Goal: Task Accomplishment & Management: Use online tool/utility

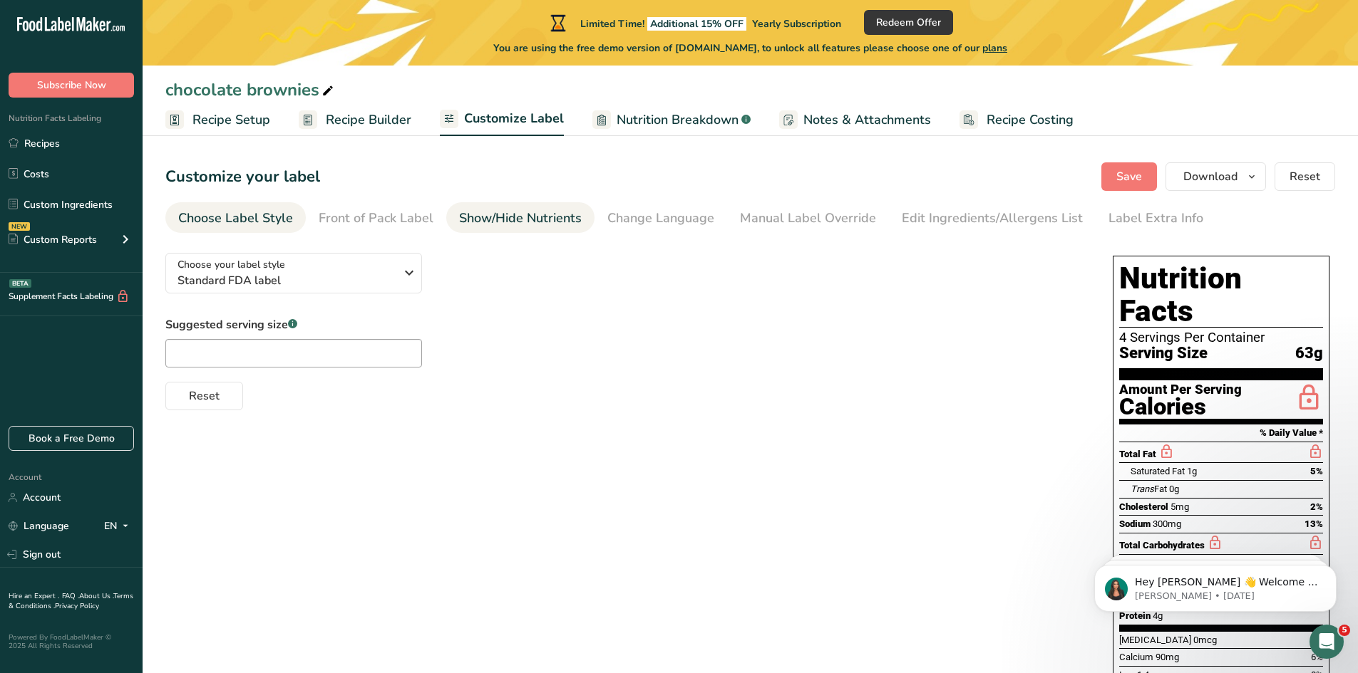
click at [512, 210] on div "Show/Hide Nutrients" at bounding box center [520, 218] width 123 height 19
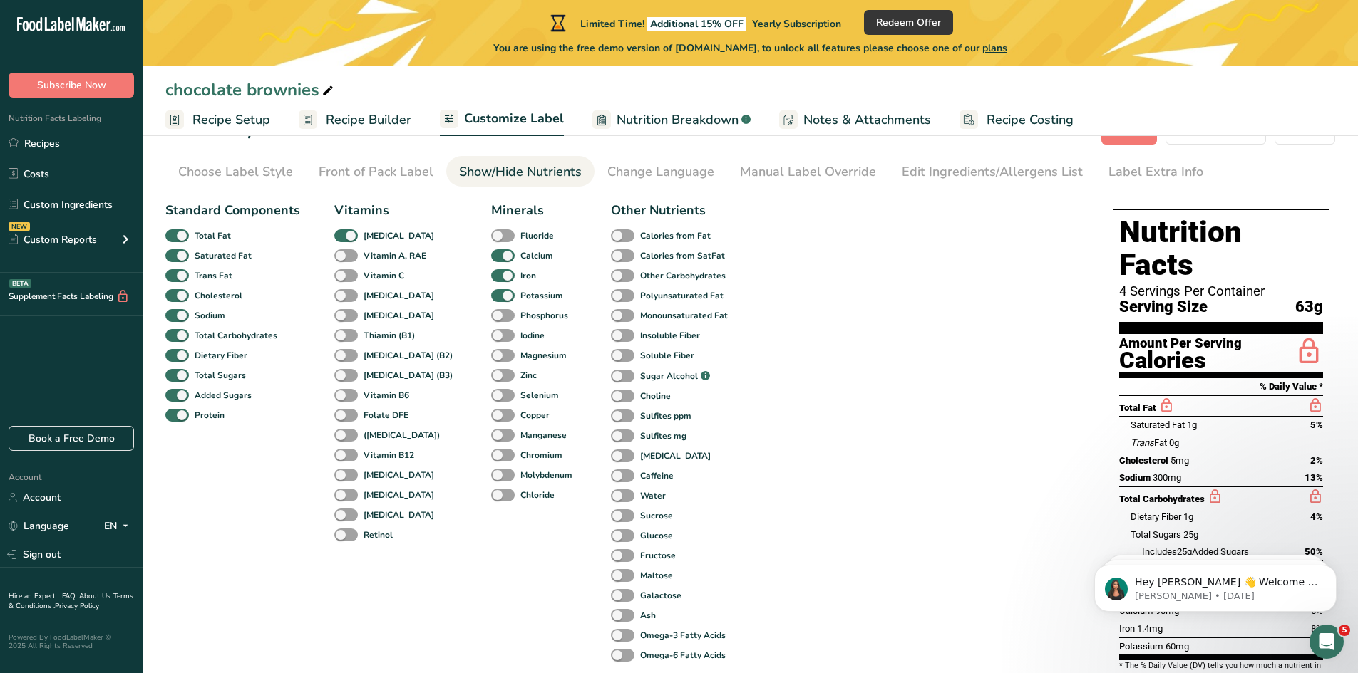
scroll to position [71, 0]
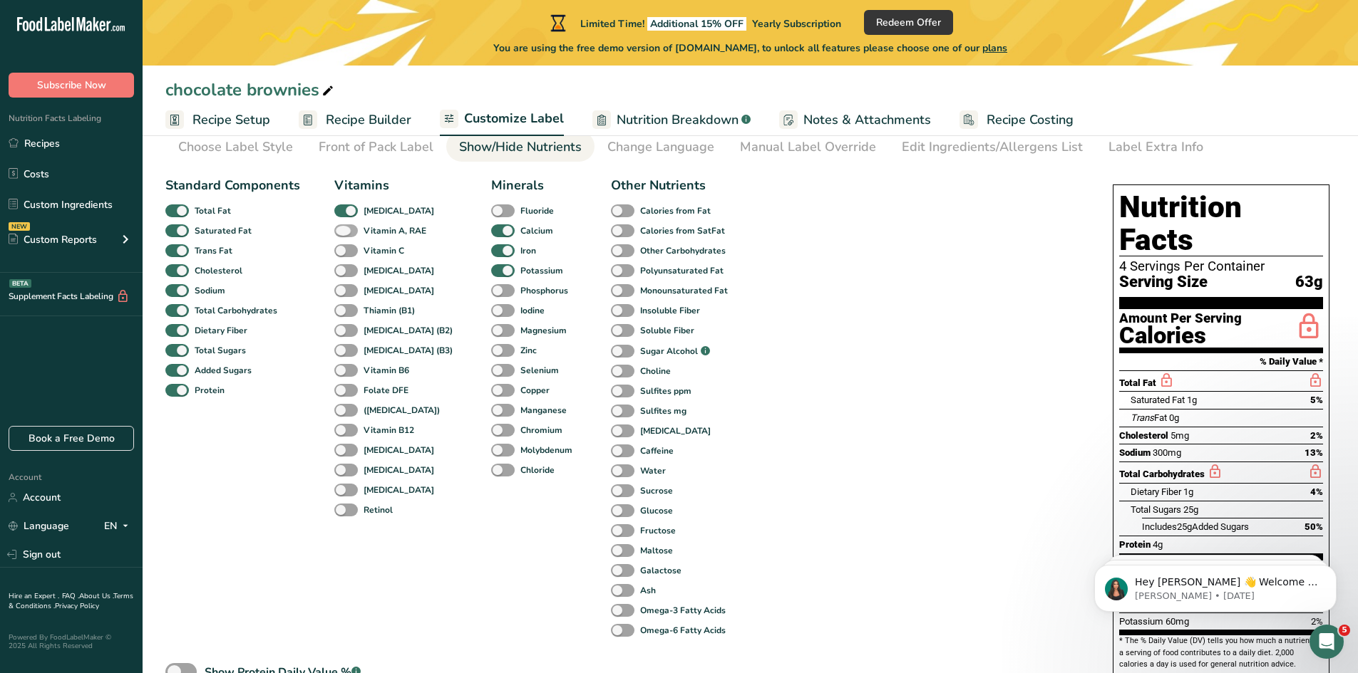
click at [347, 232] on span at bounding box center [346, 231] width 24 height 14
click at [343, 232] on input "Vitamin A, RAE" at bounding box center [338, 230] width 9 height 9
checkbox input "true"
click at [346, 245] on span at bounding box center [346, 251] width 24 height 14
click at [343, 246] on input "Vitamin C" at bounding box center [338, 250] width 9 height 9
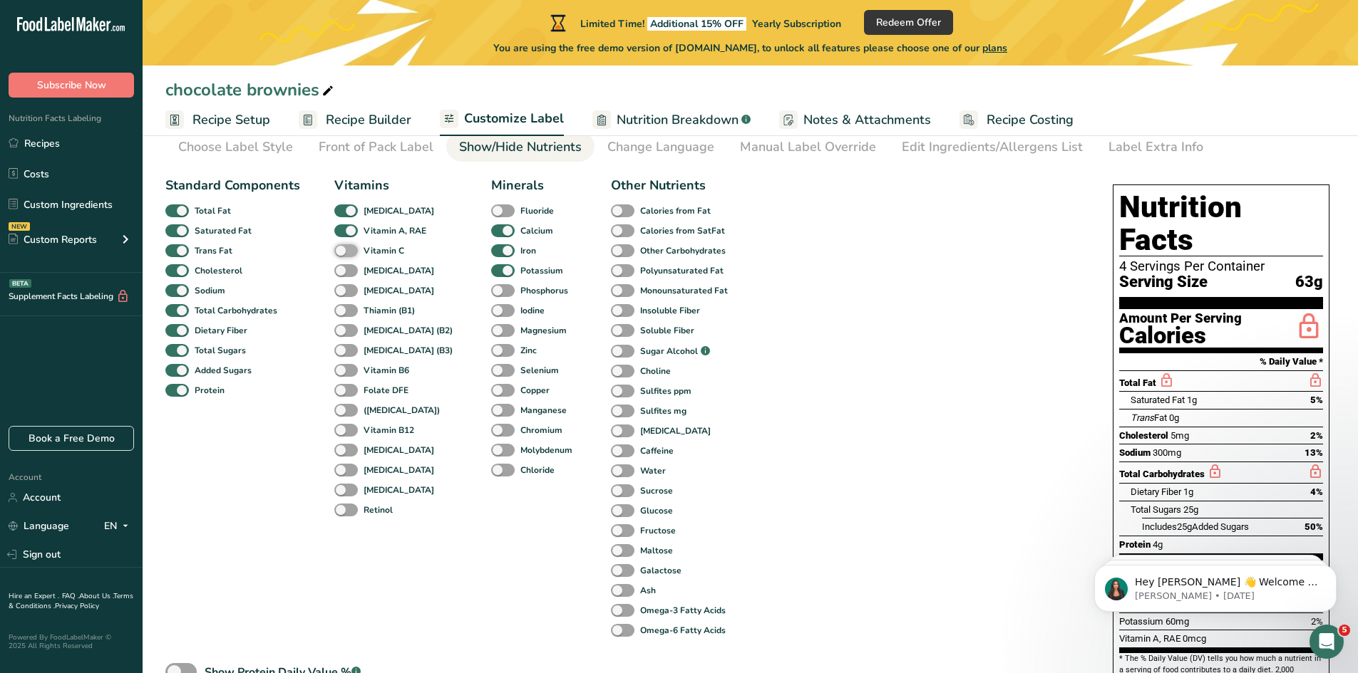
checkbox input "true"
click at [346, 268] on span at bounding box center [346, 271] width 24 height 14
click at [343, 268] on input "[MEDICAL_DATA]" at bounding box center [338, 270] width 9 height 9
checkbox input "true"
click at [344, 285] on span at bounding box center [346, 291] width 24 height 14
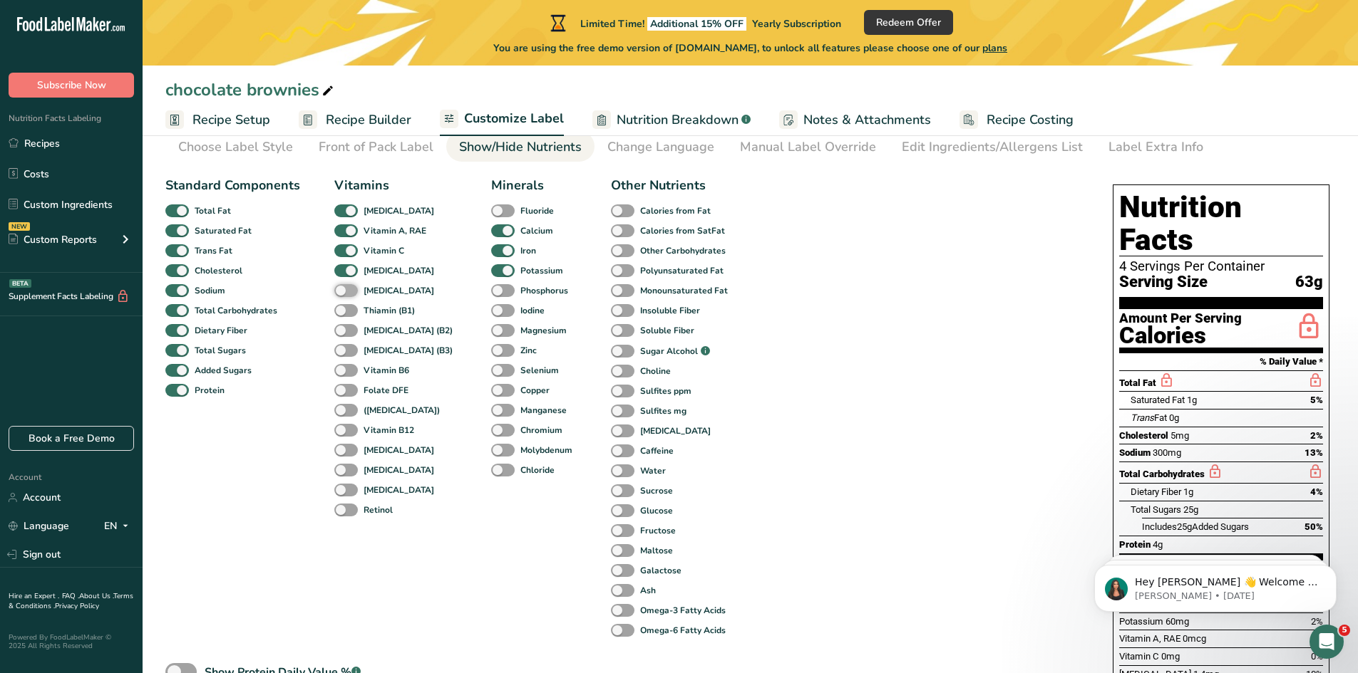
click at [343, 286] on input "[MEDICAL_DATA]" at bounding box center [338, 290] width 9 height 9
checkbox input "true"
click at [345, 309] on span at bounding box center [346, 311] width 24 height 14
click at [343, 309] on input "Thiamin (B1)" at bounding box center [338, 310] width 9 height 9
checkbox input "true"
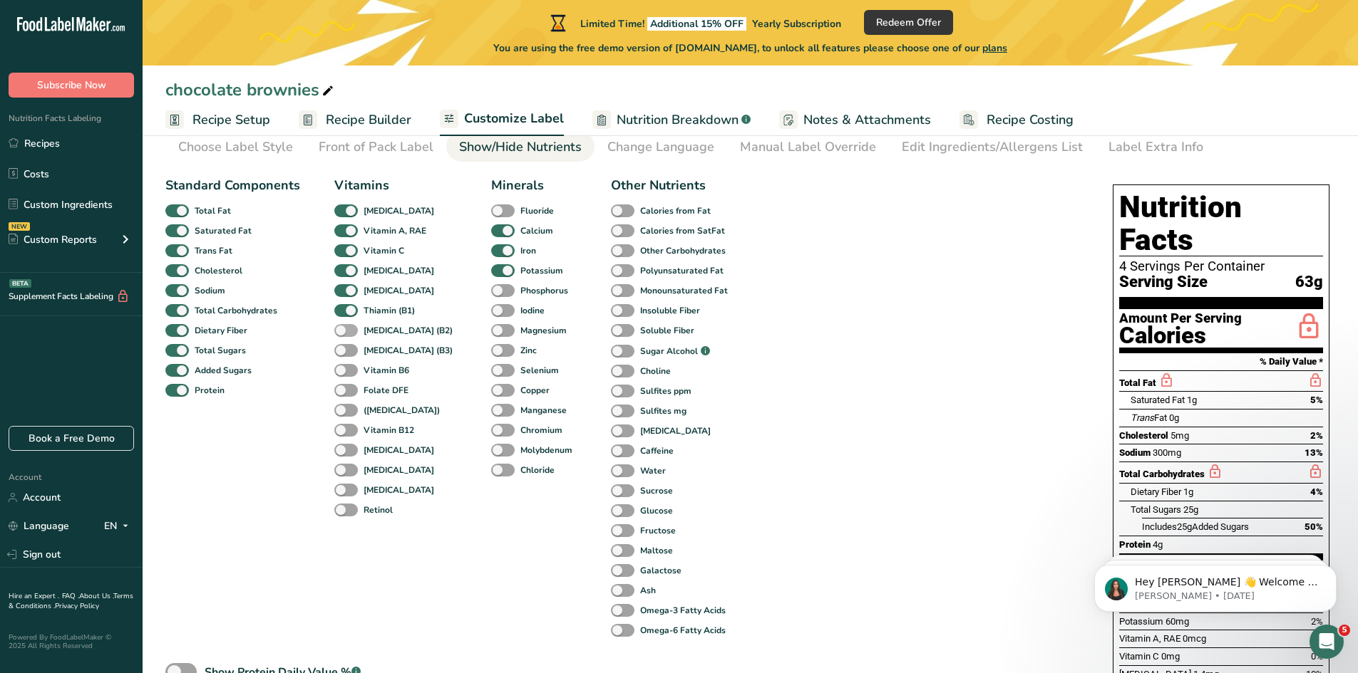
click at [343, 331] on span at bounding box center [346, 331] width 24 height 14
click at [343, 331] on input "[MEDICAL_DATA] (B2)" at bounding box center [338, 330] width 9 height 9
checkbox input "true"
click at [343, 345] on span at bounding box center [346, 351] width 24 height 14
click at [343, 346] on input "[MEDICAL_DATA] (B3)" at bounding box center [338, 350] width 9 height 9
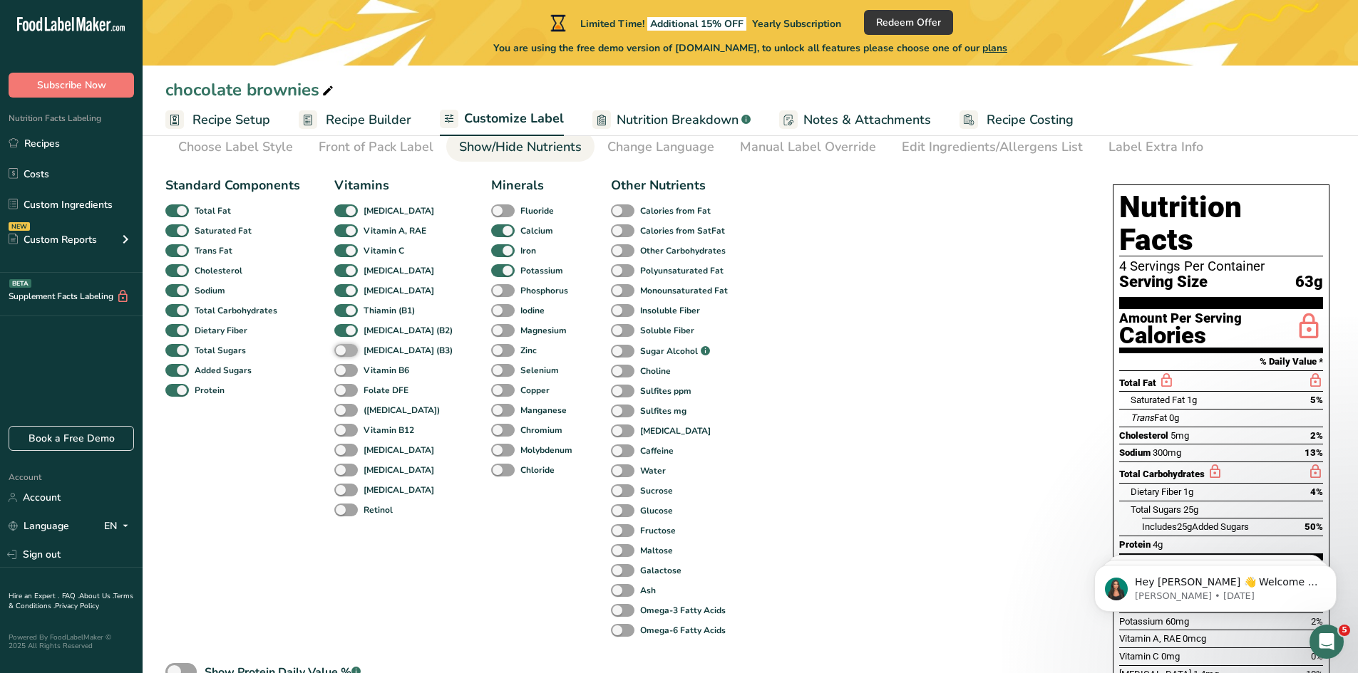
checkbox input "true"
click at [343, 378] on div "Vitamin B6" at bounding box center [349, 371] width 31 height 20
click at [341, 363] on div "Vitamin B6" at bounding box center [349, 371] width 31 height 20
click at [339, 389] on span at bounding box center [346, 391] width 24 height 14
click at [339, 389] on input "Folate DFE" at bounding box center [338, 390] width 9 height 9
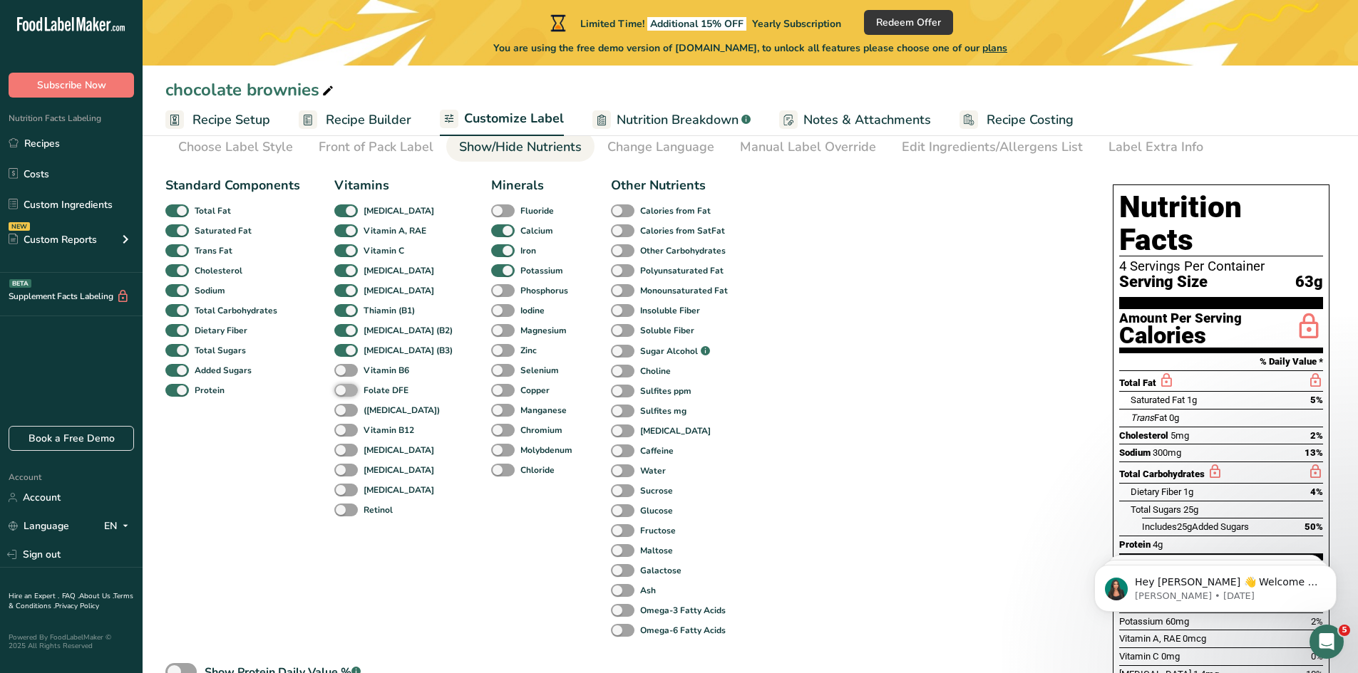
checkbox input "true"
click at [341, 369] on span at bounding box center [346, 371] width 24 height 14
click at [341, 369] on input "Vitamin B6" at bounding box center [338, 370] width 9 height 9
checkbox input "true"
click at [345, 410] on span at bounding box center [346, 411] width 24 height 14
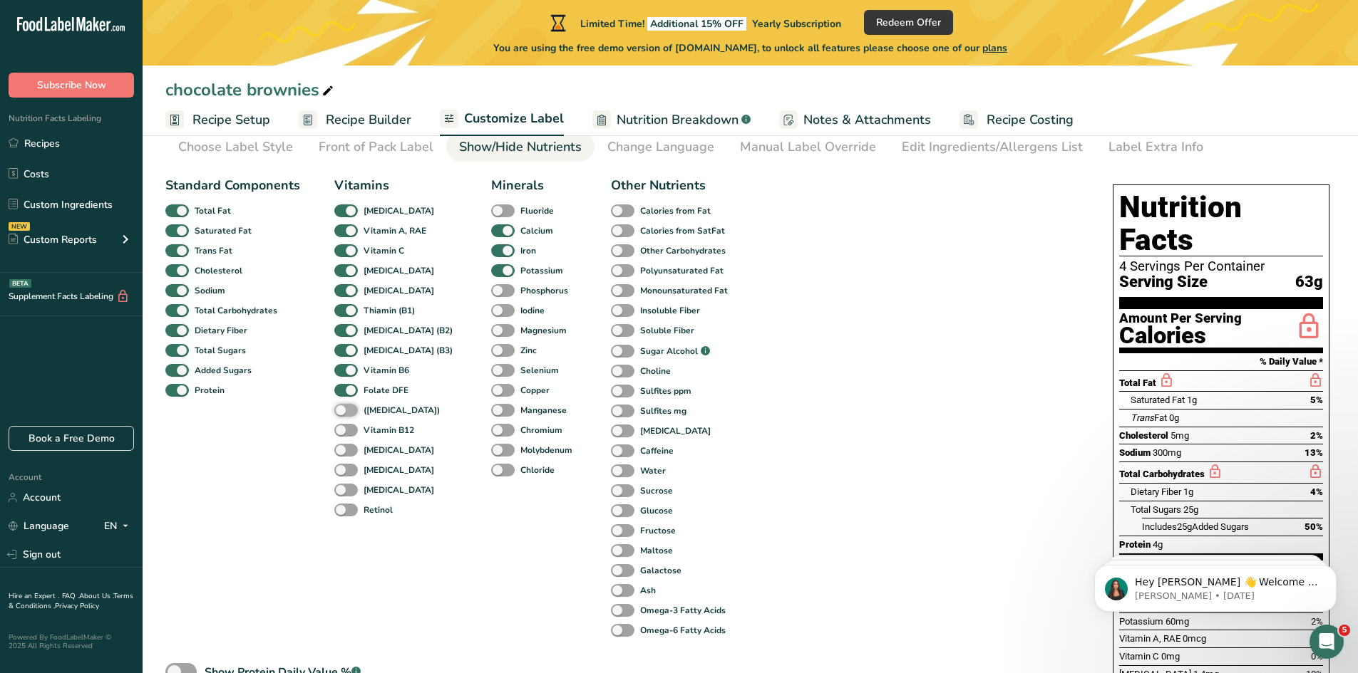
click at [343, 410] on input "([MEDICAL_DATA])" at bounding box center [338, 409] width 9 height 9
checkbox input "true"
click at [343, 429] on span at bounding box center [346, 431] width 24 height 14
click at [343, 429] on input "Vitamin B12" at bounding box center [338, 429] width 9 height 9
checkbox input "true"
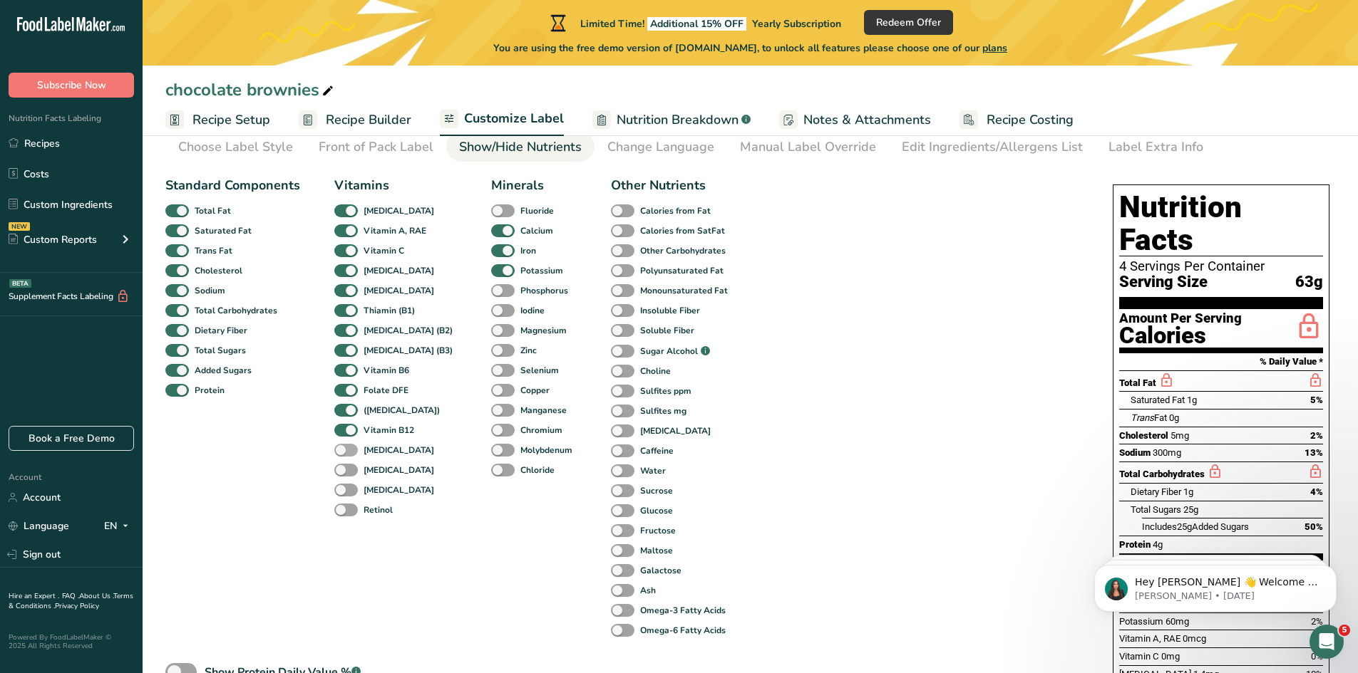
click at [343, 446] on span at bounding box center [346, 451] width 24 height 14
click at [343, 446] on input "[MEDICAL_DATA]" at bounding box center [338, 449] width 9 height 9
checkbox input "true"
click at [346, 467] on span at bounding box center [346, 471] width 24 height 14
click at [343, 467] on input "[MEDICAL_DATA]" at bounding box center [338, 469] width 9 height 9
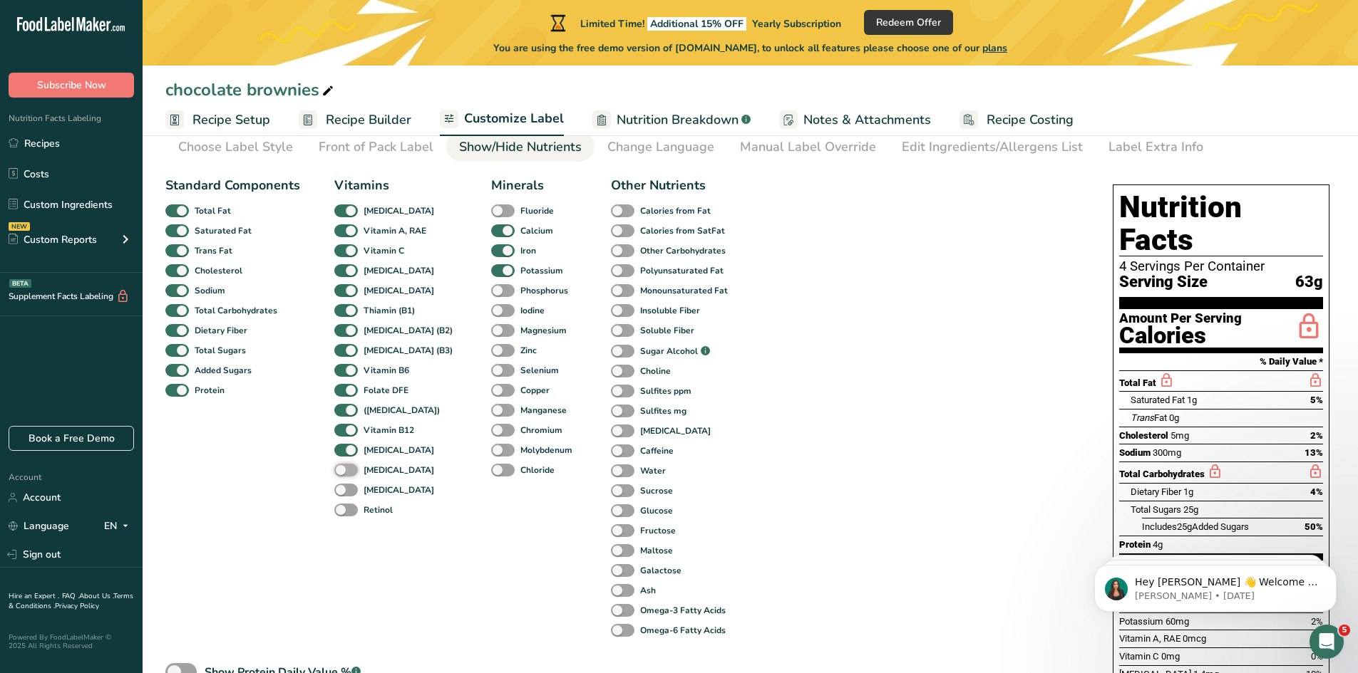
checkbox input "true"
click at [344, 486] on span at bounding box center [346, 491] width 24 height 14
click at [343, 486] on input "[MEDICAL_DATA]" at bounding box center [338, 489] width 9 height 9
checkbox input "true"
click at [344, 504] on span at bounding box center [346, 511] width 24 height 14
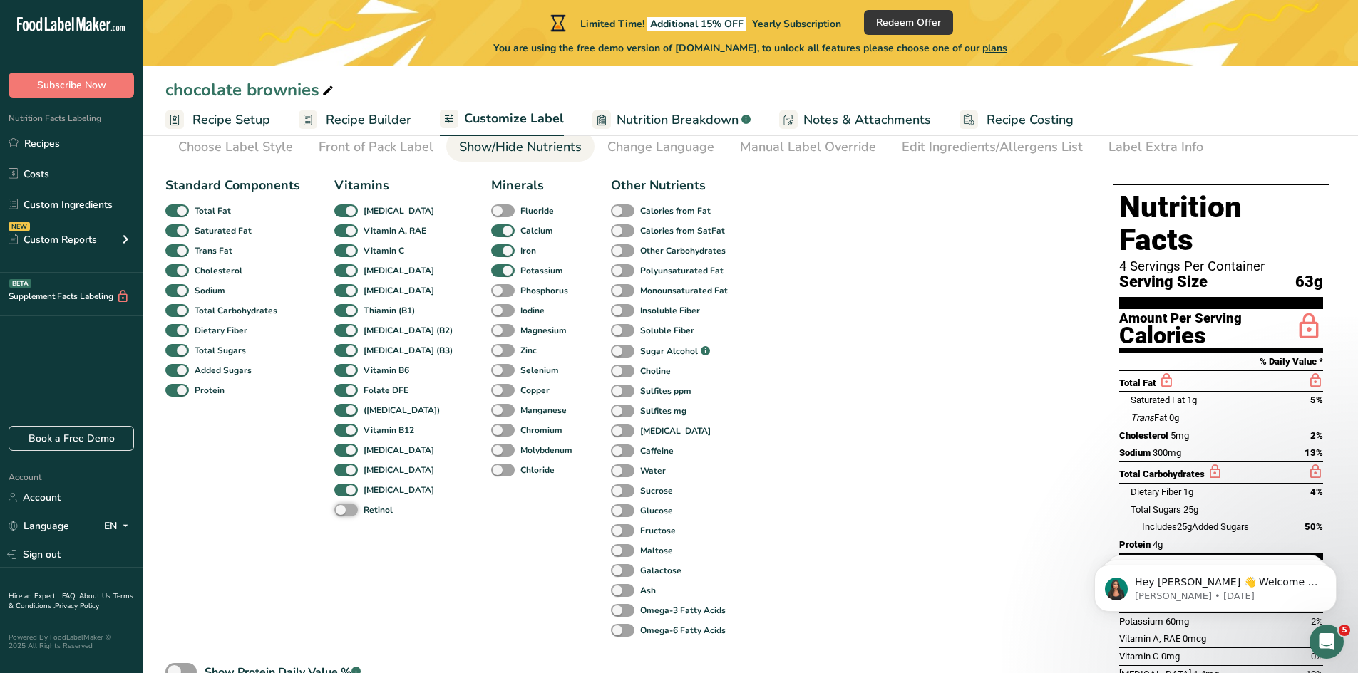
click at [343, 505] on input "Retinol" at bounding box center [338, 509] width 9 height 9
checkbox input "true"
drag, startPoint x: 478, startPoint y: 467, endPoint x: 477, endPoint y: 458, distance: 9.3
click at [491, 468] on span at bounding box center [503, 471] width 24 height 14
click at [491, 468] on input "Chloride" at bounding box center [495, 469] width 9 height 9
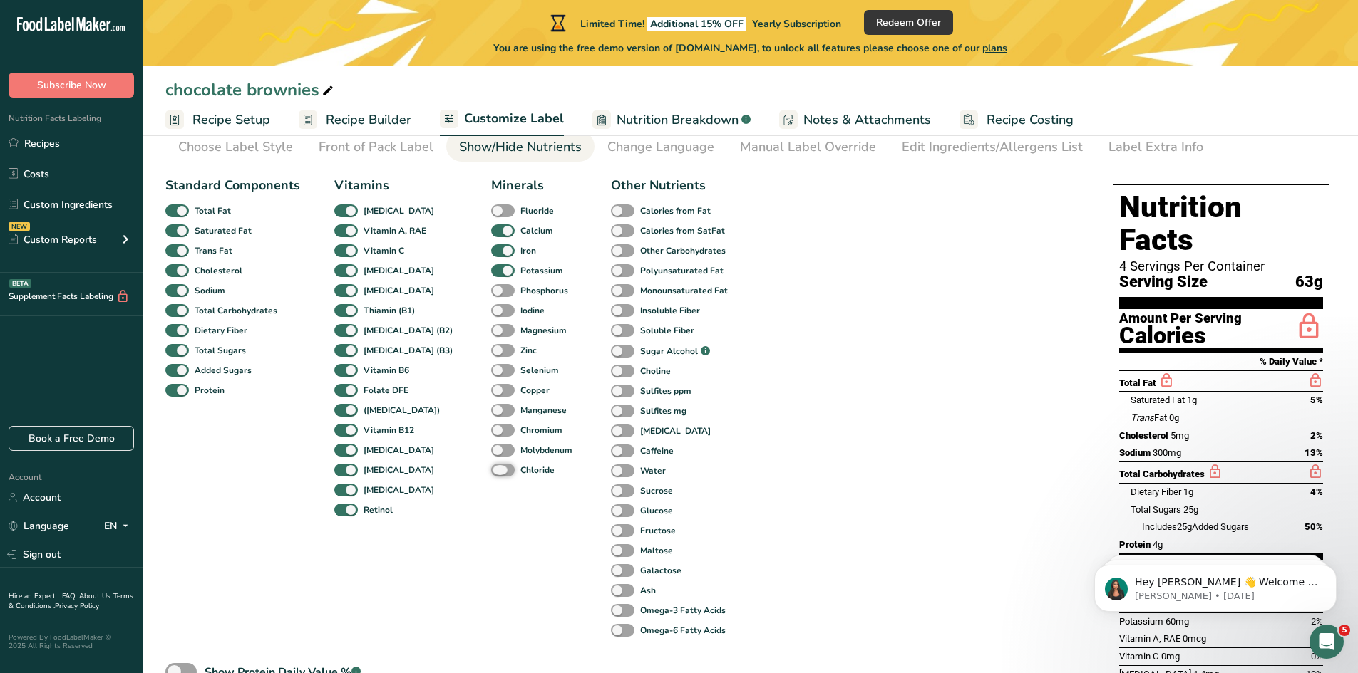
checkbox input "true"
click at [491, 450] on span at bounding box center [503, 451] width 24 height 14
click at [491, 450] on input "Molybdenum" at bounding box center [495, 449] width 9 height 9
checkbox input "true"
click at [491, 429] on span at bounding box center [503, 431] width 24 height 14
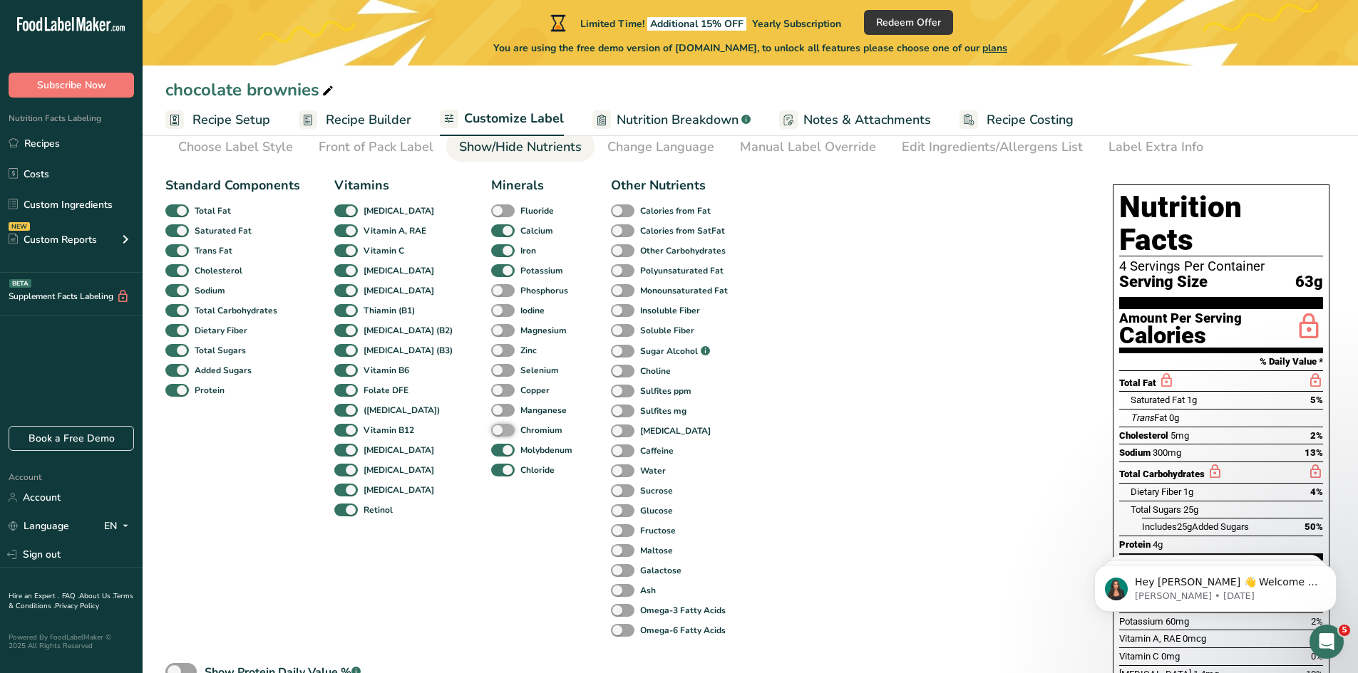
click at [491, 429] on input "Chromium" at bounding box center [495, 429] width 9 height 9
checkbox input "true"
click at [491, 406] on span at bounding box center [503, 411] width 24 height 14
click at [491, 406] on input "Manganese" at bounding box center [495, 409] width 9 height 9
checkbox input "true"
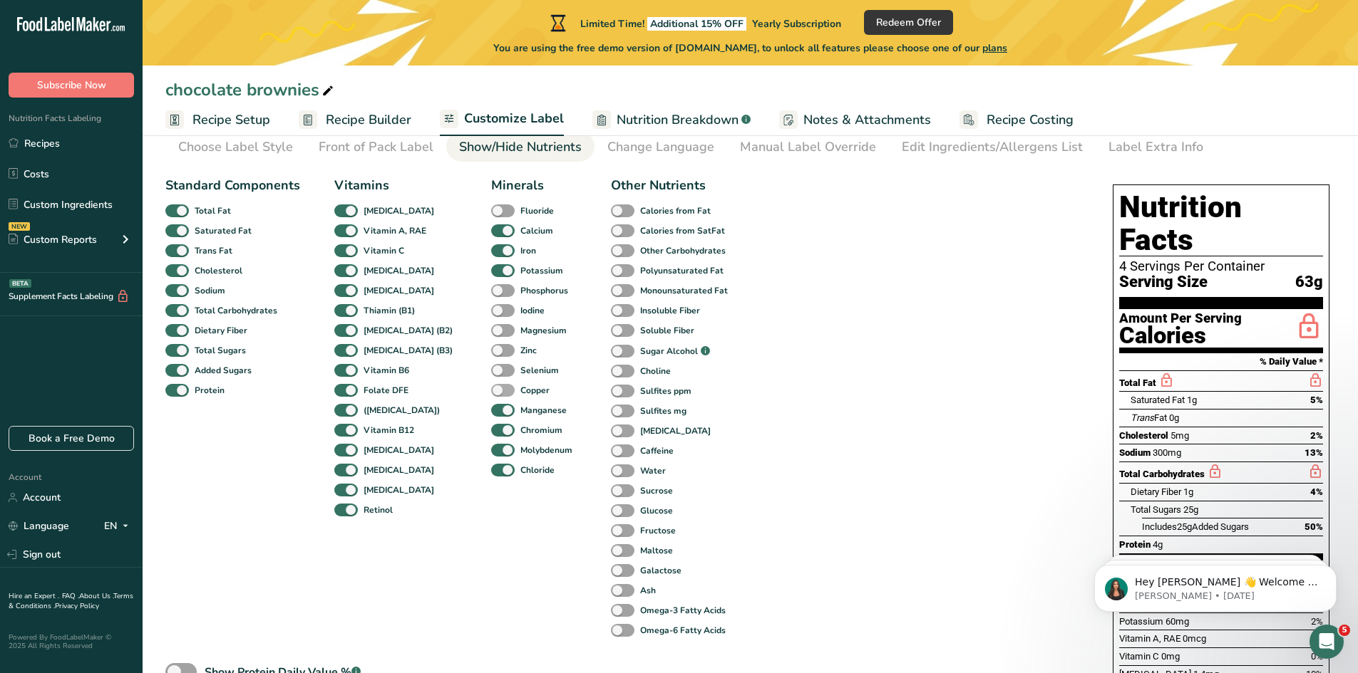
click at [491, 388] on span at bounding box center [503, 391] width 24 height 14
click at [491, 388] on input "Copper" at bounding box center [495, 390] width 9 height 9
checkbox input "true"
click at [491, 362] on div "Selenium" at bounding box center [501, 371] width 21 height 20
click at [491, 373] on span at bounding box center [503, 371] width 24 height 14
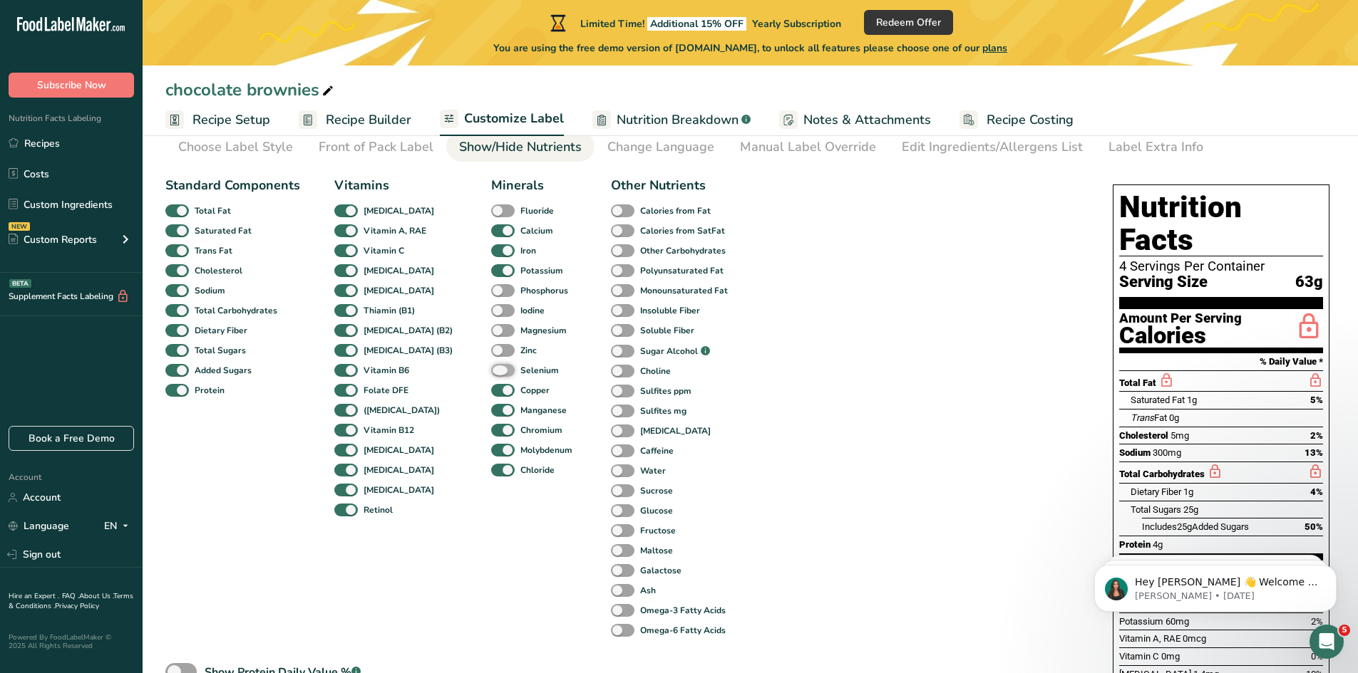
click at [491, 373] on input "Selenium" at bounding box center [495, 370] width 9 height 9
checkbox input "true"
click at [491, 350] on span at bounding box center [503, 351] width 24 height 14
click at [491, 350] on input "Zinc" at bounding box center [495, 350] width 9 height 9
checkbox input "true"
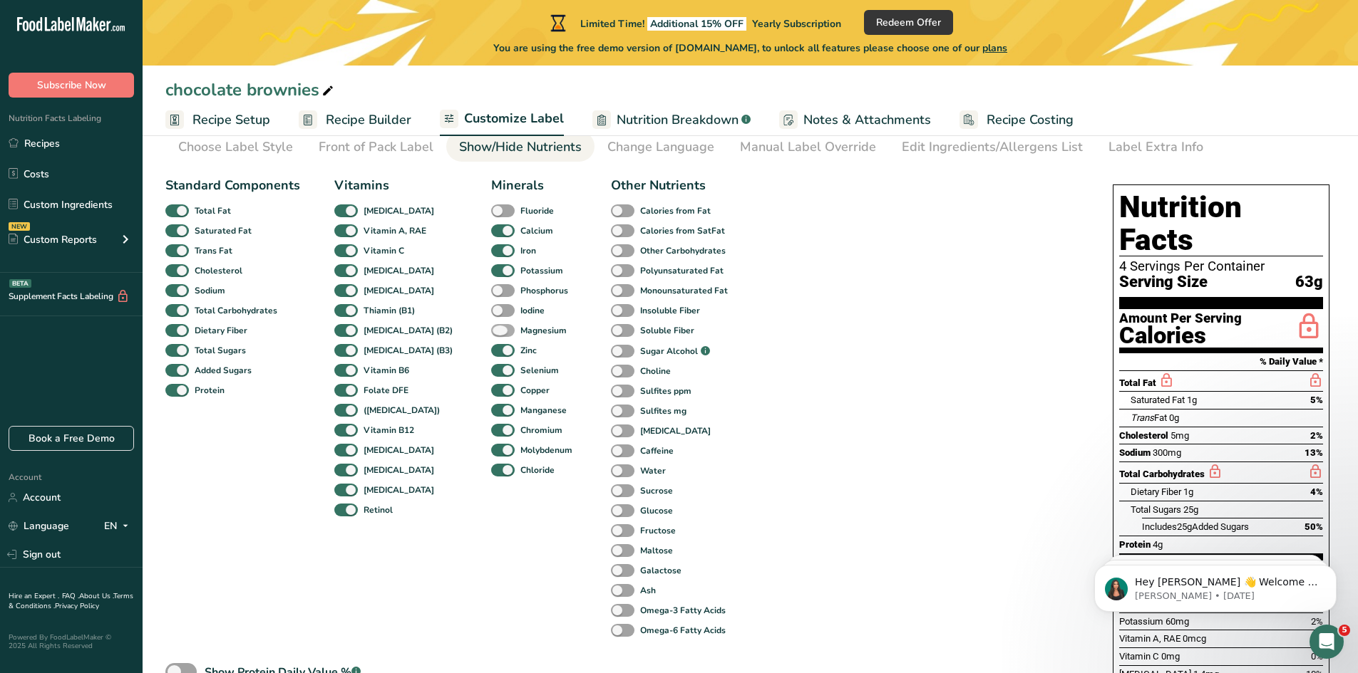
click at [491, 328] on span at bounding box center [503, 331] width 24 height 14
click at [491, 328] on input "Magnesium" at bounding box center [495, 330] width 9 height 9
checkbox input "true"
click at [491, 310] on span at bounding box center [503, 311] width 24 height 14
click at [491, 310] on input "Iodine" at bounding box center [495, 310] width 9 height 9
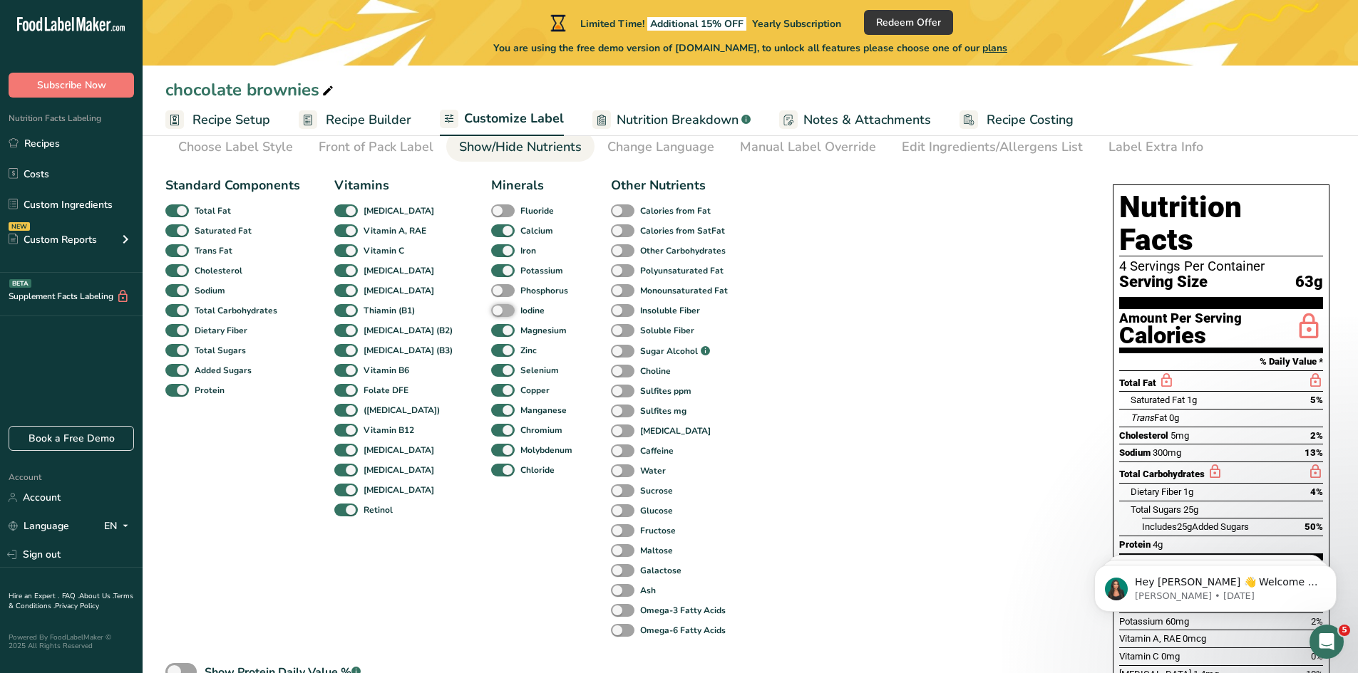
checkbox input "true"
click at [491, 294] on span at bounding box center [503, 291] width 24 height 14
click at [491, 294] on input "Phosphorus" at bounding box center [495, 290] width 9 height 9
checkbox input "true"
click at [491, 210] on span at bounding box center [503, 212] width 24 height 14
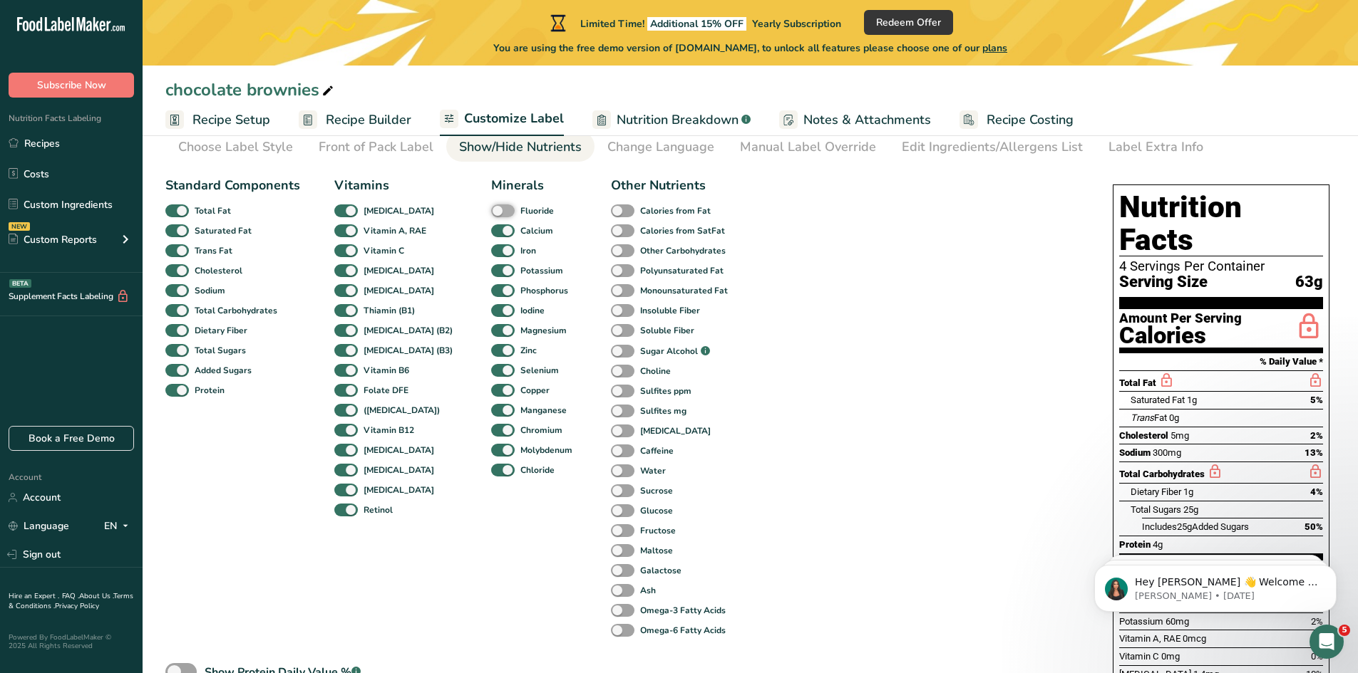
click at [491, 210] on input "Fluoride" at bounding box center [495, 210] width 9 height 9
checkbox input "true"
click at [174, 209] on span at bounding box center [177, 212] width 24 height 14
click at [174, 209] on input "Total Fat" at bounding box center [169, 210] width 9 height 9
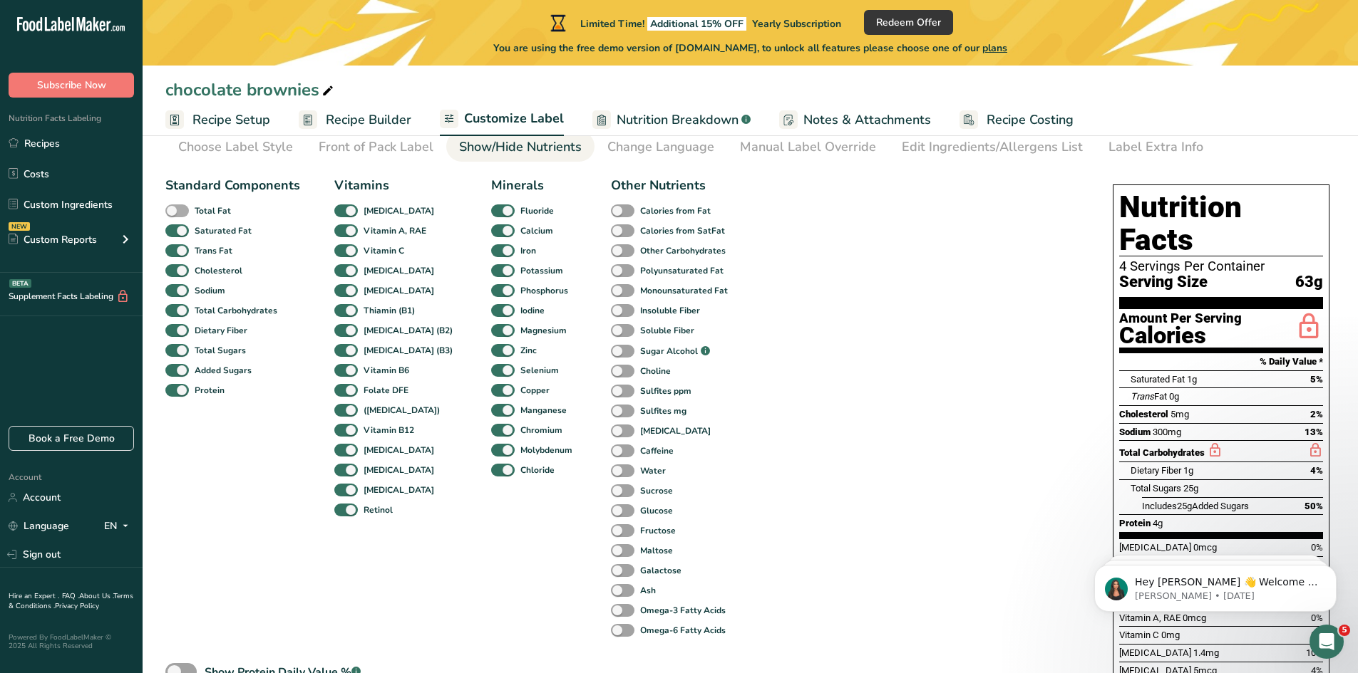
click at [174, 209] on span at bounding box center [177, 212] width 24 height 14
click at [174, 209] on input "Total Fat" at bounding box center [169, 210] width 9 height 9
checkbox input "true"
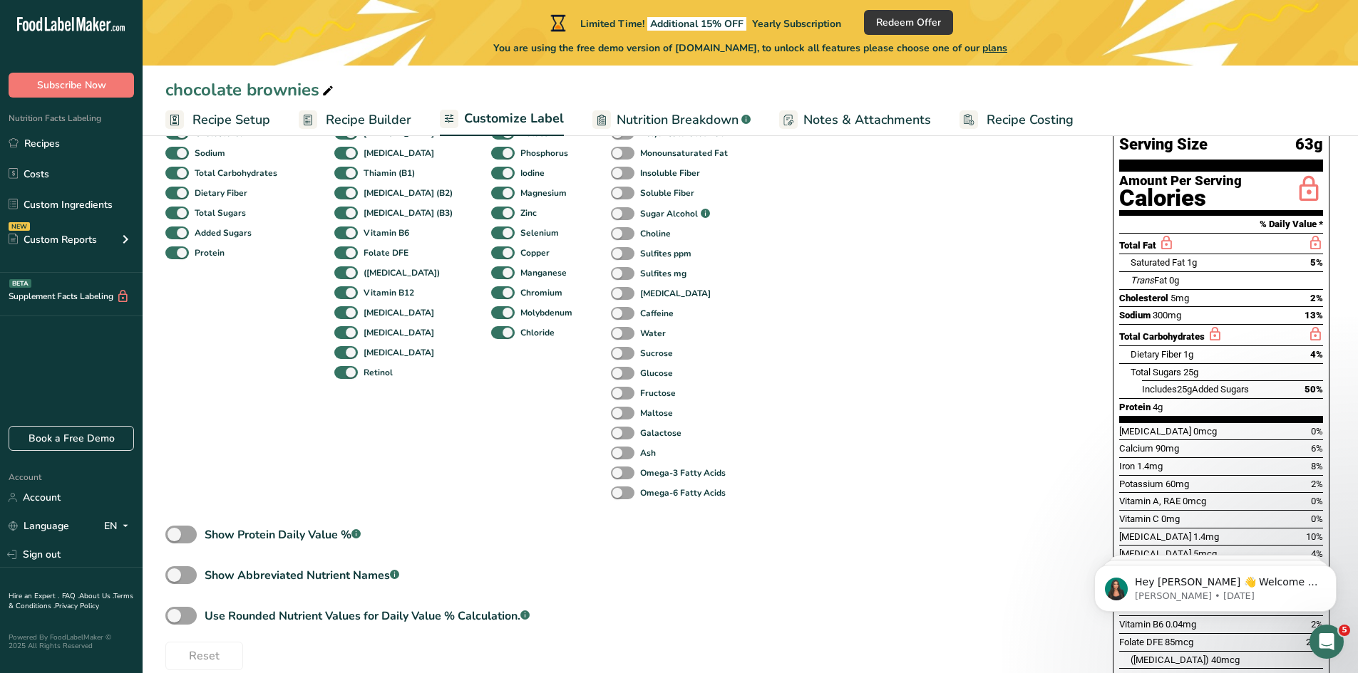
scroll to position [214, 0]
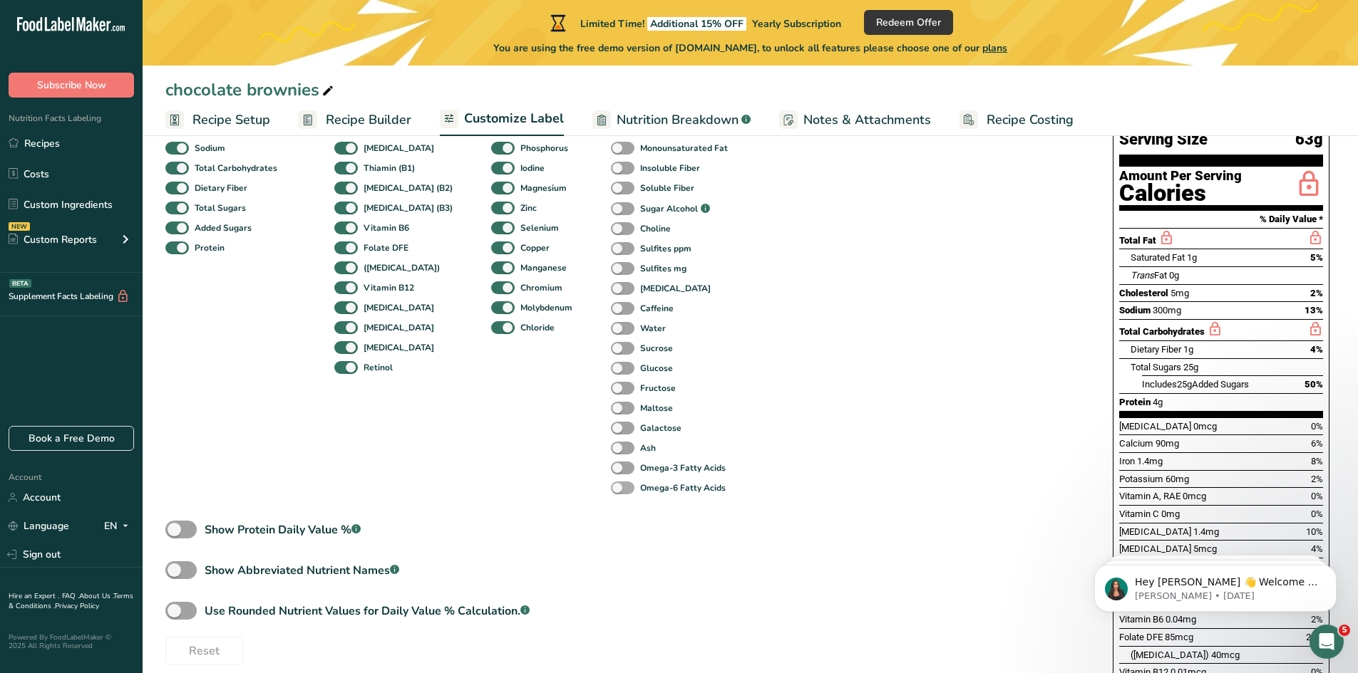
click at [611, 482] on span at bounding box center [623, 489] width 24 height 14
click at [611, 483] on input "Omega-6 Fatty Acids" at bounding box center [615, 487] width 9 height 9
checkbox input "true"
click at [611, 466] on span at bounding box center [623, 469] width 24 height 14
click at [611, 466] on input "Omega-3 Fatty Acids" at bounding box center [615, 467] width 9 height 9
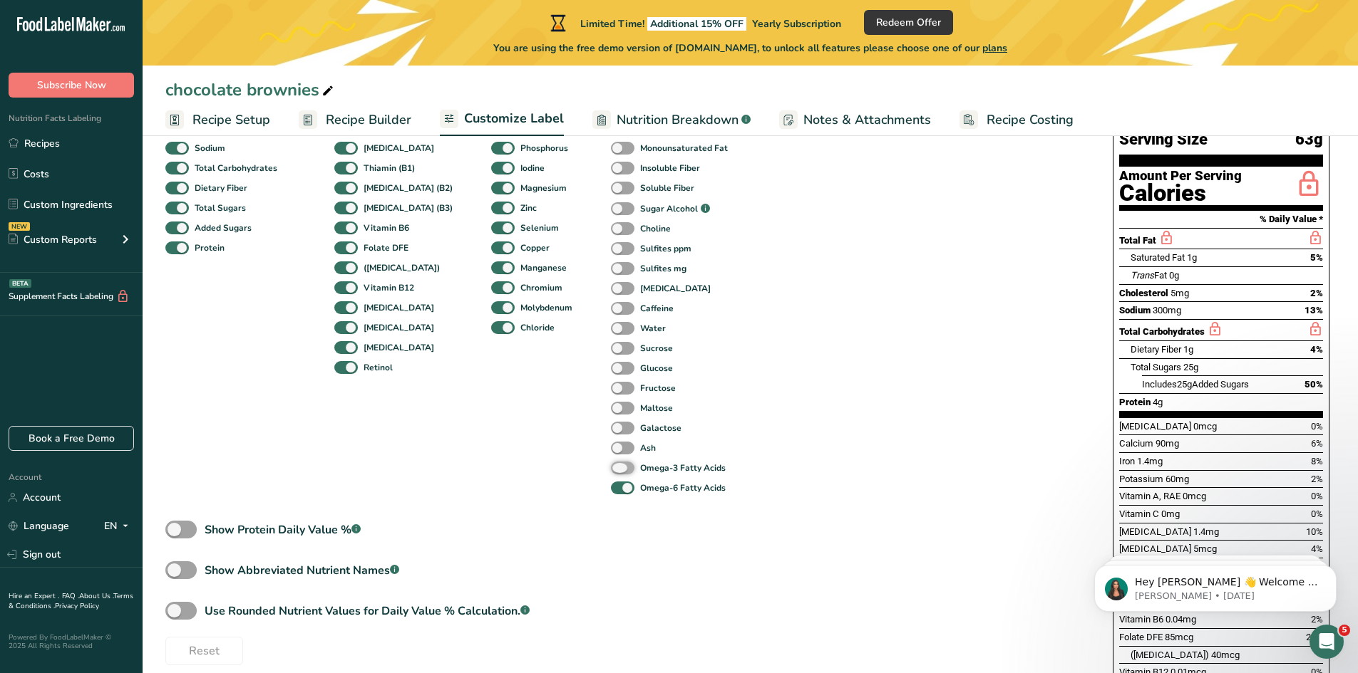
checkbox input "true"
click at [611, 454] on span at bounding box center [623, 449] width 24 height 14
click at [611, 453] on input "Ash" at bounding box center [615, 447] width 9 height 9
checkbox input "true"
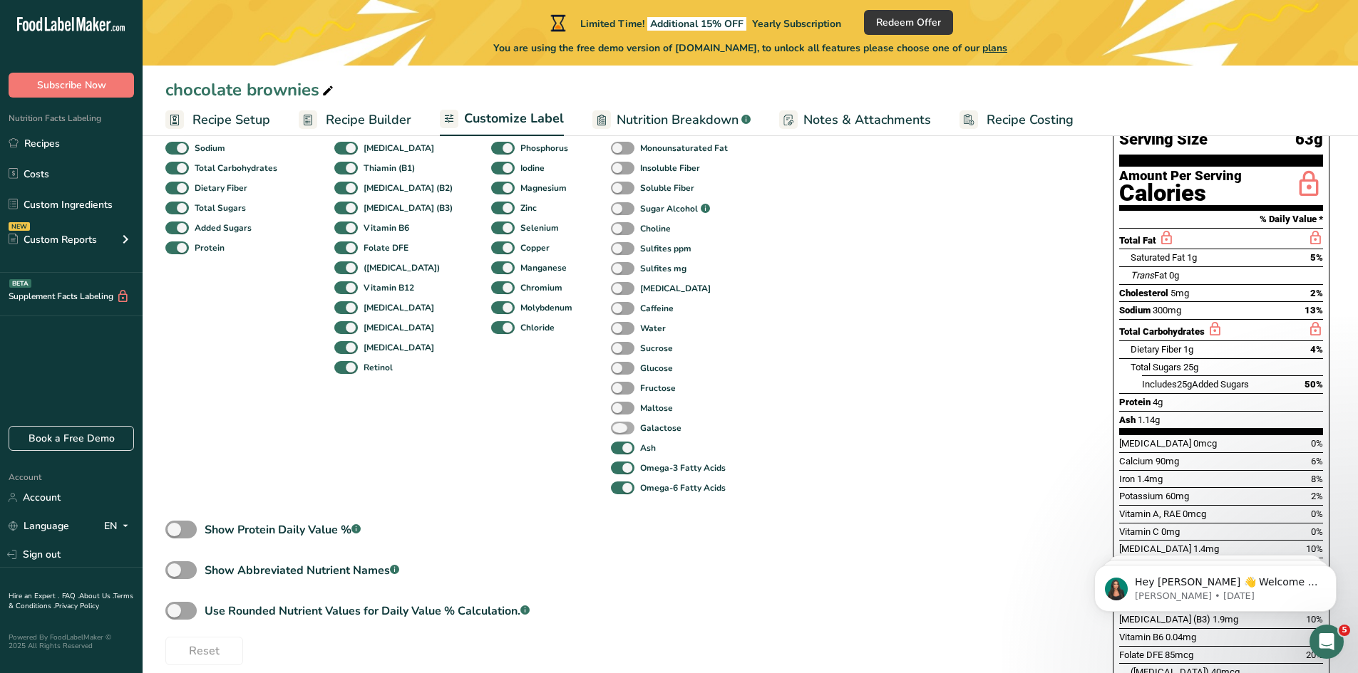
click at [611, 428] on span at bounding box center [623, 429] width 24 height 14
click at [611, 428] on input "Galactose" at bounding box center [615, 427] width 9 height 9
checkbox input "true"
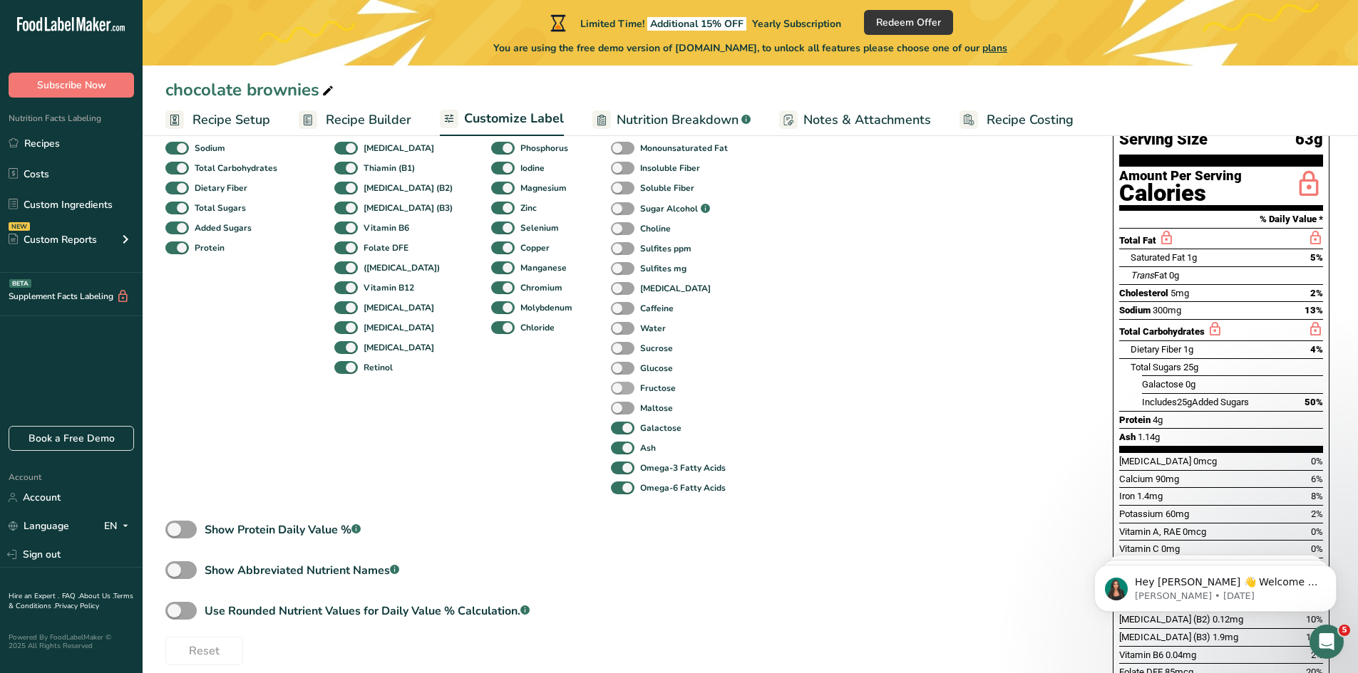
drag, startPoint x: 605, startPoint y: 406, endPoint x: 606, endPoint y: 393, distance: 13.6
click at [611, 406] on span at bounding box center [623, 409] width 24 height 14
click at [611, 406] on input "Maltose" at bounding box center [615, 407] width 9 height 9
checkbox input "true"
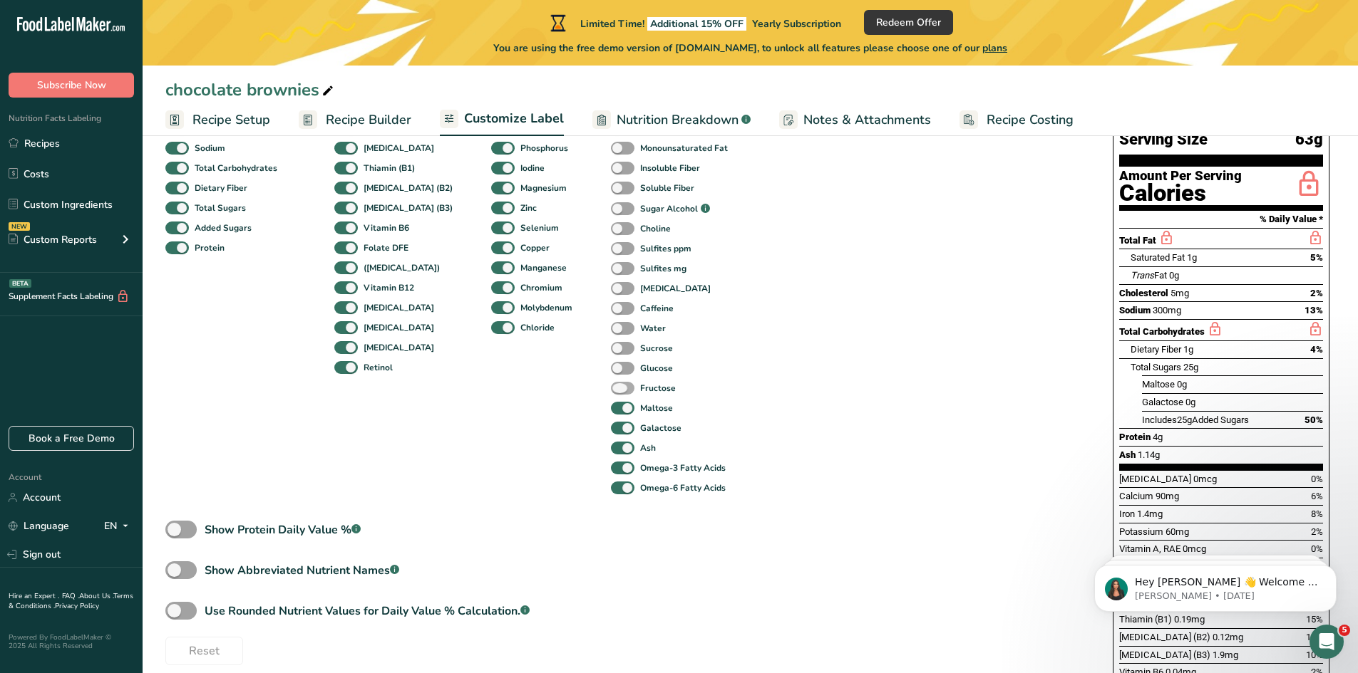
click at [611, 383] on span at bounding box center [623, 389] width 24 height 14
click at [611, 383] on input "Fructose" at bounding box center [615, 387] width 9 height 9
checkbox input "true"
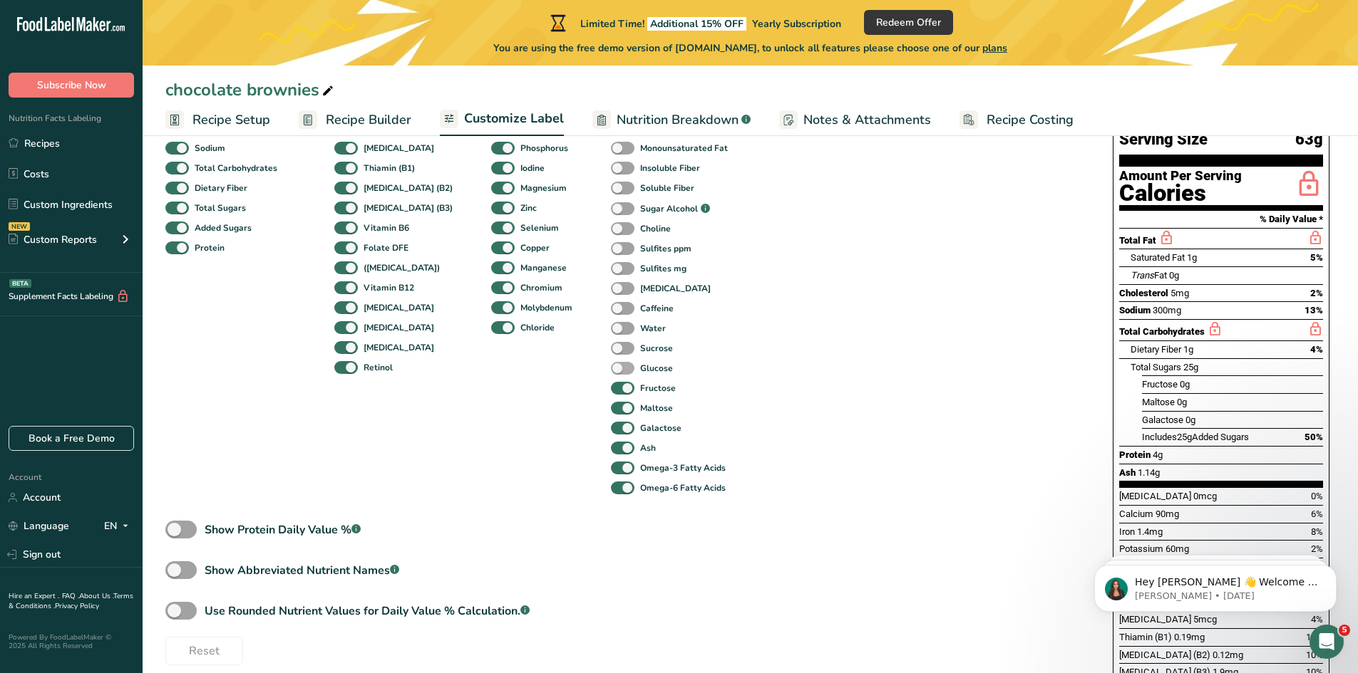
click at [611, 366] on span at bounding box center [623, 369] width 24 height 14
click at [611, 366] on input "Glucose" at bounding box center [615, 367] width 9 height 9
checkbox input "true"
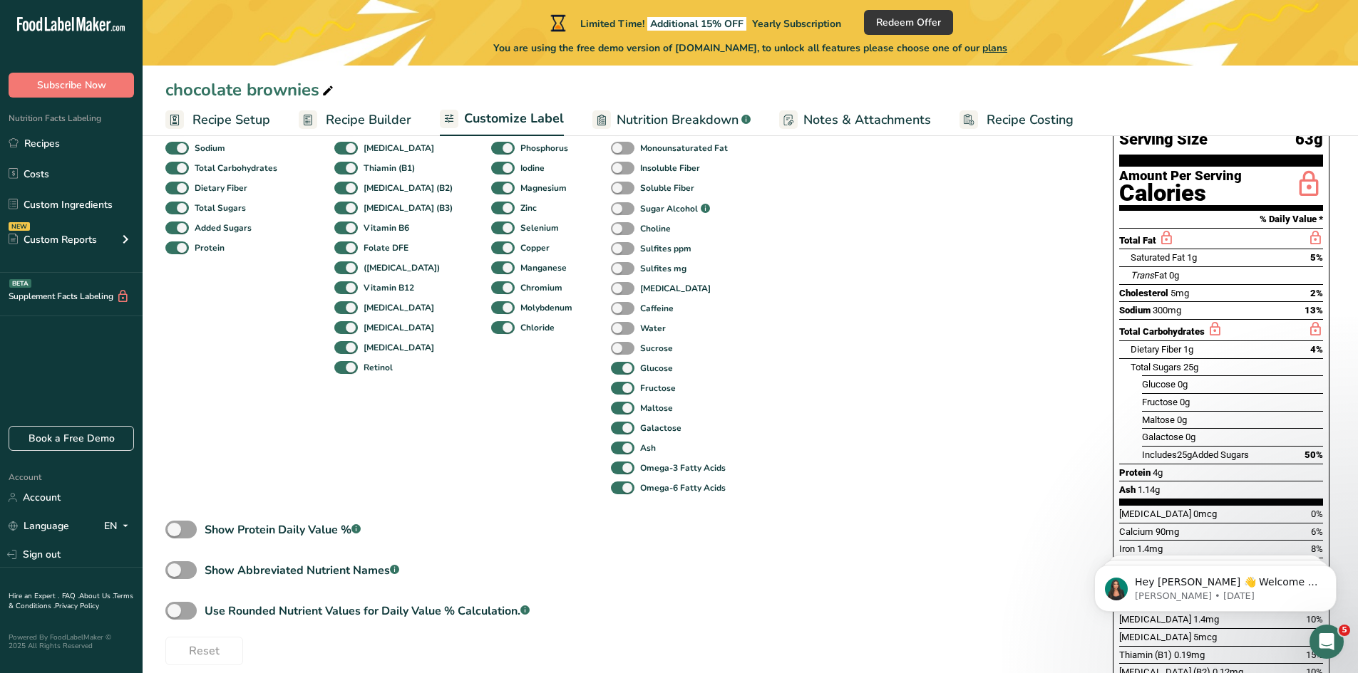
click at [611, 341] on div "Sucrose" at bounding box center [626, 349] width 31 height 20
click at [611, 346] on span at bounding box center [623, 349] width 24 height 14
click at [611, 346] on input "Sucrose" at bounding box center [615, 347] width 9 height 9
checkbox input "true"
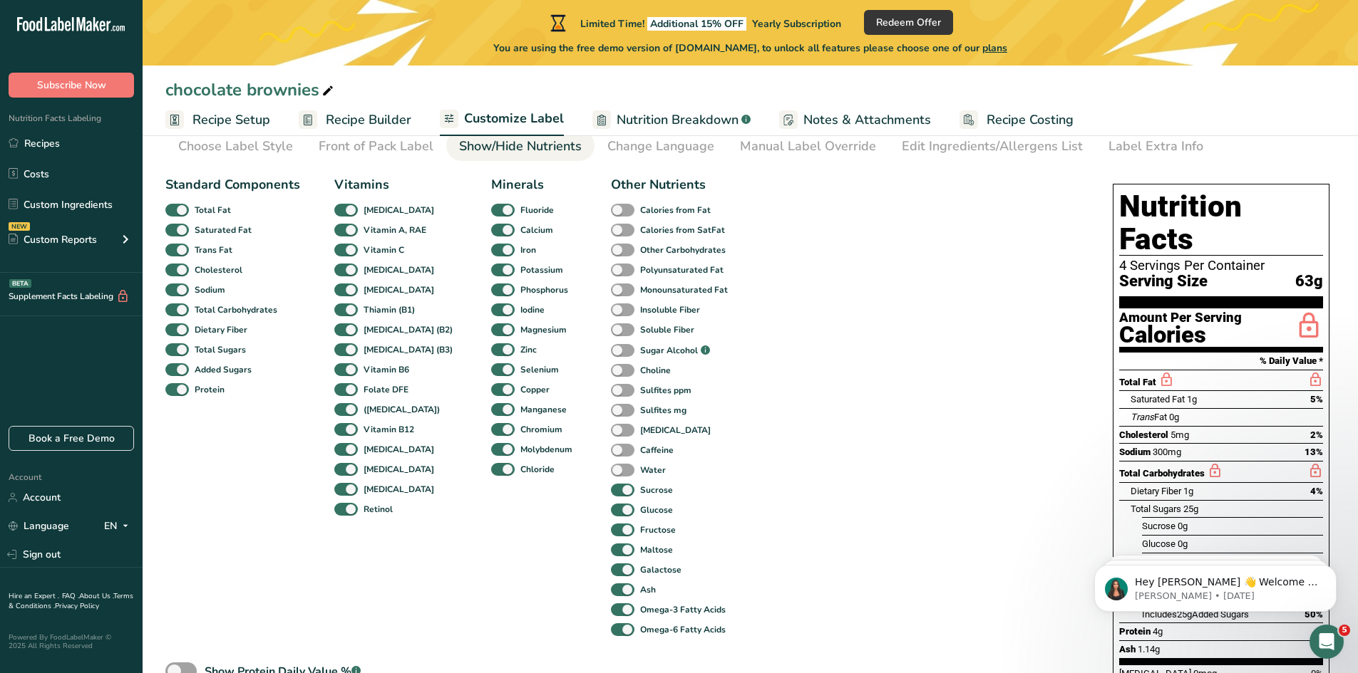
scroll to position [0, 0]
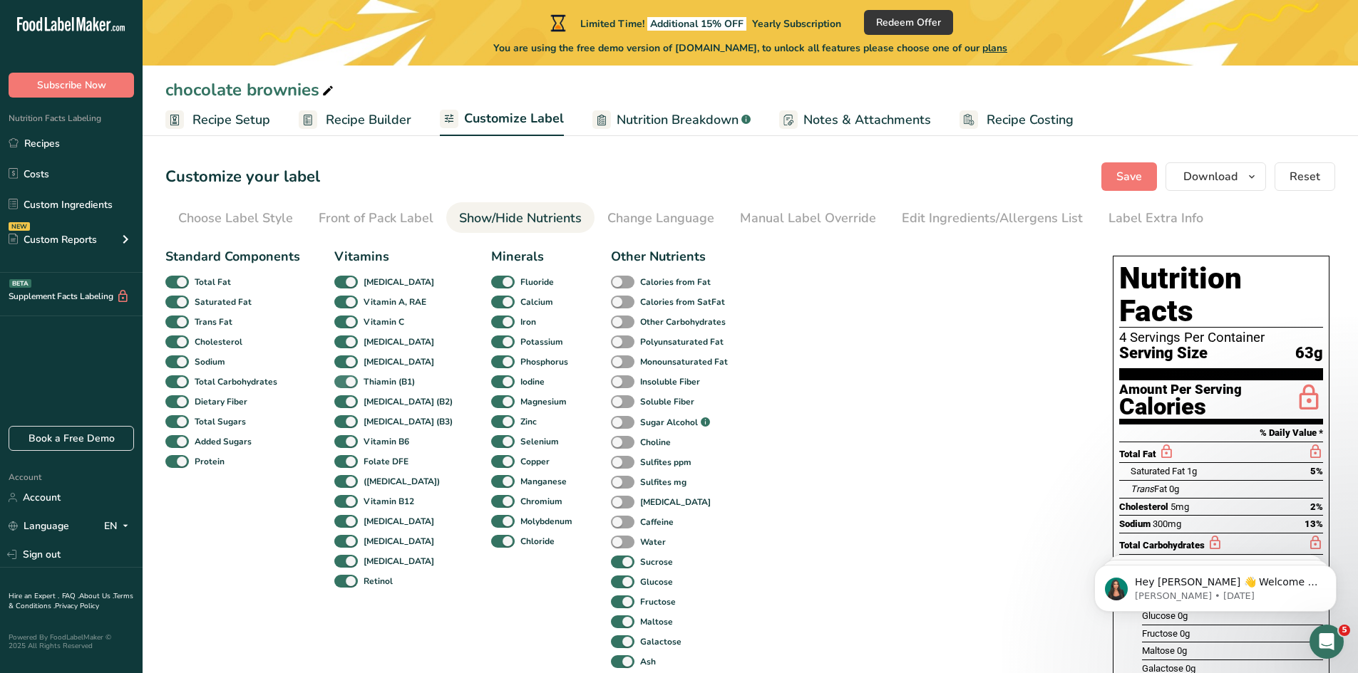
drag, startPoint x: 418, startPoint y: 383, endPoint x: 366, endPoint y: 383, distance: 51.3
click at [366, 383] on div "Vitamins [MEDICAL_DATA] Vitamin A, RAE Vitamin C [MEDICAL_DATA] [MEDICAL_DATA] …" at bounding box center [395, 479] width 123 height 465
drag, startPoint x: 363, startPoint y: 383, endPoint x: 430, endPoint y: 379, distance: 67.8
click at [430, 379] on div "Vitamins [MEDICAL_DATA] Vitamin A, RAE Vitamin C [MEDICAL_DATA] [MEDICAL_DATA] …" at bounding box center [395, 479] width 123 height 465
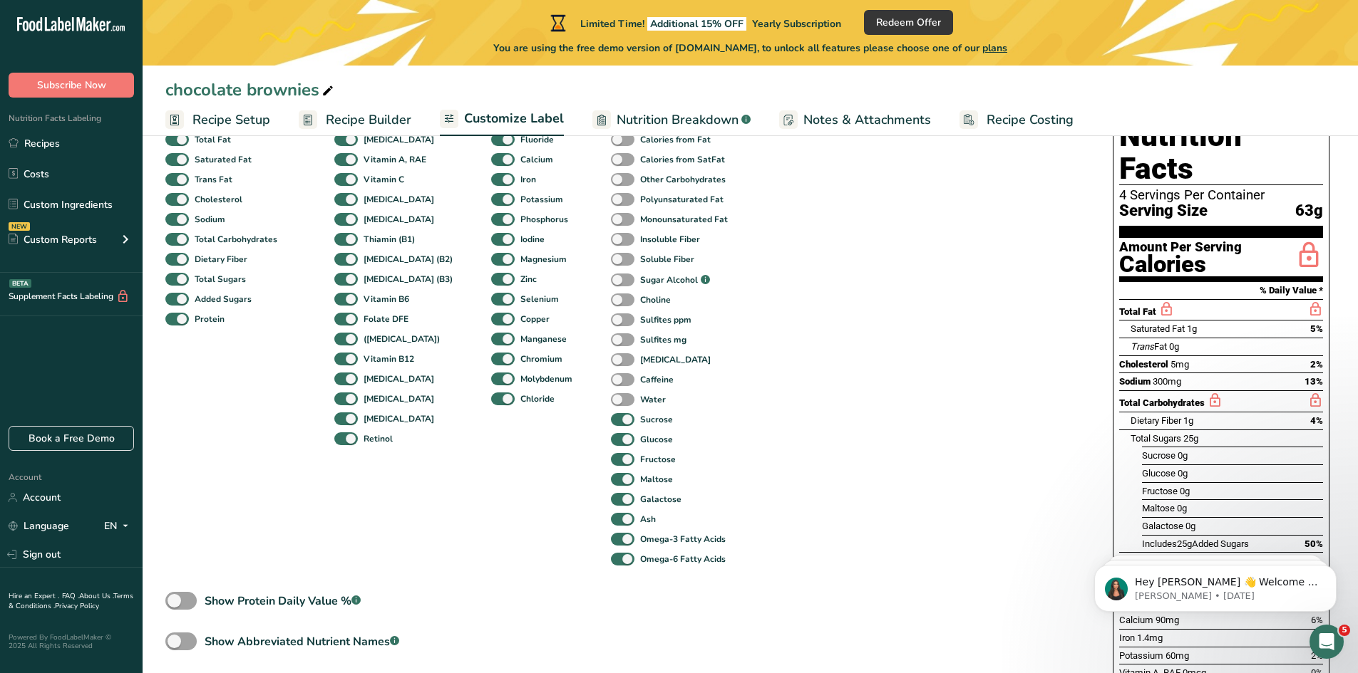
scroll to position [71, 0]
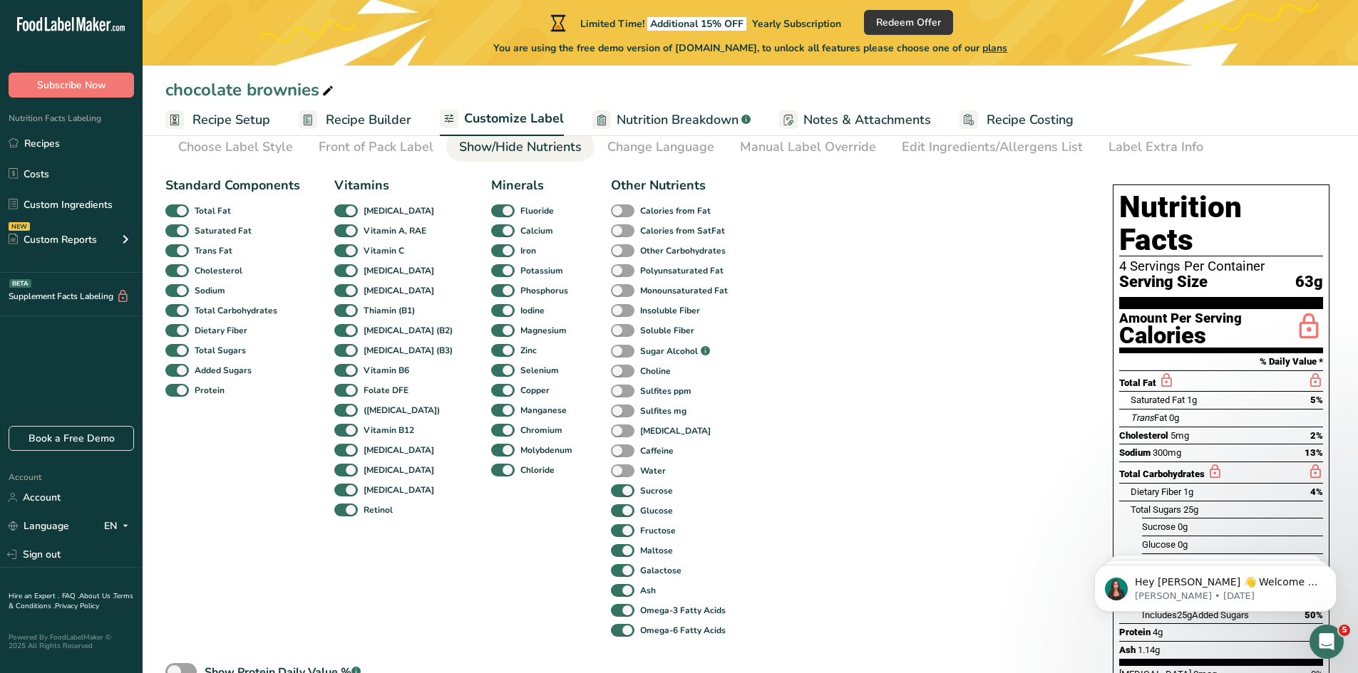
drag, startPoint x: 648, startPoint y: 335, endPoint x: 599, endPoint y: 132, distance: 209.0
click at [599, 132] on body ".a-20{fill:#fff;} Subscribe Now Nutrition Facts Labeling Recipes Costs Custom I…" at bounding box center [679, 660] width 1358 height 1462
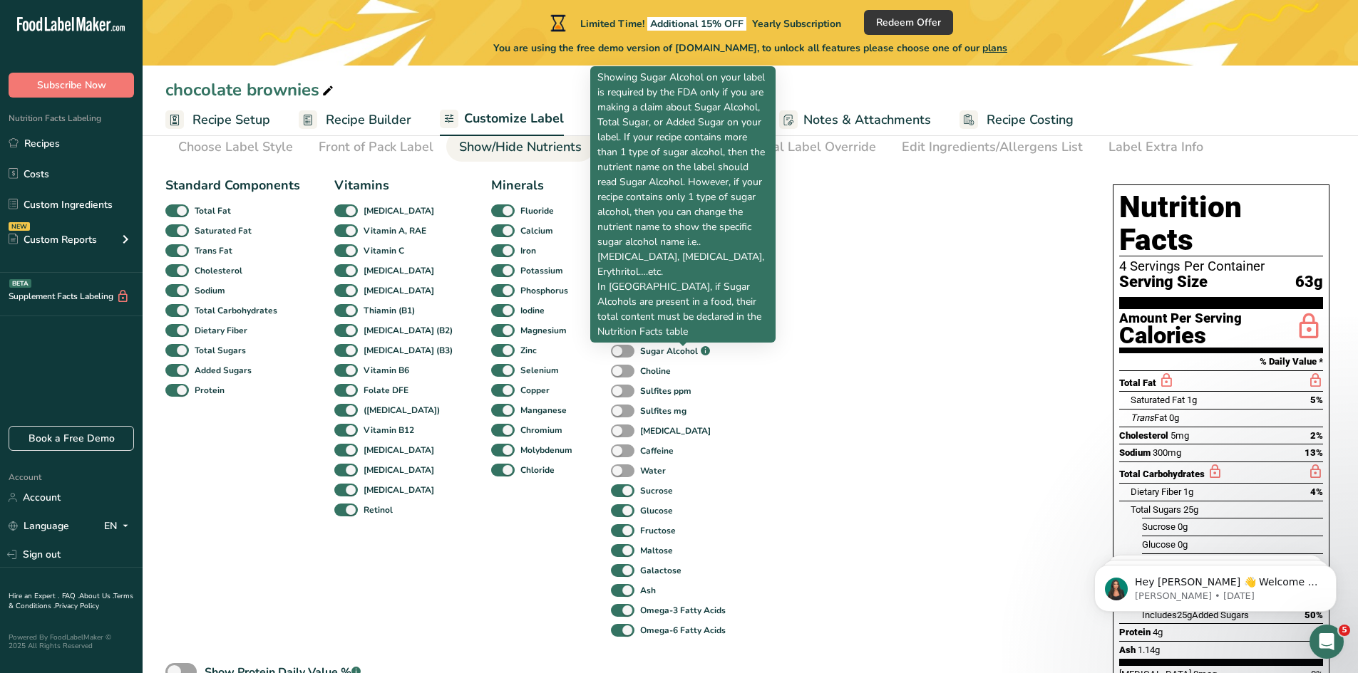
click at [651, 331] on p "Showing Sugar Alcohol on your label is required by the FDA only if you are maki…" at bounding box center [682, 204] width 171 height 269
drag, startPoint x: 646, startPoint y: 334, endPoint x: 596, endPoint y: 96, distance: 242.4
click at [596, 96] on div "Showing Sugar Alcohol on your label is required by the FDA only if you are maki…" at bounding box center [682, 204] width 185 height 277
copy p "Showing Sugar Alcohol on your label is required by the FDA only if you are maki…"
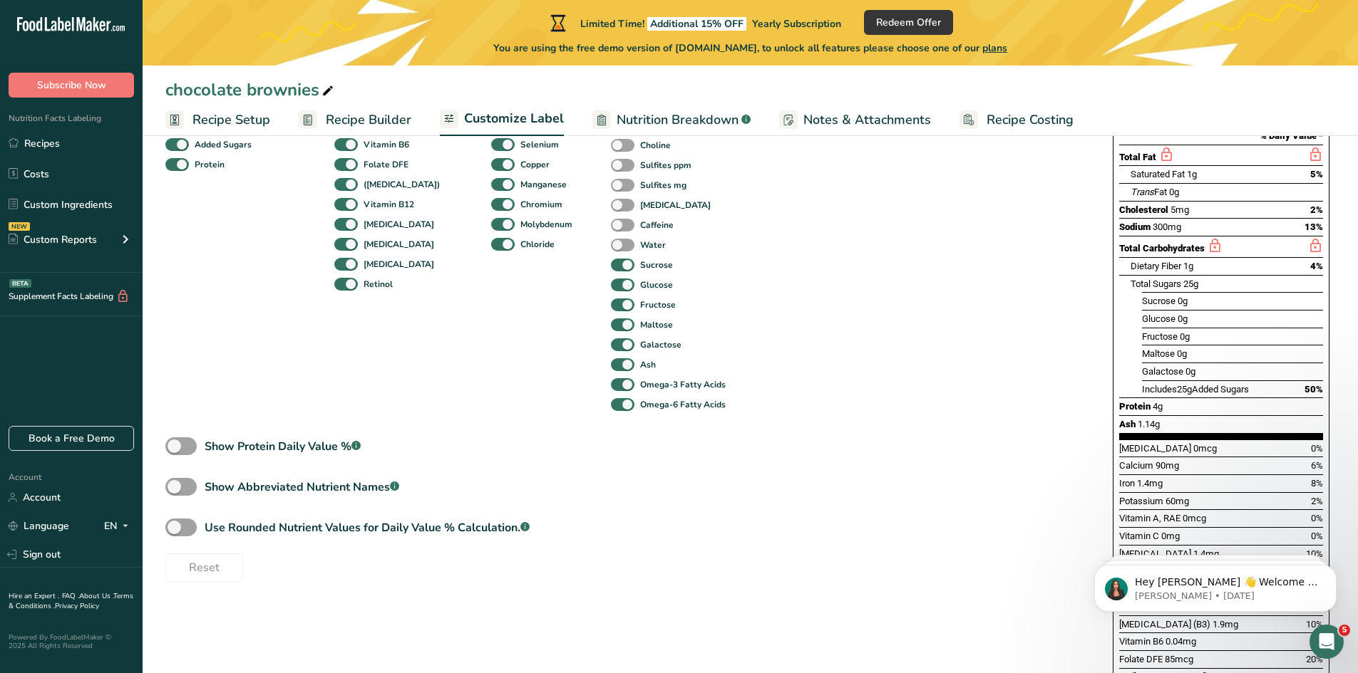
scroll to position [356, 0]
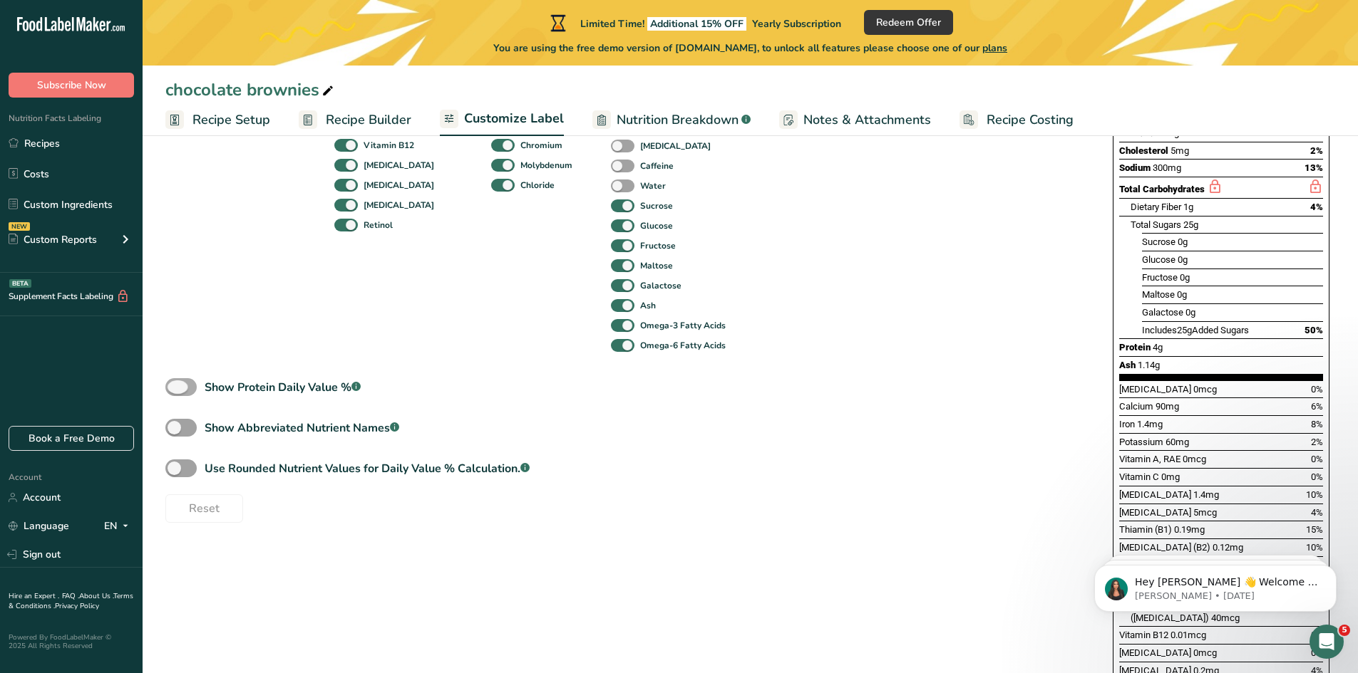
click at [175, 388] on span at bounding box center [180, 387] width 31 height 18
click at [175, 388] on input "Show Protein Daily Value % .a-a{fill:#347362;}.b-a{fill:#fff;}" at bounding box center [169, 387] width 9 height 9
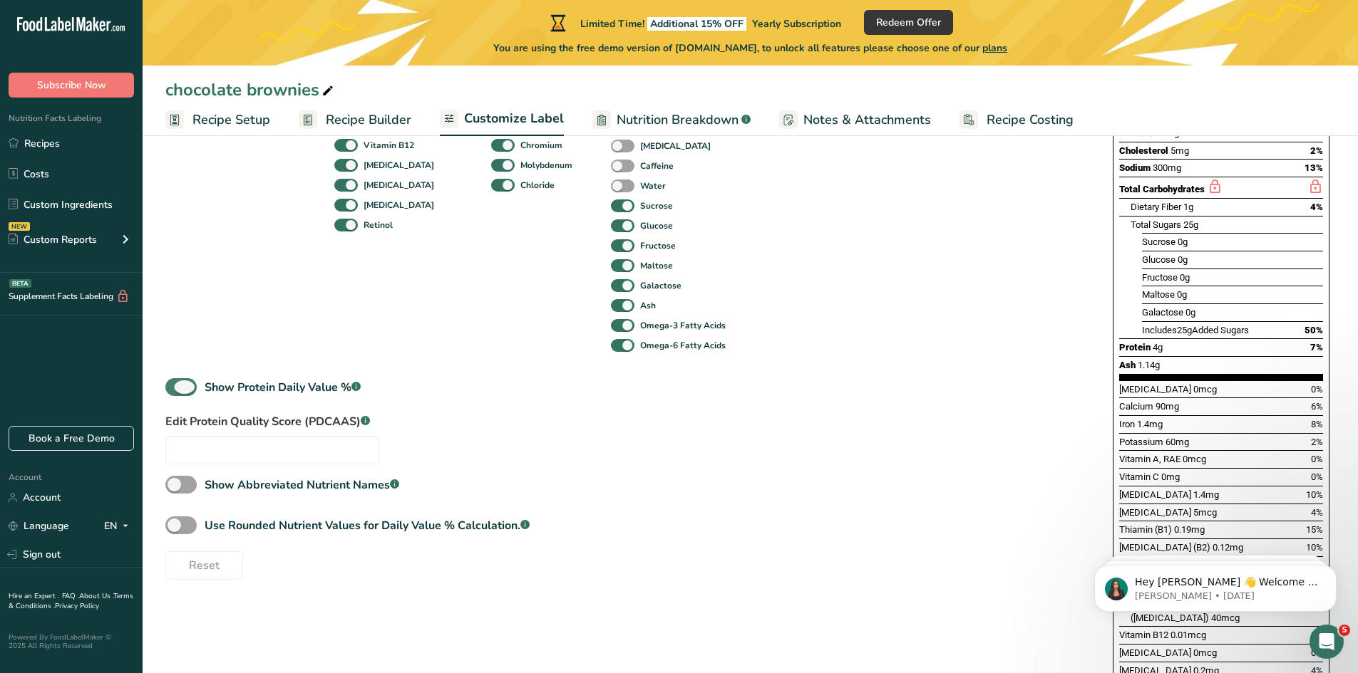
click at [175, 388] on span at bounding box center [180, 387] width 31 height 18
click at [175, 388] on input "Show Protein Daily Value % .a-a{fill:#347362;}.b-a{fill:#fff;}" at bounding box center [169, 387] width 9 height 9
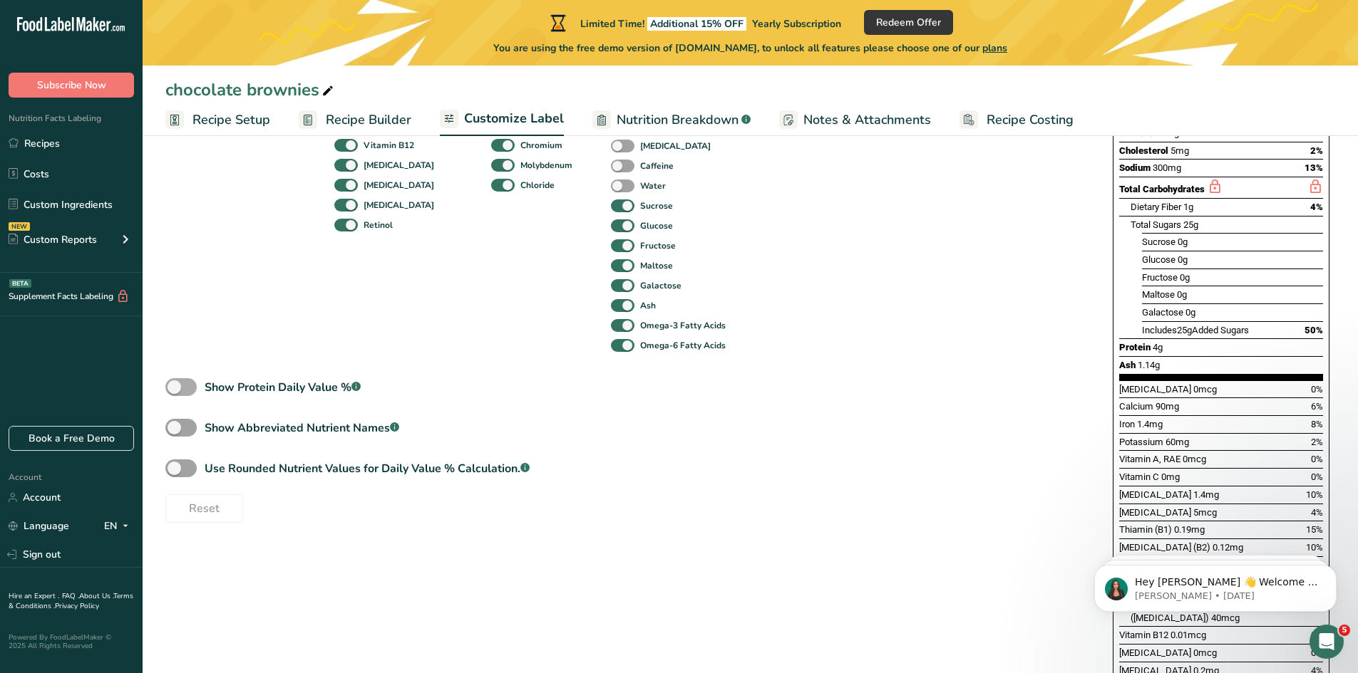
click at [175, 388] on span at bounding box center [180, 387] width 31 height 18
click at [175, 388] on input "Show Protein Daily Value % .a-a{fill:#347362;}.b-a{fill:#fff;}" at bounding box center [169, 387] width 9 height 9
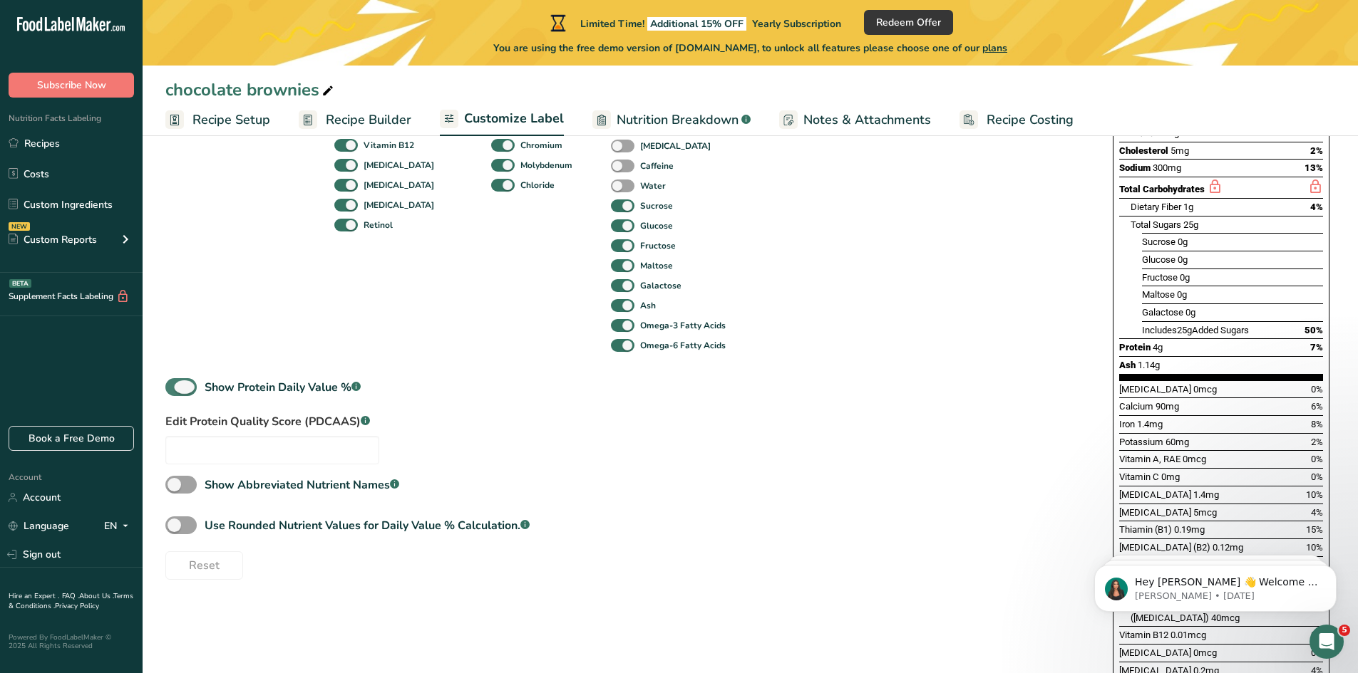
click at [175, 388] on span at bounding box center [180, 387] width 31 height 18
click at [175, 388] on input "Show Protein Daily Value % .a-a{fill:#347362;}.b-a{fill:#fff;}" at bounding box center [169, 387] width 9 height 9
checkbox input "false"
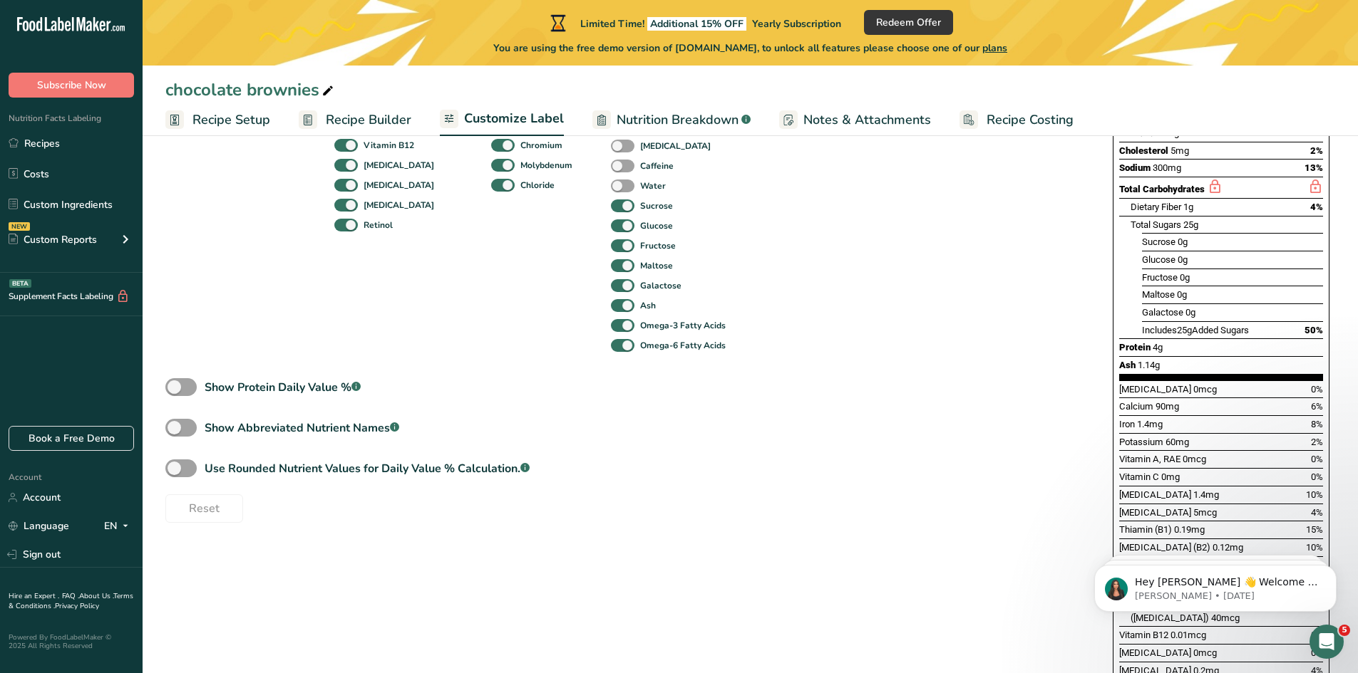
drag, startPoint x: 363, startPoint y: 366, endPoint x: 294, endPoint y: 299, distance: 96.8
click at [294, 299] on body ".a-20{fill:#fff;} Subscribe Now Nutrition Facts Labeling Recipes Costs Custom I…" at bounding box center [679, 375] width 1358 height 1462
click at [374, 369] on div "Standard Components Total Fat Saturated Fat Trans Fat [MEDICAL_DATA] Sodium Tot…" at bounding box center [624, 204] width 919 height 638
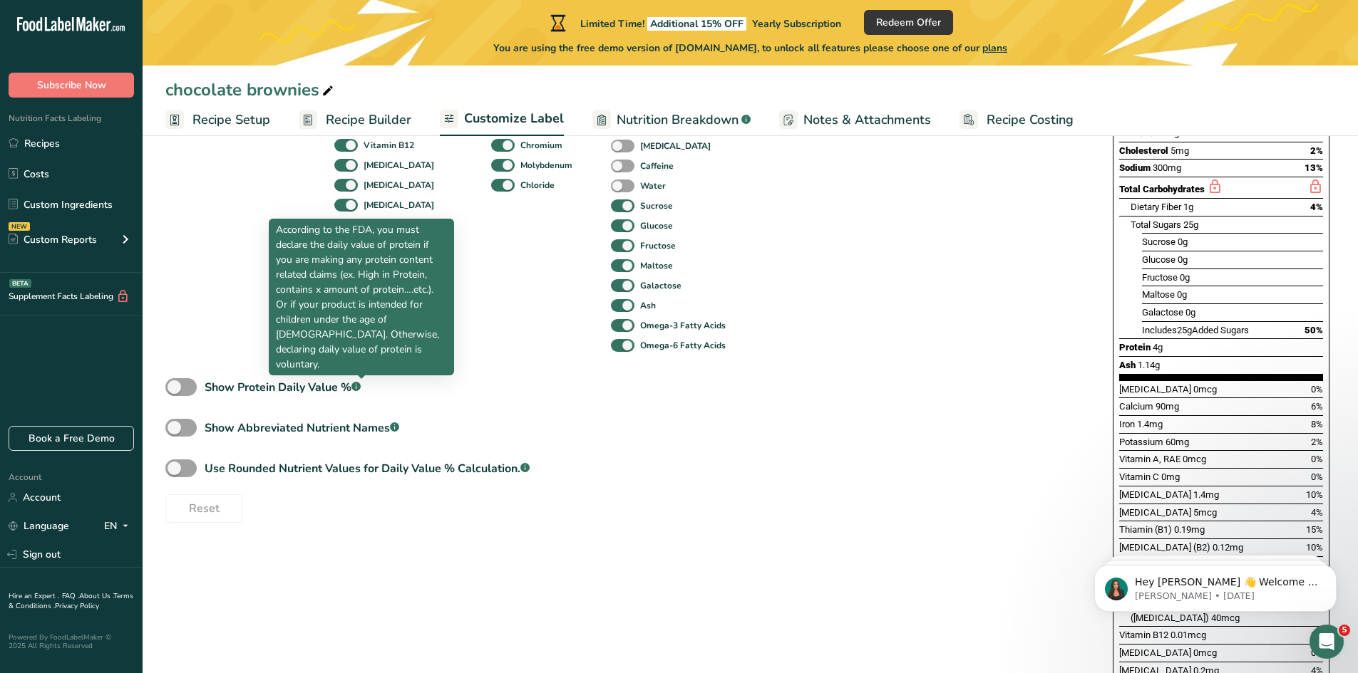
drag, startPoint x: 368, startPoint y: 365, endPoint x: 277, endPoint y: 240, distance: 154.9
click at [277, 240] on p "According to the FDA, you must declare the daily value of protein if you are ma…" at bounding box center [361, 297] width 171 height 150
copy p "According to the FDA, you must declare the daily value of protein if you are ma…"
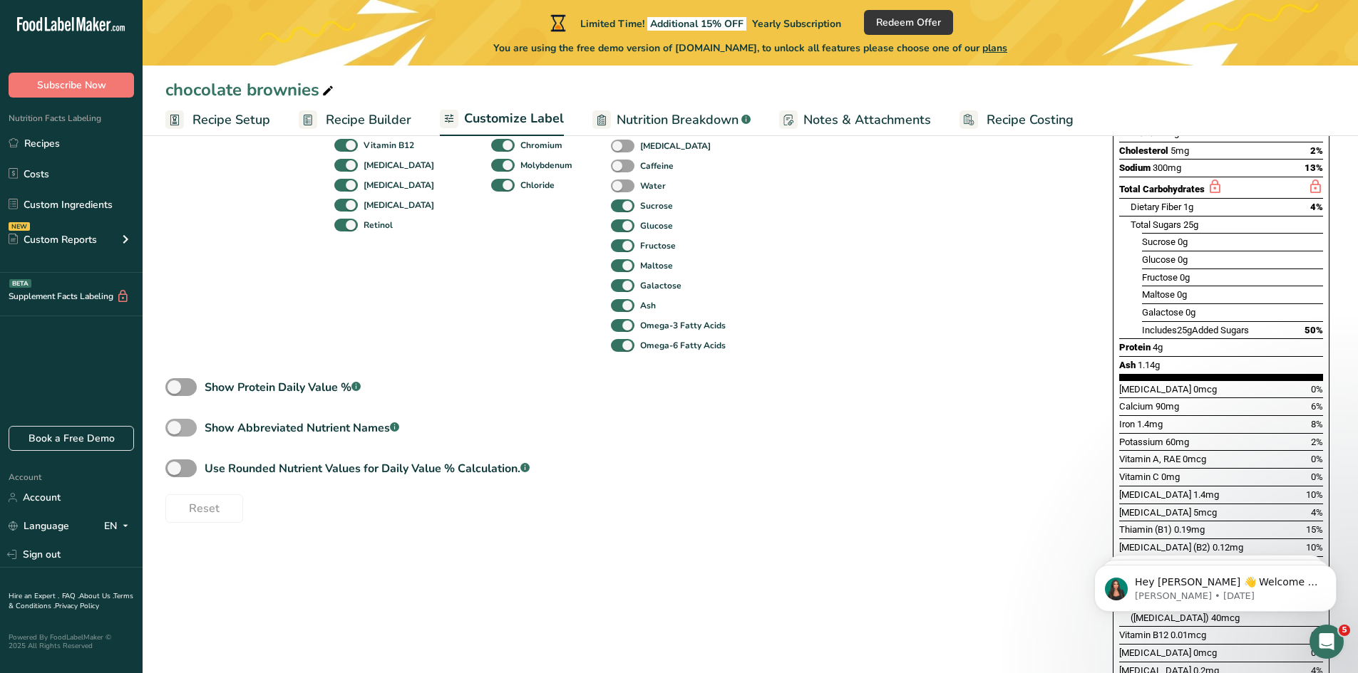
click at [185, 432] on span at bounding box center [180, 428] width 31 height 18
click at [175, 432] on input "Show Abbreviated Nutrient Names .a-a{fill:#347362;}.b-a{fill:#fff;}" at bounding box center [169, 427] width 9 height 9
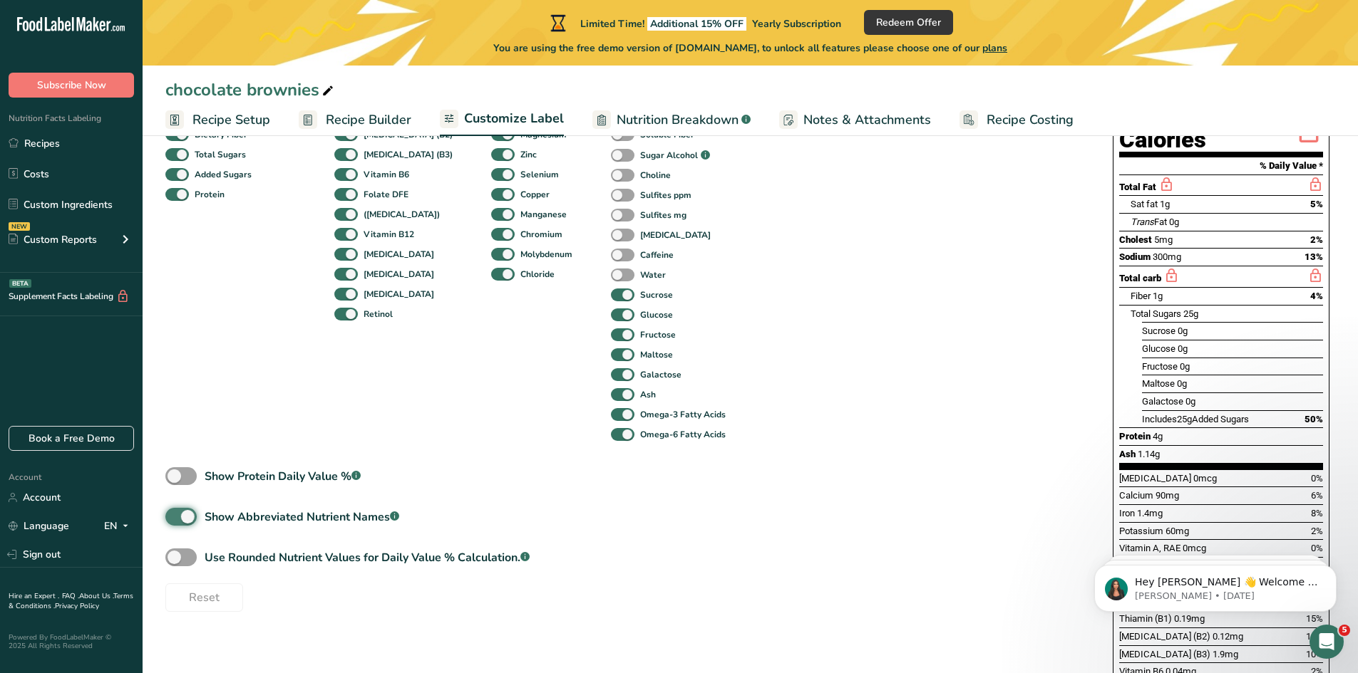
scroll to position [214, 0]
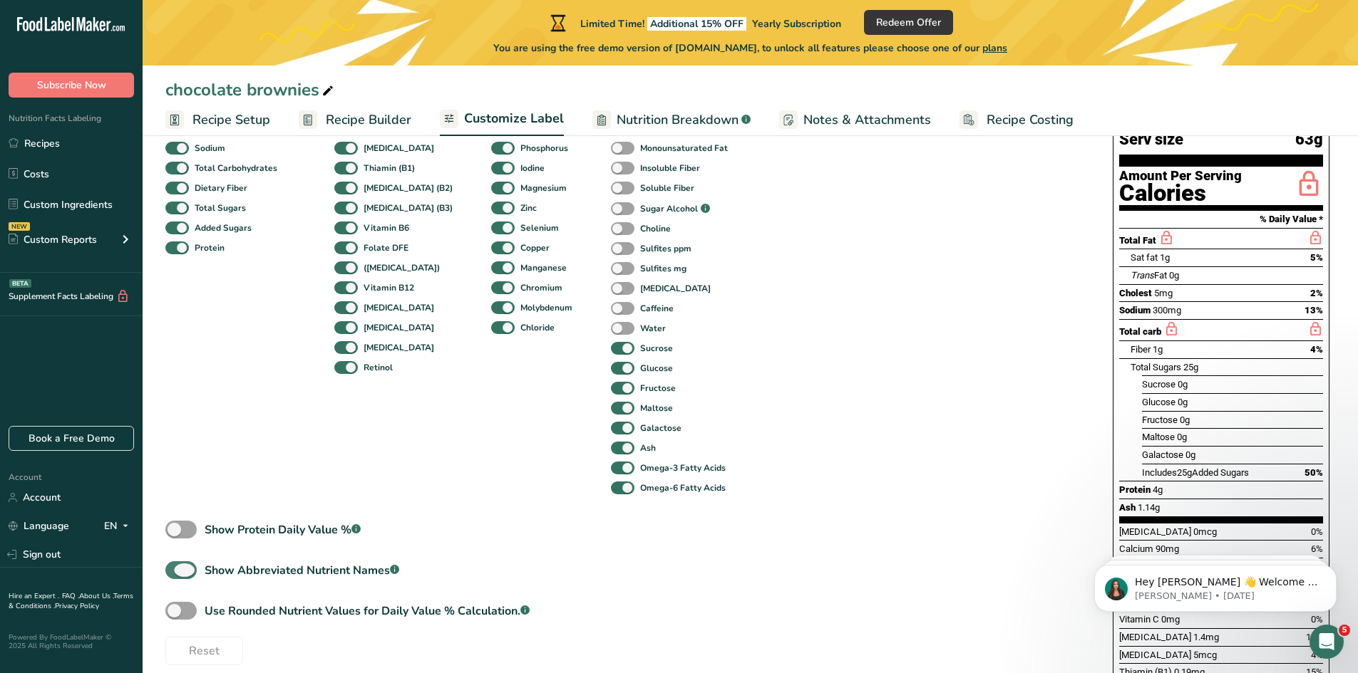
click at [184, 569] on span at bounding box center [180, 571] width 31 height 18
click at [175, 569] on input "Show Abbreviated Nutrient Names .a-a{fill:#347362;}.b-a{fill:#fff;}" at bounding box center [169, 570] width 9 height 9
click at [184, 569] on span at bounding box center [180, 571] width 31 height 18
click at [175, 569] on input "Show Abbreviated Nutrient Names .a-a{fill:#347362;}.b-a{fill:#fff;}" at bounding box center [169, 570] width 9 height 9
click at [184, 569] on span at bounding box center [180, 571] width 31 height 18
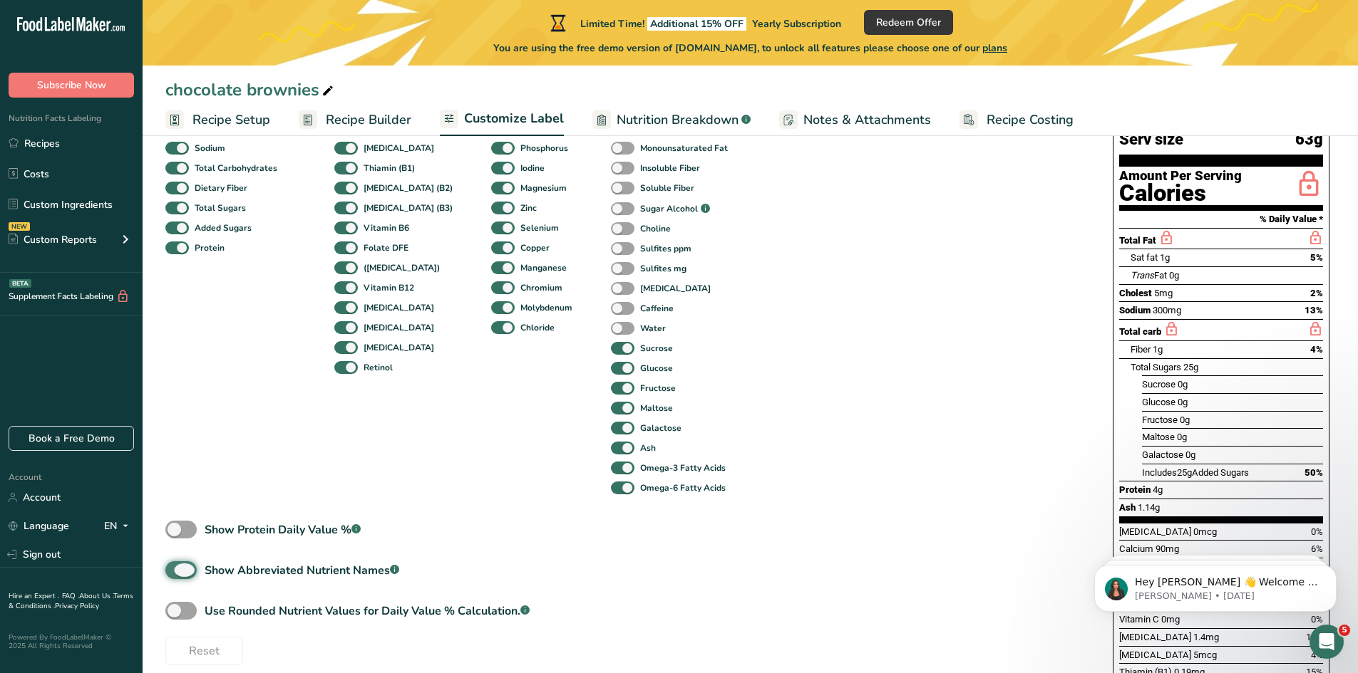
click at [175, 569] on input "Show Abbreviated Nutrient Names .a-a{fill:#347362;}.b-a{fill:#fff;}" at bounding box center [169, 570] width 9 height 9
click at [184, 569] on span at bounding box center [180, 571] width 31 height 18
click at [175, 569] on input "Show Abbreviated Nutrient Names .a-a{fill:#347362;}.b-a{fill:#fff;}" at bounding box center [169, 570] width 9 height 9
click at [184, 569] on span at bounding box center [180, 571] width 31 height 18
click at [175, 569] on input "Show Abbreviated Nutrient Names .a-a{fill:#347362;}.b-a{fill:#fff;}" at bounding box center [169, 570] width 9 height 9
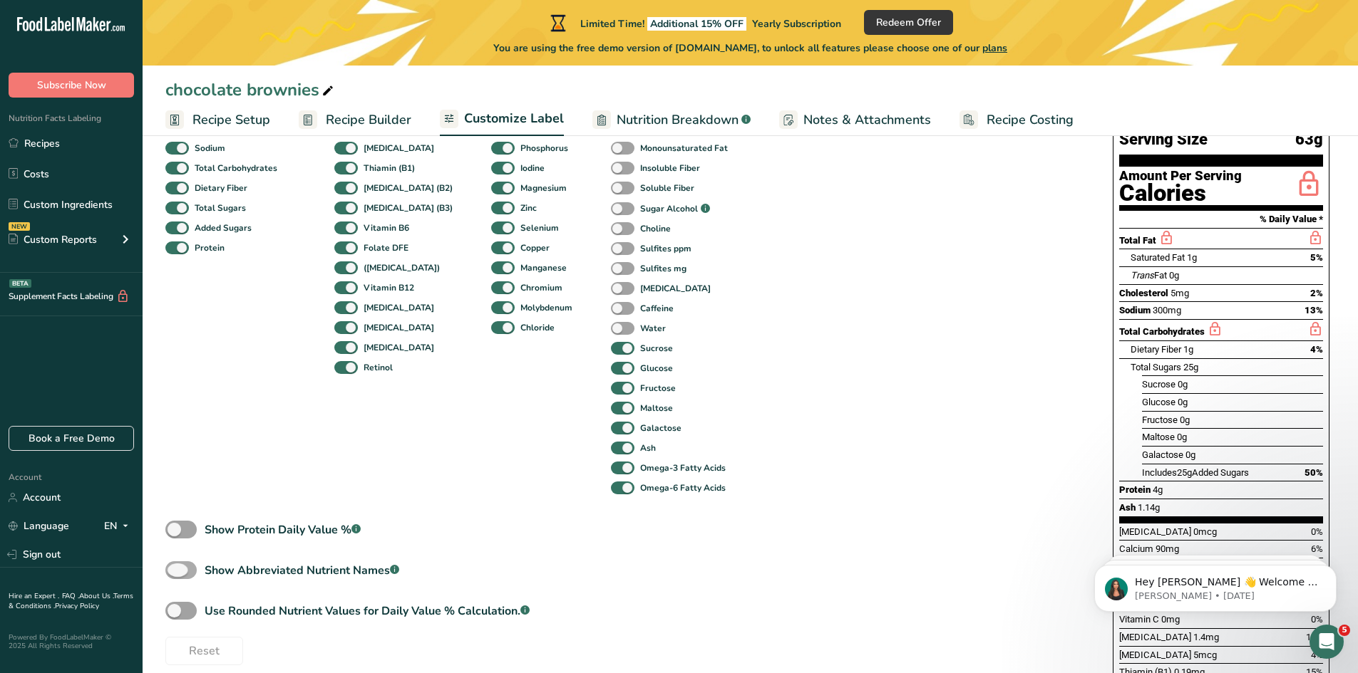
click at [184, 569] on span at bounding box center [180, 571] width 31 height 18
click at [175, 569] on input "Show Abbreviated Nutrient Names .a-a{fill:#347362;}.b-a{fill:#fff;}" at bounding box center [169, 570] width 9 height 9
click at [184, 569] on span at bounding box center [180, 571] width 31 height 18
click at [175, 569] on input "Show Abbreviated Nutrient Names .a-a{fill:#347362;}.b-a{fill:#fff;}" at bounding box center [169, 570] width 9 height 9
click at [184, 569] on span at bounding box center [180, 571] width 31 height 18
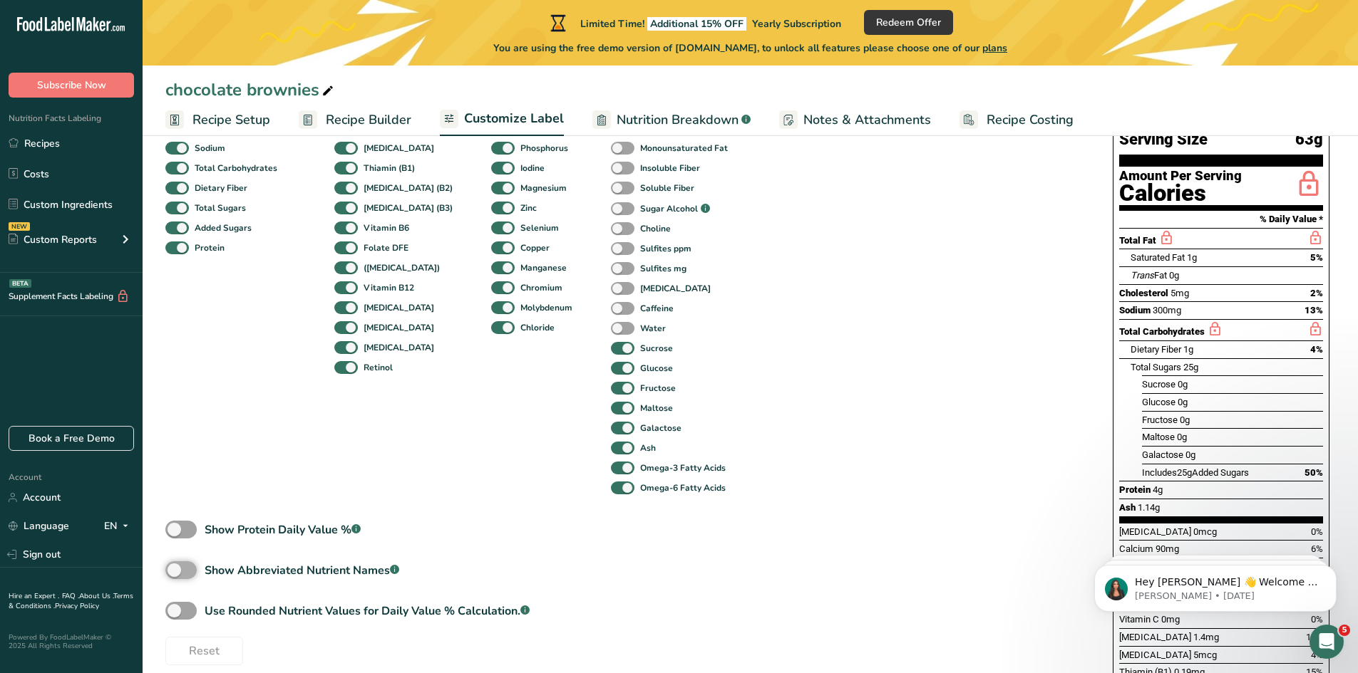
click at [175, 569] on input "Show Abbreviated Nutrient Names .a-a{fill:#347362;}.b-a{fill:#fff;}" at bounding box center [169, 570] width 9 height 9
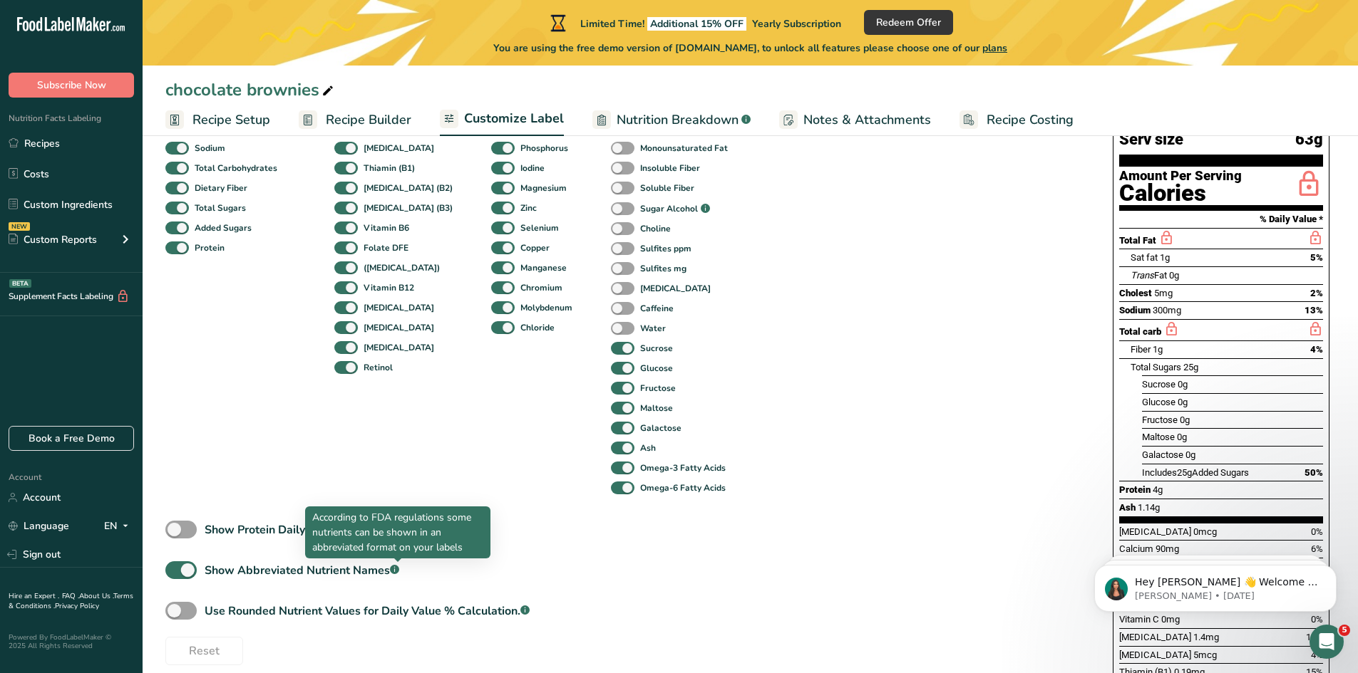
drag, startPoint x: 461, startPoint y: 550, endPoint x: 314, endPoint y: 522, distance: 149.4
click at [314, 522] on p "According to FDA regulations some nutrients can be shown in an abbreviated form…" at bounding box center [397, 532] width 171 height 45
copy p "According to FDA regulations some nutrients can be shown in an abbreviated form…"
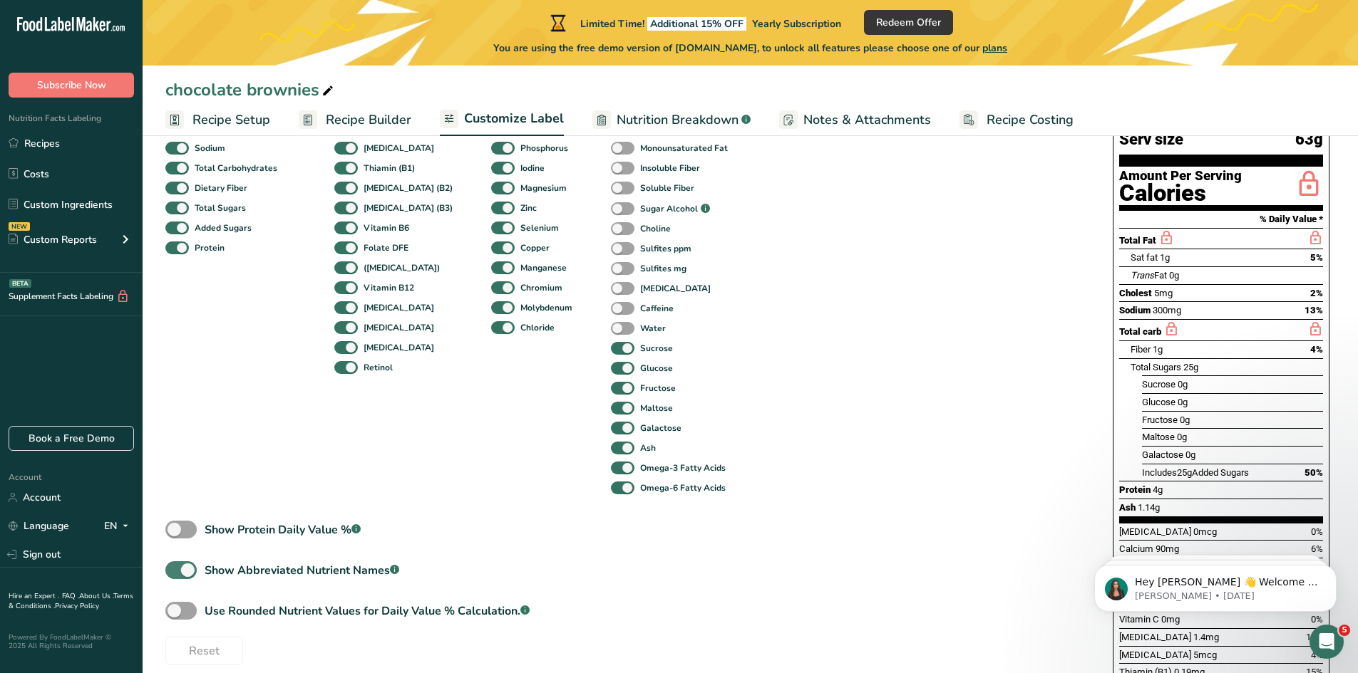
click at [177, 572] on span at bounding box center [180, 571] width 31 height 18
click at [175, 572] on input "Show Abbreviated Nutrient Names .a-a{fill:#347362;}.b-a{fill:#fff;}" at bounding box center [169, 570] width 9 height 9
checkbox input "false"
click at [185, 616] on span at bounding box center [180, 611] width 31 height 18
click at [175, 616] on input "Use Rounded Nutrient Values for Daily Value % Calculation. .a-a{fill:#347362;}.…" at bounding box center [169, 610] width 9 height 9
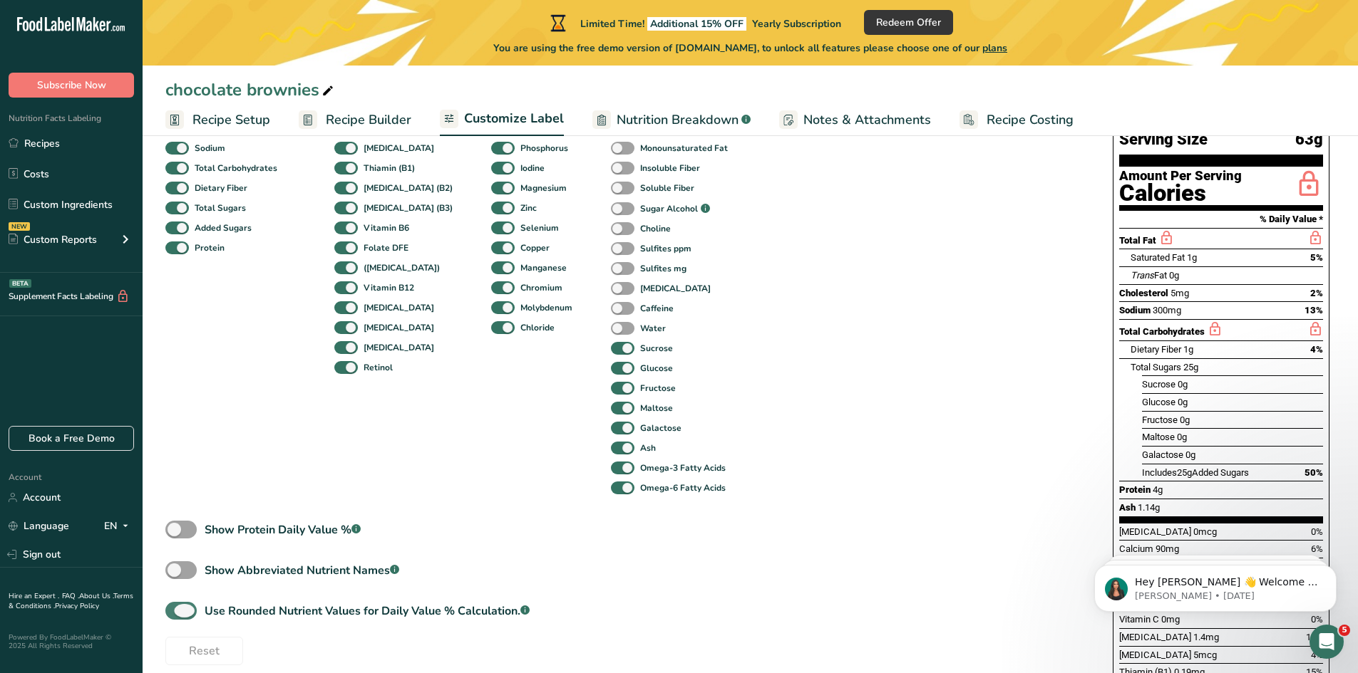
click at [185, 616] on span at bounding box center [180, 611] width 31 height 18
click at [175, 616] on input "Use Rounded Nutrient Values for Daily Value % Calculation. .a-a{fill:#347362;}.…" at bounding box center [169, 610] width 9 height 9
click at [185, 616] on span at bounding box center [180, 611] width 31 height 18
click at [175, 616] on input "Use Rounded Nutrient Values for Daily Value % Calculation. .a-a{fill:#347362;}.…" at bounding box center [169, 610] width 9 height 9
click at [185, 616] on span at bounding box center [180, 611] width 31 height 18
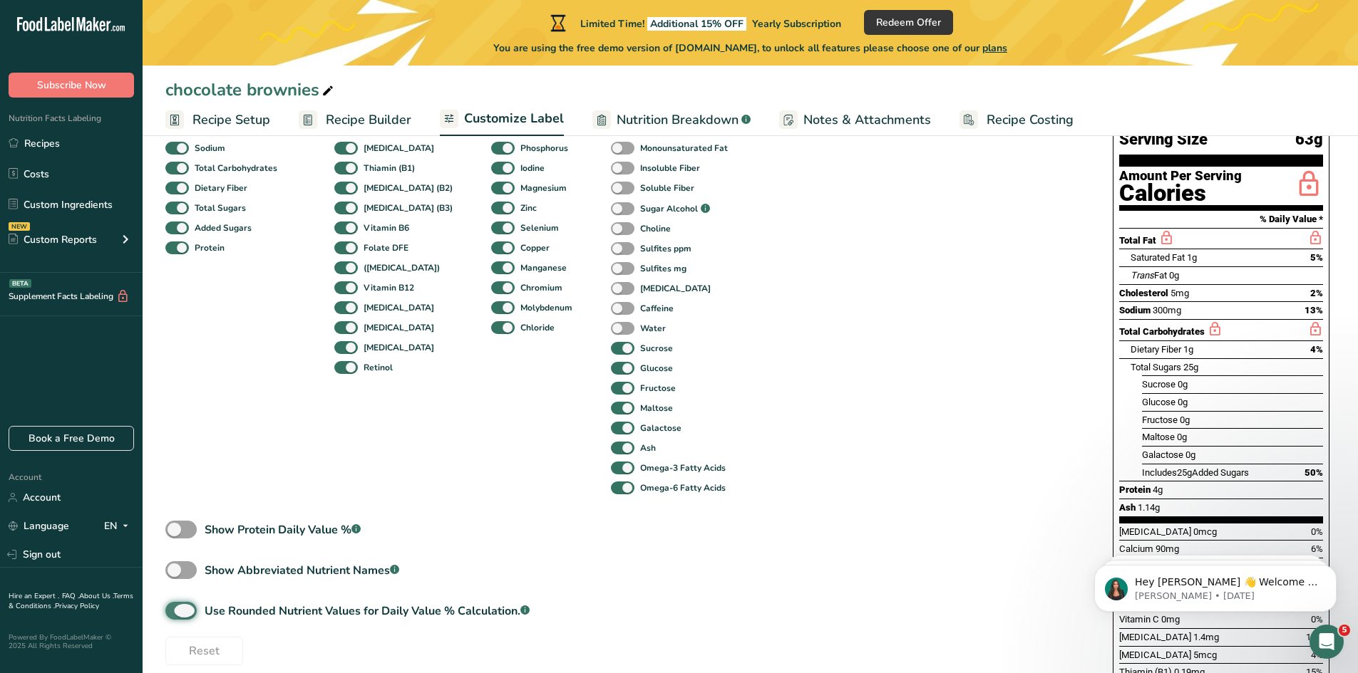
click at [175, 616] on input "Use Rounded Nutrient Values for Daily Value % Calculation. .a-a{fill:#347362;}.…" at bounding box center [169, 610] width 9 height 9
click at [185, 616] on span at bounding box center [180, 611] width 31 height 18
click at [175, 616] on input "Use Rounded Nutrient Values for Daily Value % Calculation. .a-a{fill:#347362;}.…" at bounding box center [169, 610] width 9 height 9
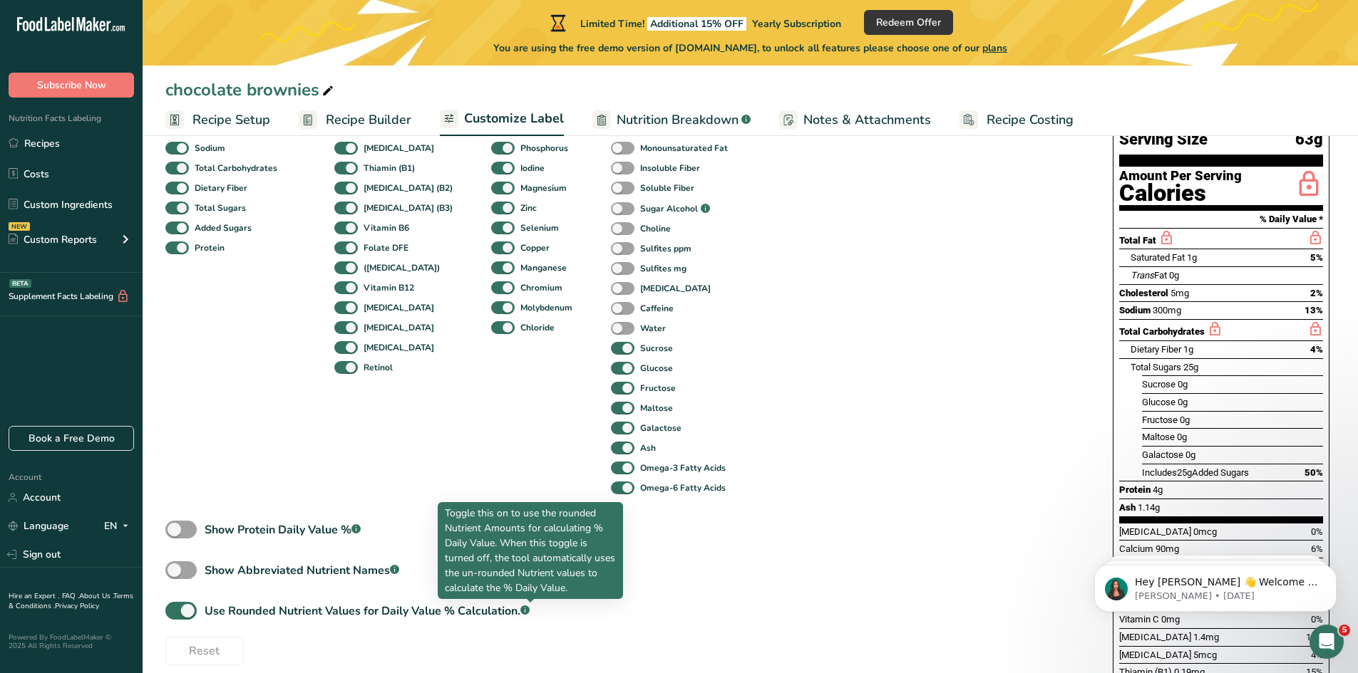
drag, startPoint x: 569, startPoint y: 589, endPoint x: 438, endPoint y: 517, distance: 149.6
click at [438, 517] on div "Toggle this on to use the rounded Nutrient Amounts for calculating % Daily Valu…" at bounding box center [530, 550] width 185 height 97
copy p "Toggle this on to use the rounded Nutrient Amounts for calculating % Daily Valu…"
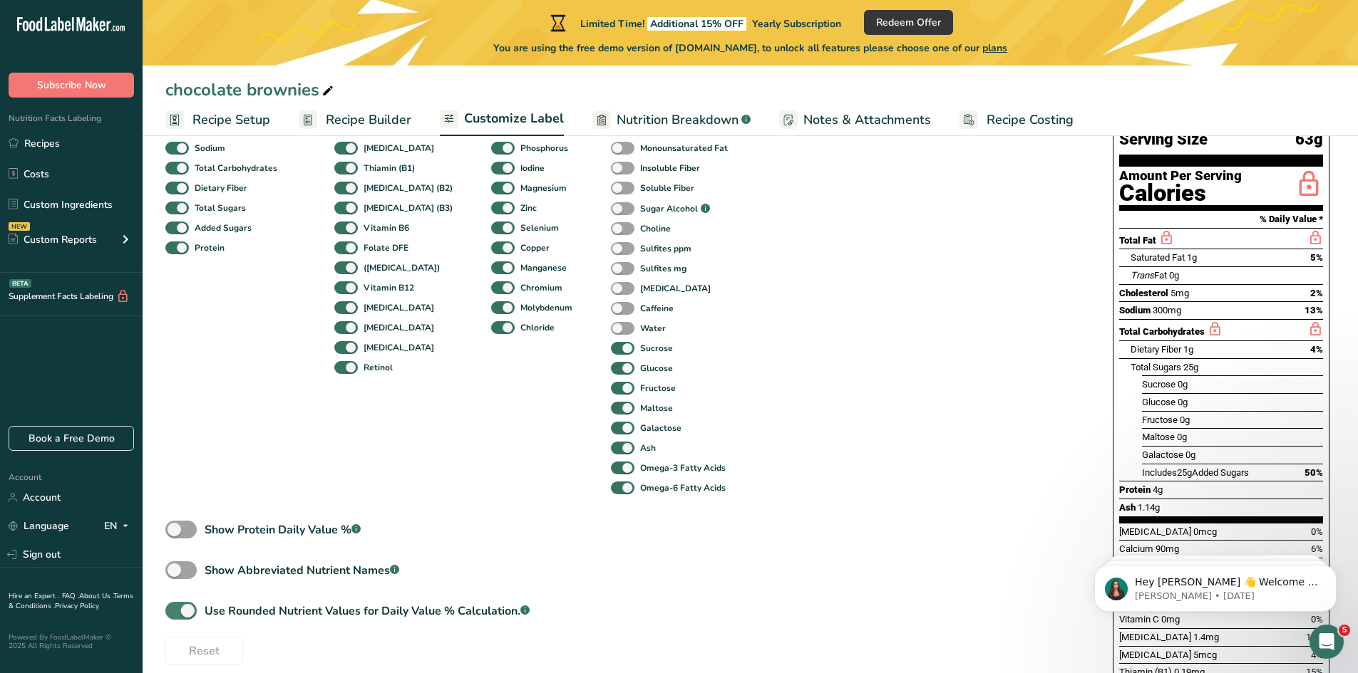
click at [190, 609] on span at bounding box center [180, 611] width 31 height 18
click at [175, 609] on input "Use Rounded Nutrient Values for Daily Value % Calculation. .a-a{fill:#347362;}.…" at bounding box center [169, 610] width 9 height 9
click at [190, 609] on span at bounding box center [180, 611] width 31 height 18
click at [175, 609] on input "Use Rounded Nutrient Values for Daily Value % Calculation. .a-a{fill:#347362;}.…" at bounding box center [169, 610] width 9 height 9
click at [190, 609] on span at bounding box center [180, 611] width 31 height 18
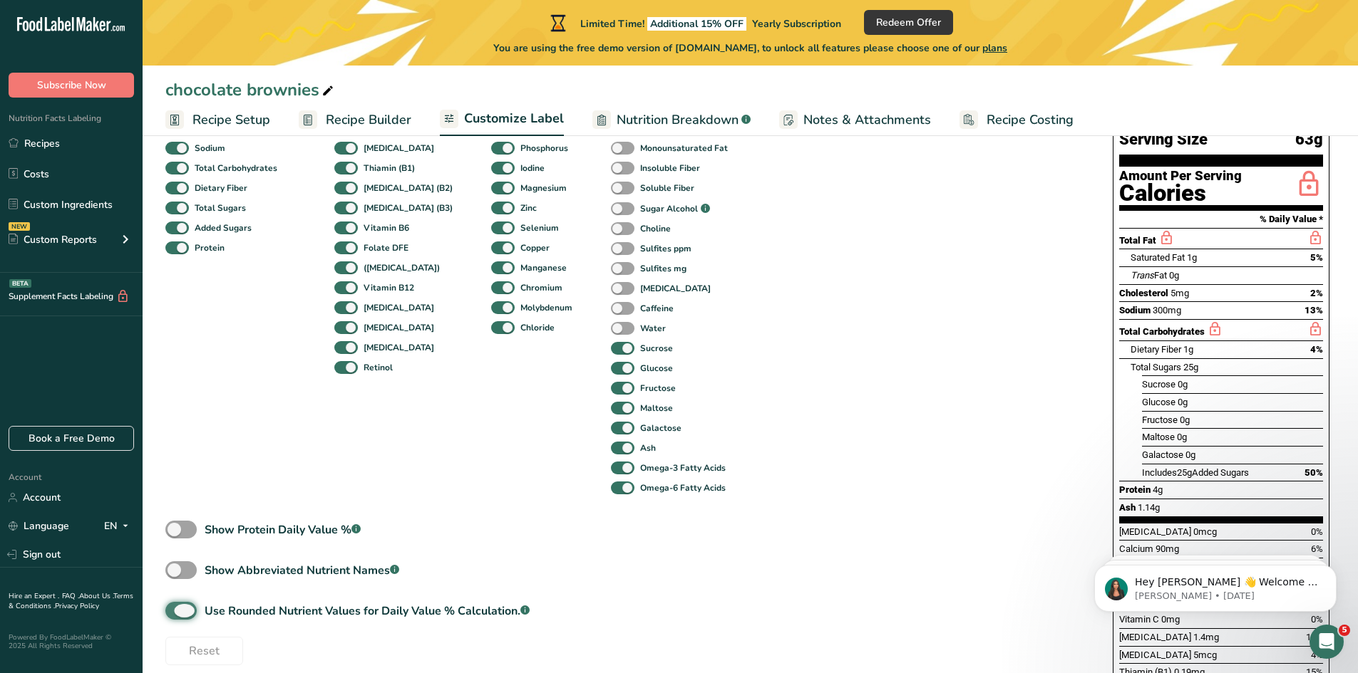
click at [175, 609] on input "Use Rounded Nutrient Values for Daily Value % Calculation. .a-a{fill:#347362;}.…" at bounding box center [169, 610] width 9 height 9
click at [190, 609] on span at bounding box center [180, 611] width 31 height 18
click at [175, 609] on input "Use Rounded Nutrient Values for Daily Value % Calculation. .a-a{fill:#347362;}.…" at bounding box center [169, 610] width 9 height 9
click at [190, 609] on span at bounding box center [180, 611] width 31 height 18
click at [175, 609] on input "Use Rounded Nutrient Values for Daily Value % Calculation. .a-a{fill:#347362;}.…" at bounding box center [169, 610] width 9 height 9
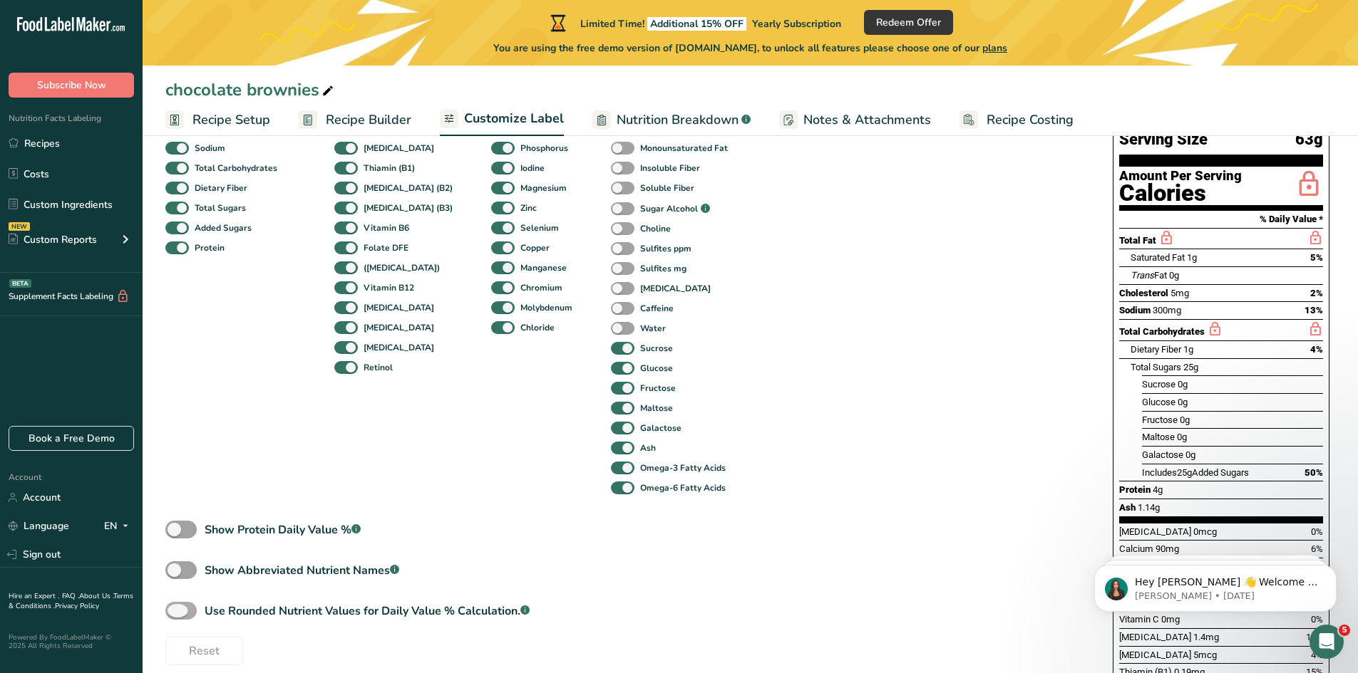
click at [190, 609] on span at bounding box center [180, 611] width 31 height 18
click at [175, 609] on input "Use Rounded Nutrient Values for Daily Value % Calculation. .a-a{fill:#347362;}.…" at bounding box center [169, 610] width 9 height 9
click at [190, 609] on span at bounding box center [180, 611] width 31 height 18
click at [175, 609] on input "Use Rounded Nutrient Values for Daily Value % Calculation. .a-a{fill:#347362;}.…" at bounding box center [169, 610] width 9 height 9
click at [190, 609] on span at bounding box center [180, 611] width 31 height 18
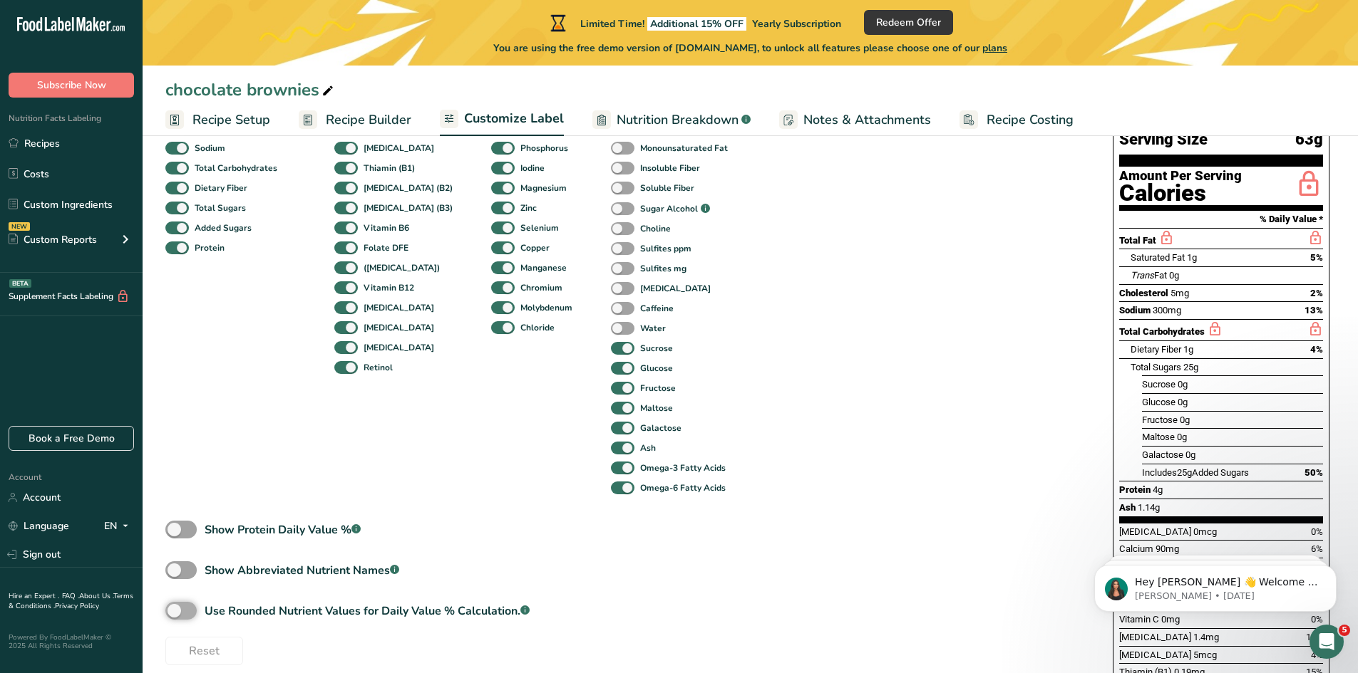
click at [175, 609] on input "Use Rounded Nutrient Values for Daily Value % Calculation. .a-a{fill:#347362;}.…" at bounding box center [169, 610] width 9 height 9
click at [187, 612] on span at bounding box center [180, 611] width 31 height 18
click at [175, 612] on input "Use Rounded Nutrient Values for Daily Value % Calculation. .a-a{fill:#347362;}.…" at bounding box center [169, 610] width 9 height 9
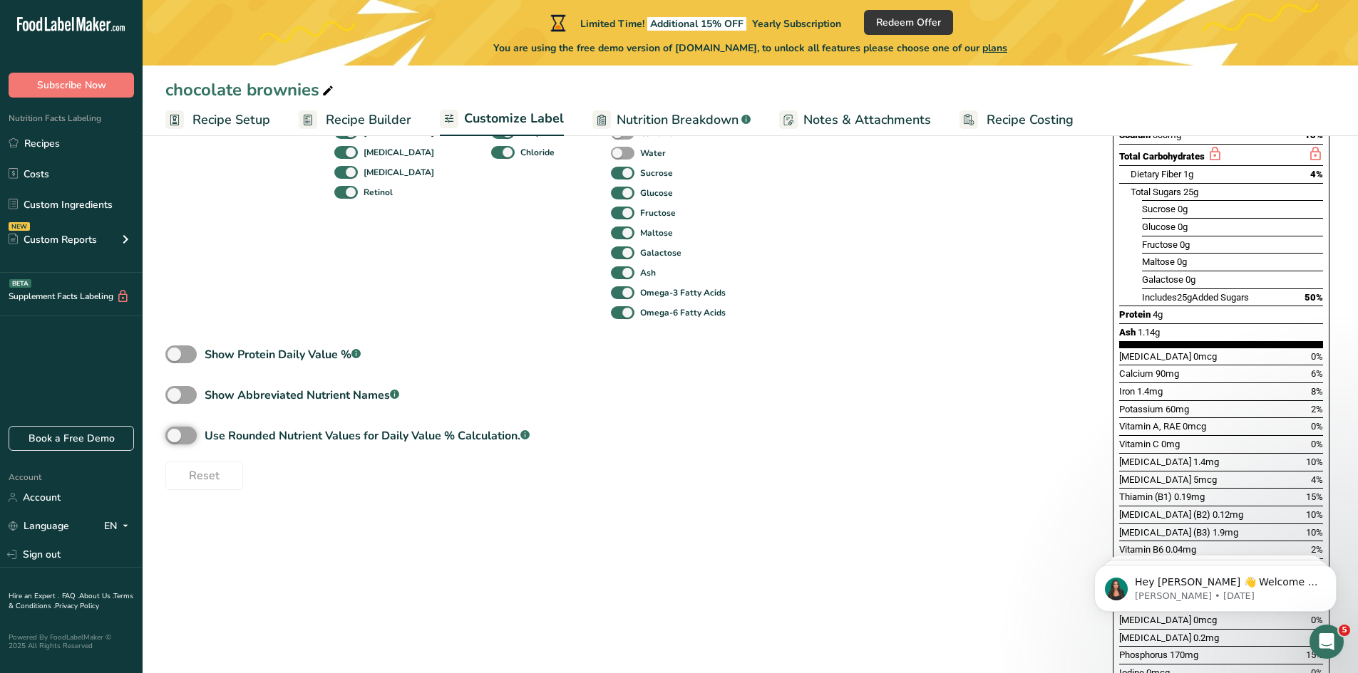
scroll to position [428, 0]
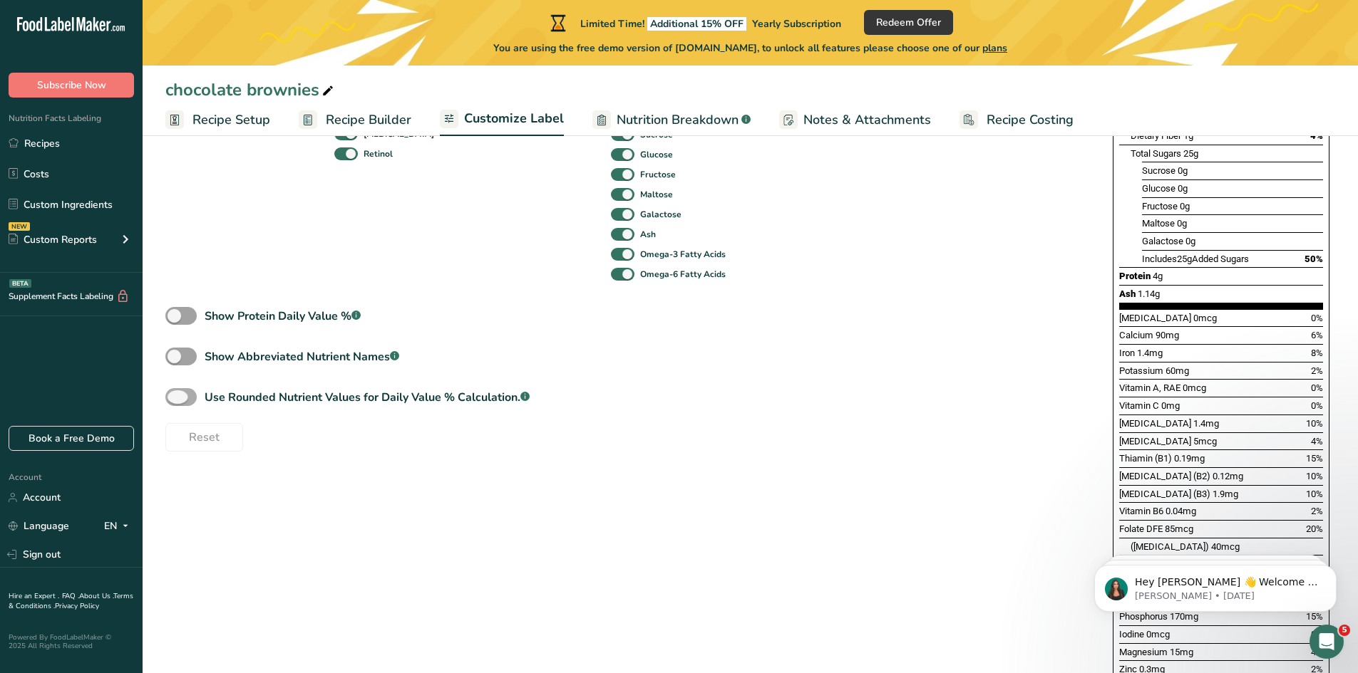
click at [177, 399] on span at bounding box center [180, 397] width 31 height 18
click at [175, 399] on input "Use Rounded Nutrient Values for Daily Value % Calculation. .a-a{fill:#347362;}.…" at bounding box center [169, 397] width 9 height 9
click at [177, 399] on span at bounding box center [180, 397] width 31 height 18
click at [175, 399] on input "Use Rounded Nutrient Values for Daily Value % Calculation. .a-a{fill:#347362;}.…" at bounding box center [169, 397] width 9 height 9
click at [177, 399] on span at bounding box center [180, 397] width 31 height 18
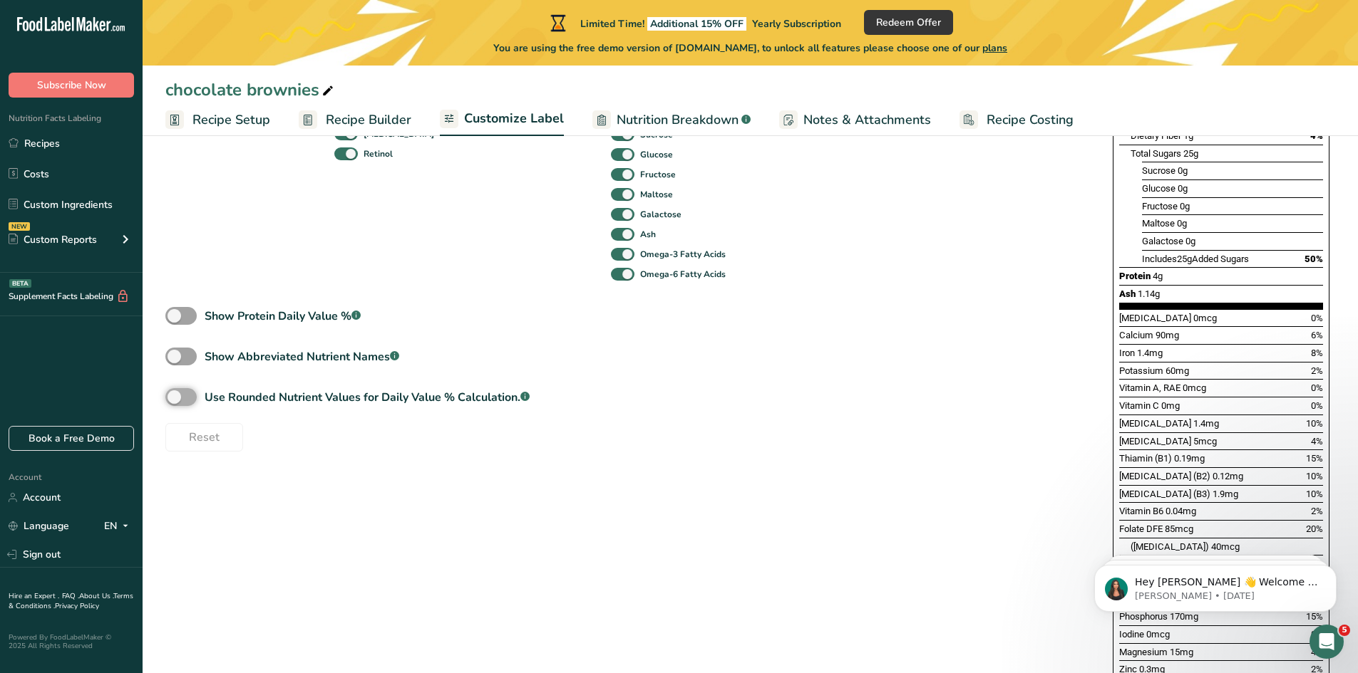
click at [175, 399] on input "Use Rounded Nutrient Values for Daily Value % Calculation. .a-a{fill:#347362;}.…" at bounding box center [169, 397] width 9 height 9
click at [177, 399] on span at bounding box center [180, 397] width 31 height 18
click at [175, 399] on input "Use Rounded Nutrient Values for Daily Value % Calculation. .a-a{fill:#347362;}.…" at bounding box center [169, 397] width 9 height 9
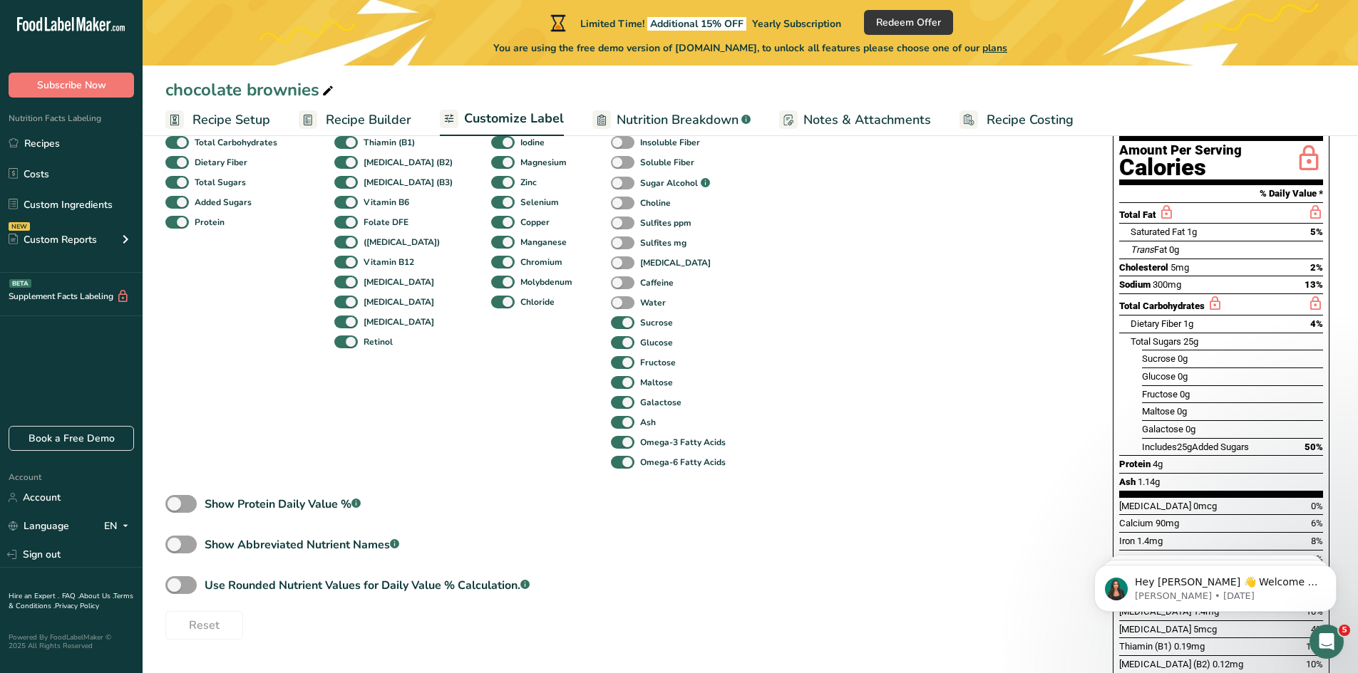
scroll to position [214, 0]
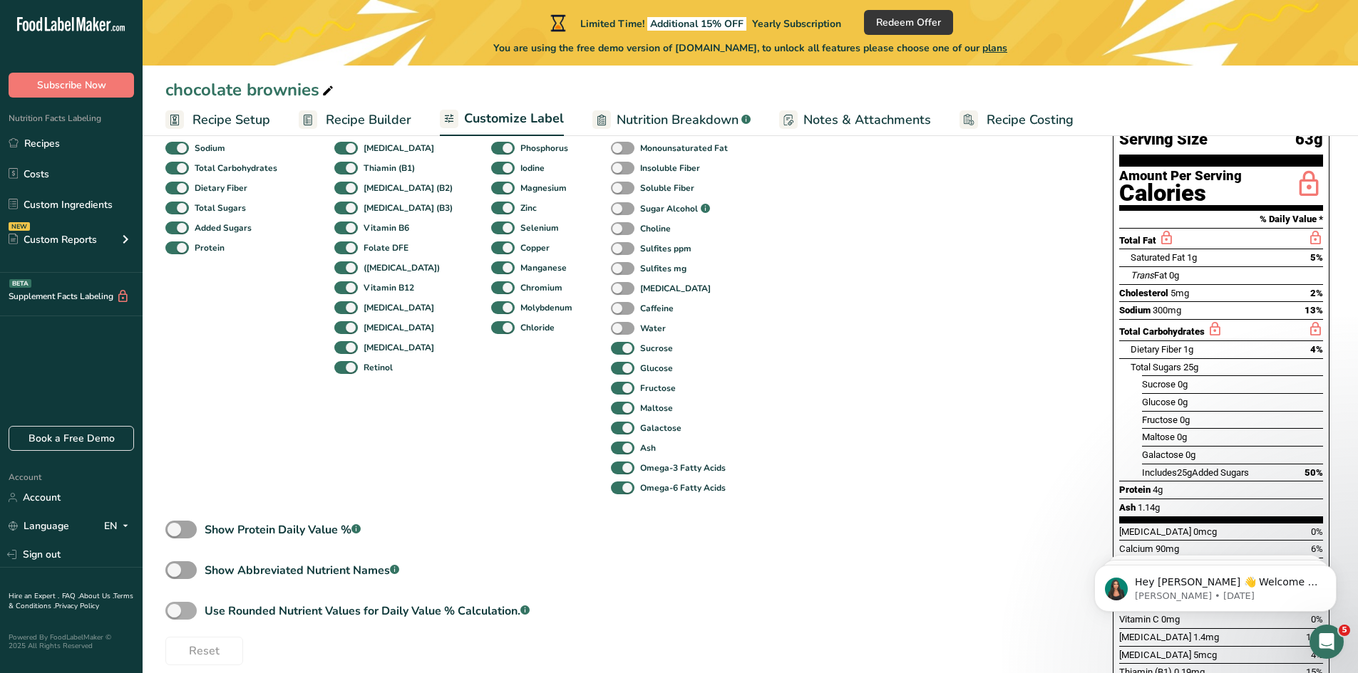
click at [173, 613] on span at bounding box center [180, 611] width 31 height 18
click at [173, 613] on input "Use Rounded Nutrient Values for Daily Value % Calculation. .a-a{fill:#347362;}.…" at bounding box center [169, 610] width 9 height 9
click at [173, 613] on span at bounding box center [180, 611] width 31 height 18
click at [173, 613] on input "Use Rounded Nutrient Values for Daily Value % Calculation. .a-a{fill:#347362;}.…" at bounding box center [169, 610] width 9 height 9
click at [173, 613] on span at bounding box center [180, 611] width 31 height 18
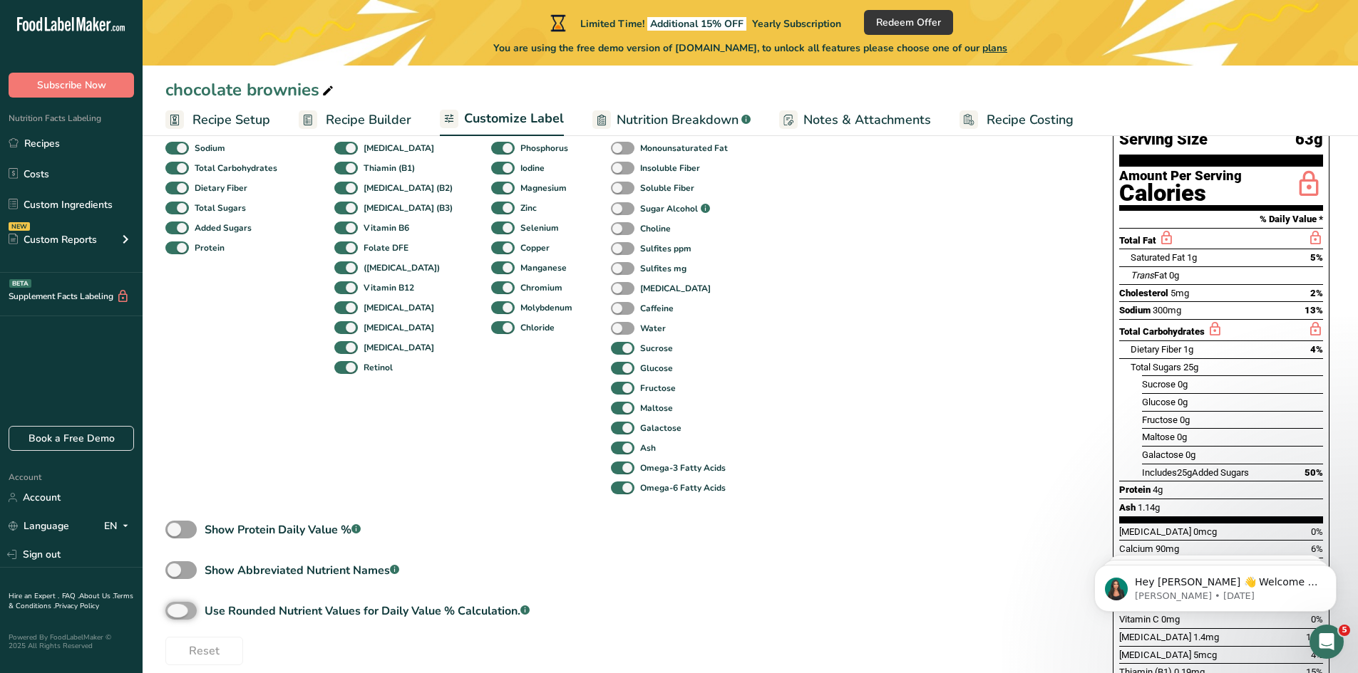
click at [173, 613] on input "Use Rounded Nutrient Values for Daily Value % Calculation. .a-a{fill:#347362;}.…" at bounding box center [169, 610] width 9 height 9
click at [173, 613] on span at bounding box center [180, 611] width 31 height 18
click at [173, 613] on input "Use Rounded Nutrient Values for Daily Value % Calculation. .a-a{fill:#347362;}.…" at bounding box center [169, 610] width 9 height 9
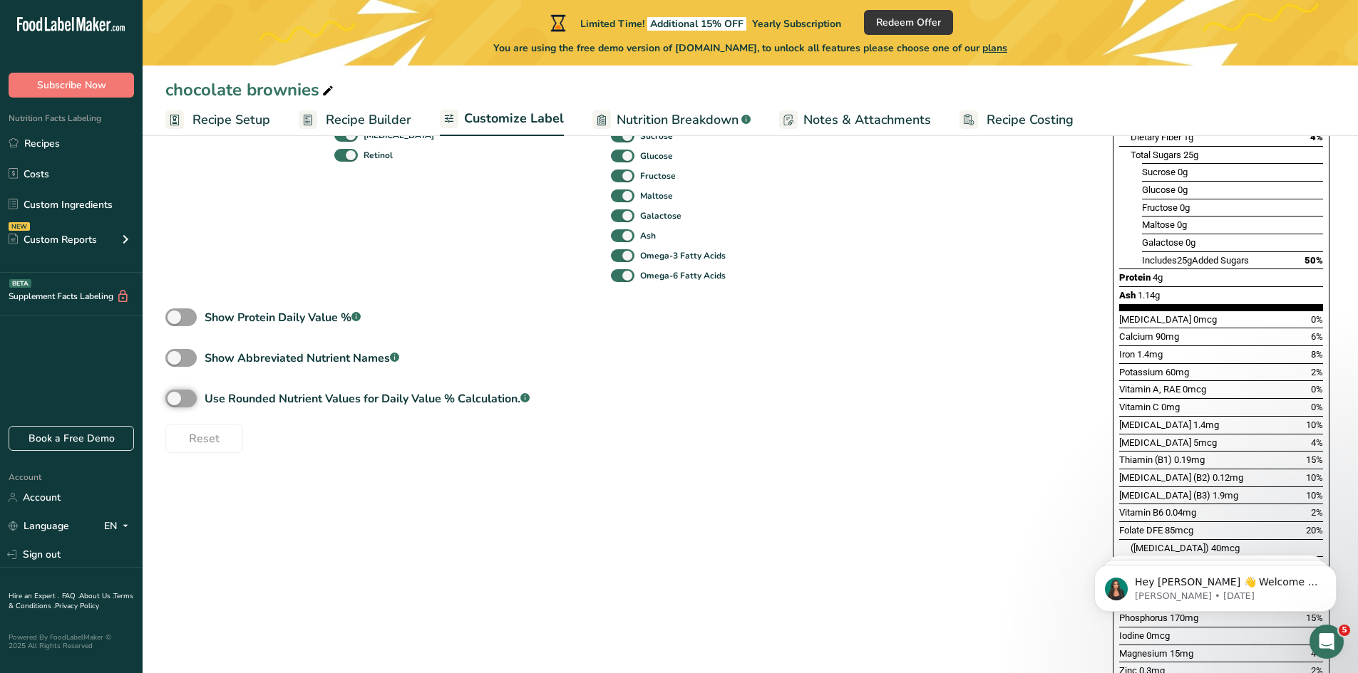
scroll to position [428, 0]
click at [176, 397] on span at bounding box center [180, 397] width 31 height 18
click at [175, 397] on input "Use Rounded Nutrient Values for Daily Value % Calculation. .a-a{fill:#347362;}.…" at bounding box center [169, 397] width 9 height 9
click at [176, 397] on span at bounding box center [180, 397] width 31 height 18
click at [175, 397] on input "Use Rounded Nutrient Values for Daily Value % Calculation. .a-a{fill:#347362;}.…" at bounding box center [169, 397] width 9 height 9
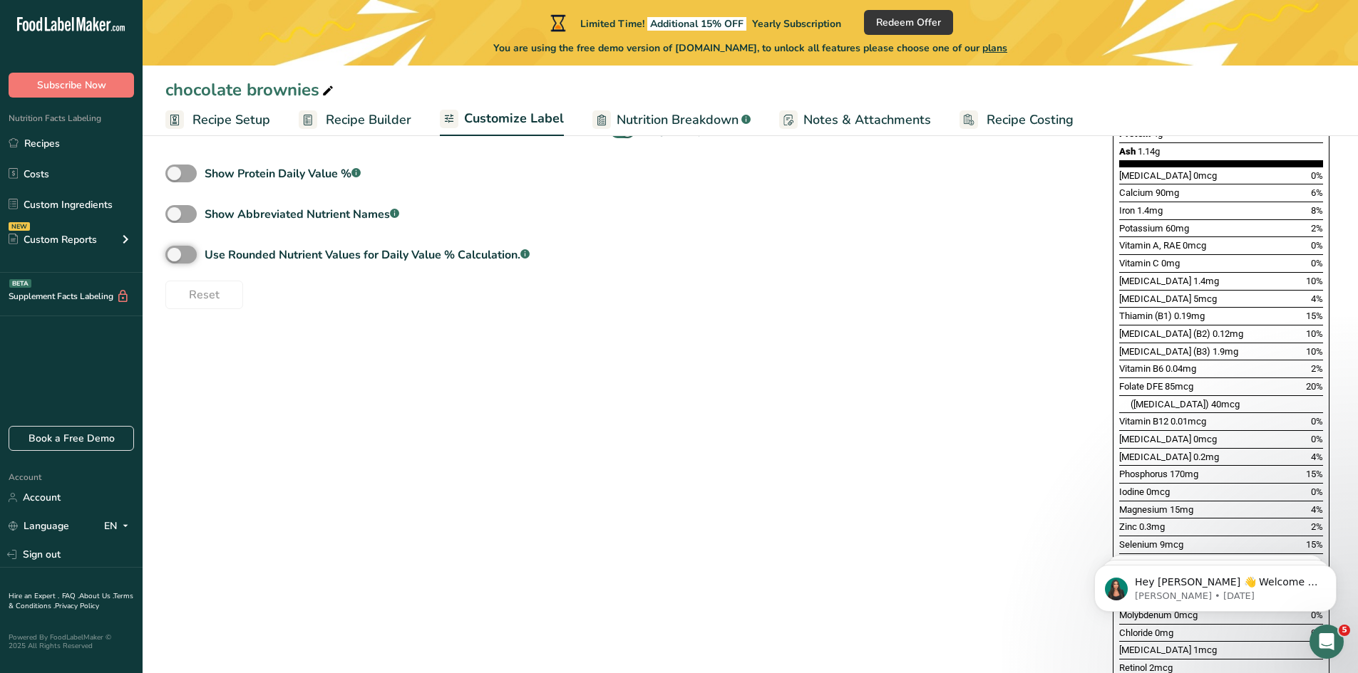
scroll to position [641, 0]
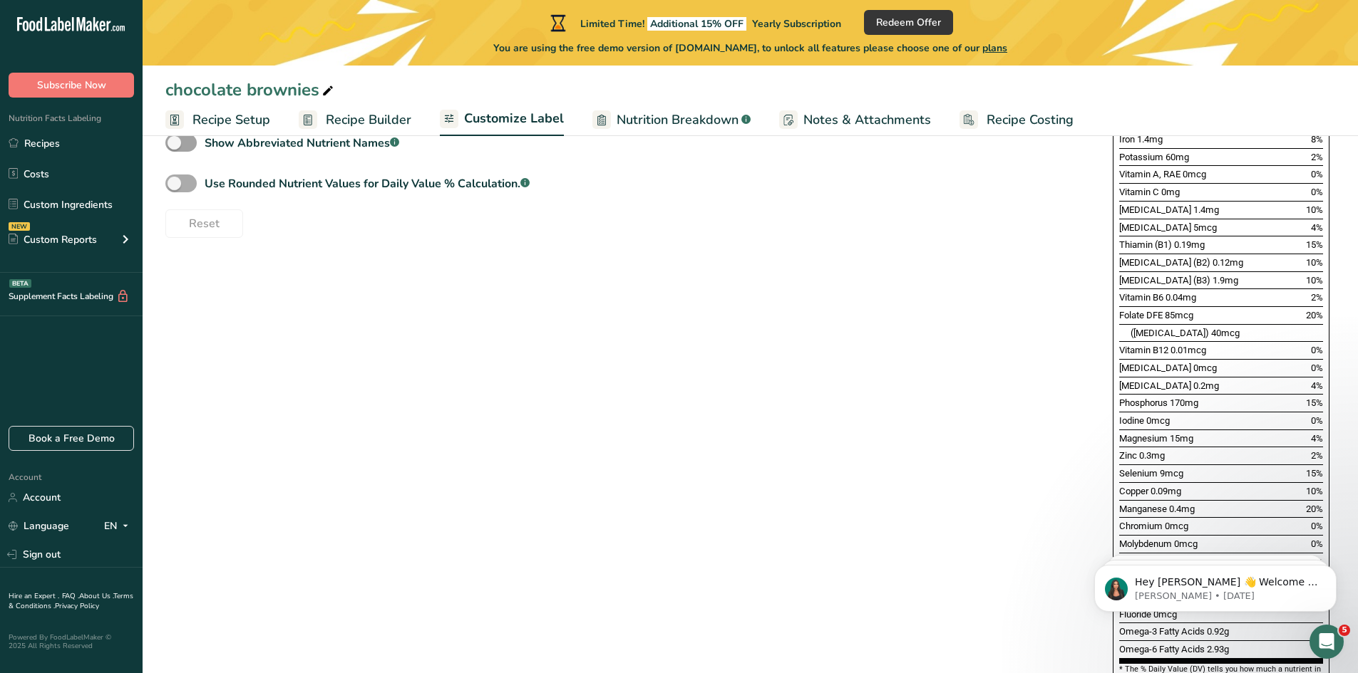
click at [175, 182] on span at bounding box center [180, 184] width 31 height 18
click at [175, 182] on input "Use Rounded Nutrient Values for Daily Value % Calculation. .a-a{fill:#347362;}.…" at bounding box center [169, 183] width 9 height 9
click at [175, 182] on span at bounding box center [180, 184] width 31 height 18
click at [175, 182] on input "Use Rounded Nutrient Values for Daily Value % Calculation. .a-a{fill:#347362;}.…" at bounding box center [169, 183] width 9 height 9
click at [175, 182] on span at bounding box center [180, 184] width 31 height 18
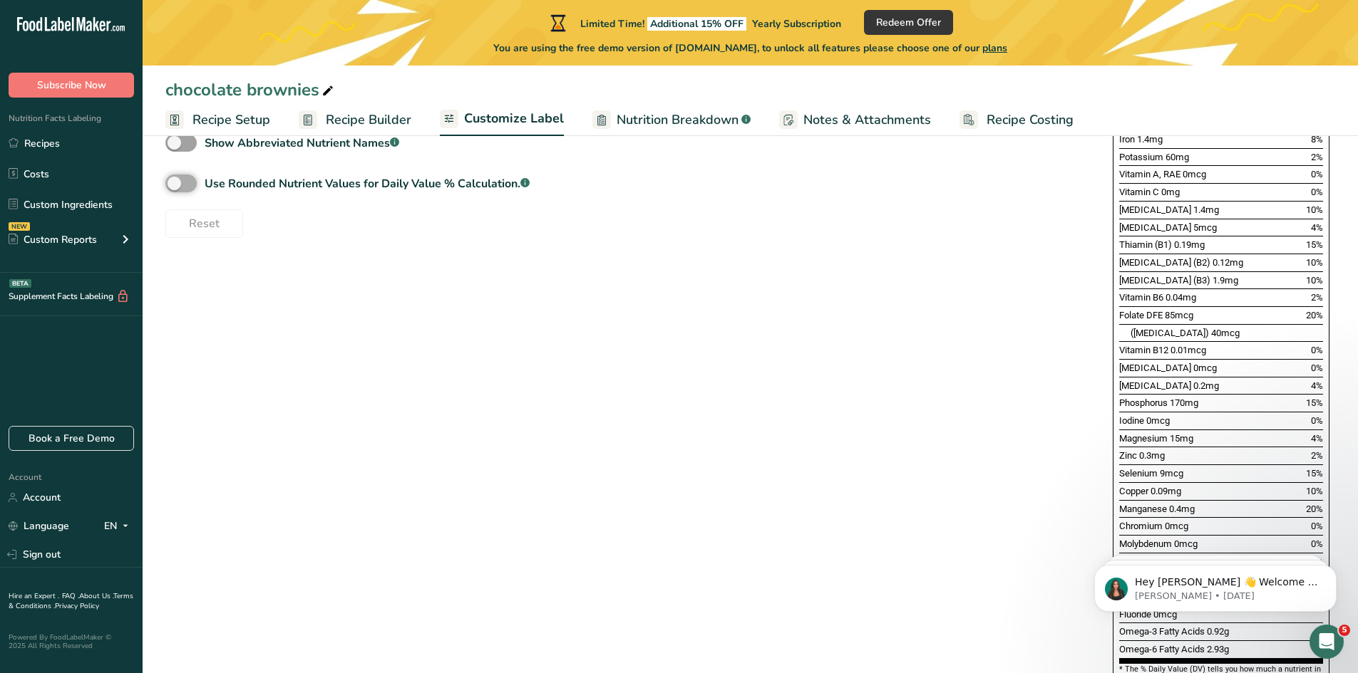
click at [175, 182] on input "Use Rounded Nutrient Values for Daily Value % Calculation. .a-a{fill:#347362;}.…" at bounding box center [169, 183] width 9 height 9
click at [175, 182] on span at bounding box center [180, 184] width 31 height 18
click at [175, 182] on input "Use Rounded Nutrient Values for Daily Value % Calculation. .a-a{fill:#347362;}.…" at bounding box center [169, 183] width 9 height 9
click at [175, 182] on span at bounding box center [180, 184] width 31 height 18
click at [175, 182] on input "Use Rounded Nutrient Values for Daily Value % Calculation. .a-a{fill:#347362;}.…" at bounding box center [169, 183] width 9 height 9
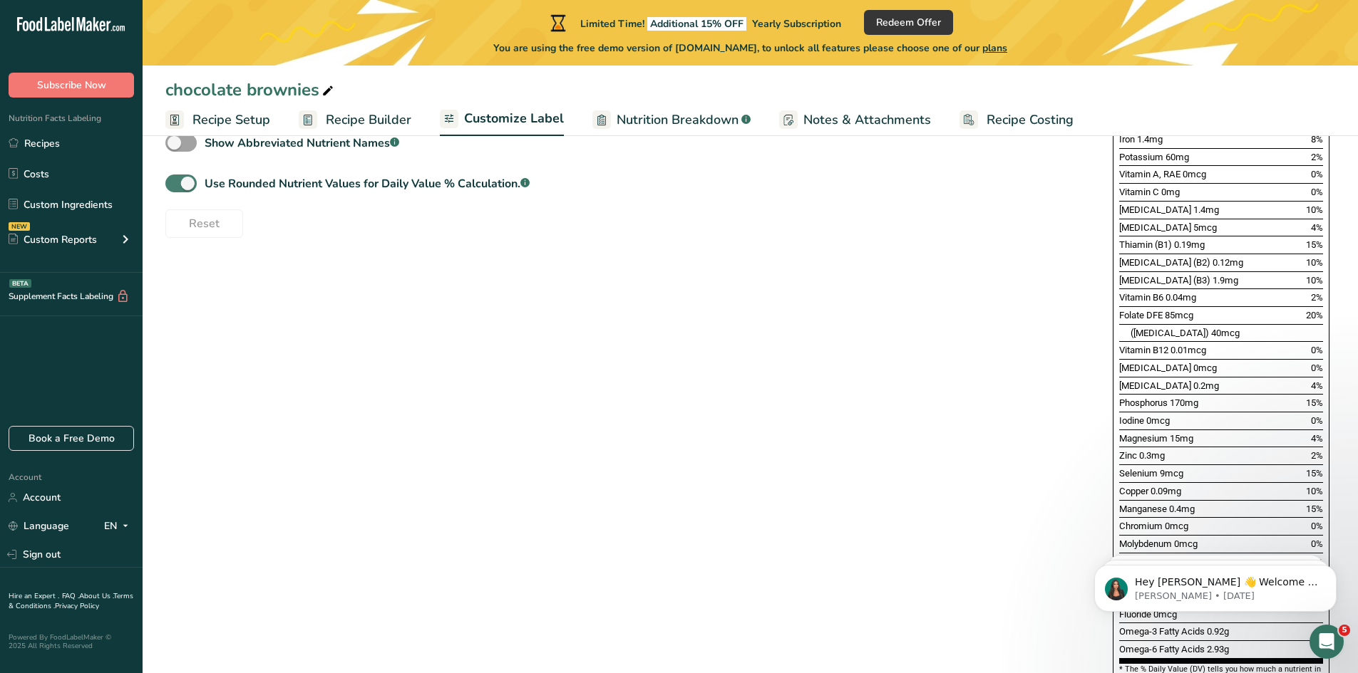
click at [175, 182] on span at bounding box center [180, 184] width 31 height 18
click at [175, 182] on input "Use Rounded Nutrient Values for Daily Value % Calculation. .a-a{fill:#347362;}.…" at bounding box center [169, 183] width 9 height 9
checkbox input "false"
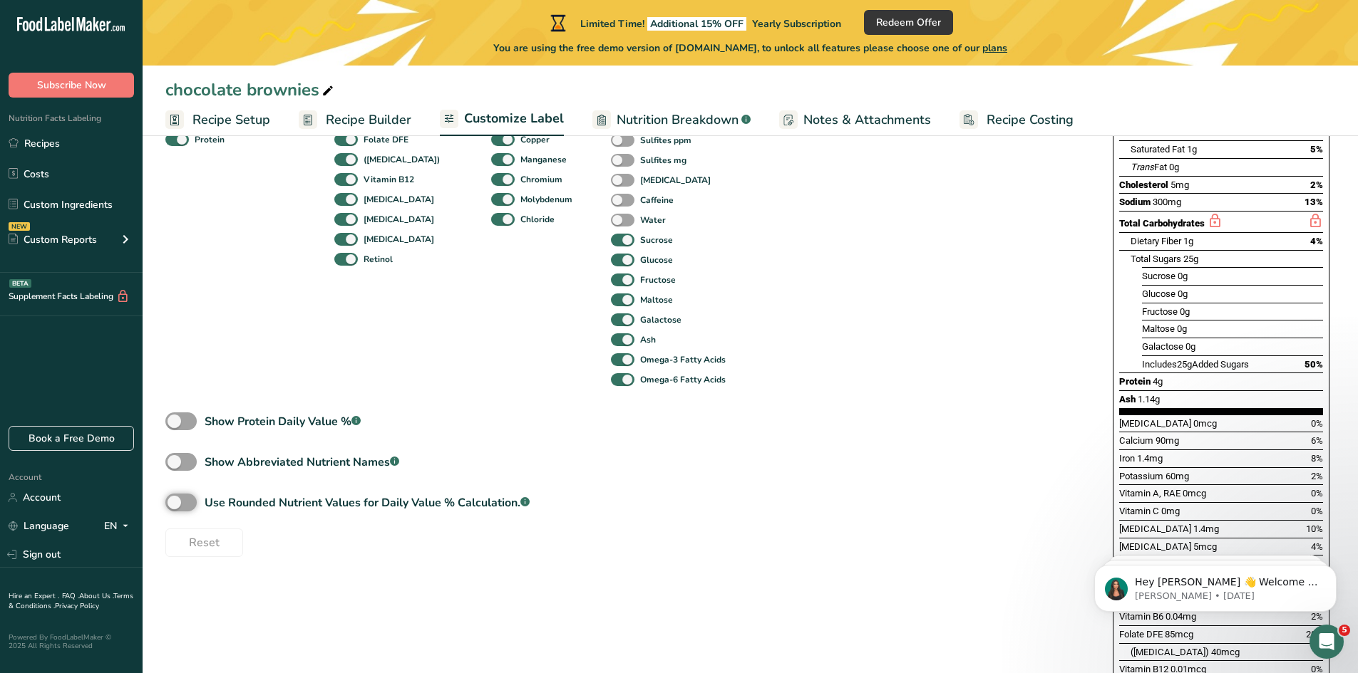
scroll to position [143, 0]
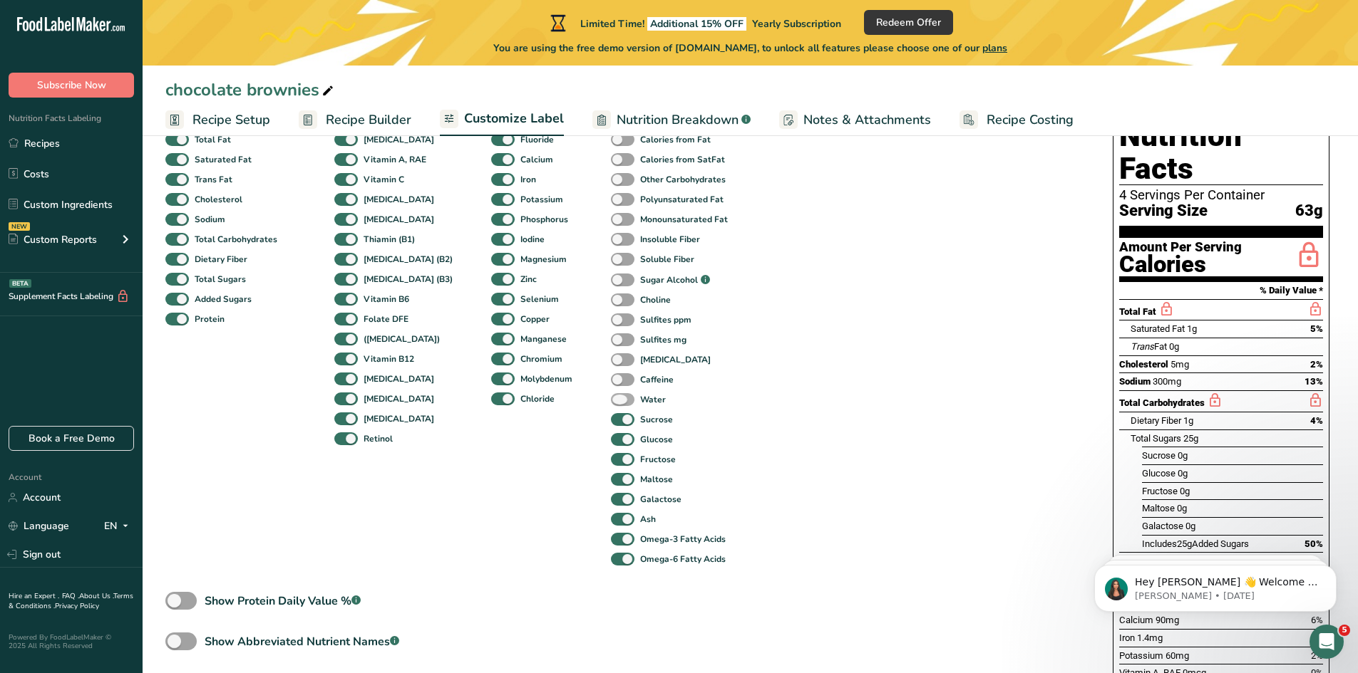
click at [611, 403] on span at bounding box center [623, 400] width 24 height 14
click at [611, 403] on input "Water" at bounding box center [615, 399] width 9 height 9
checkbox input "true"
click at [611, 379] on span at bounding box center [623, 380] width 24 height 14
click at [611, 379] on input "Caffeine" at bounding box center [615, 379] width 9 height 9
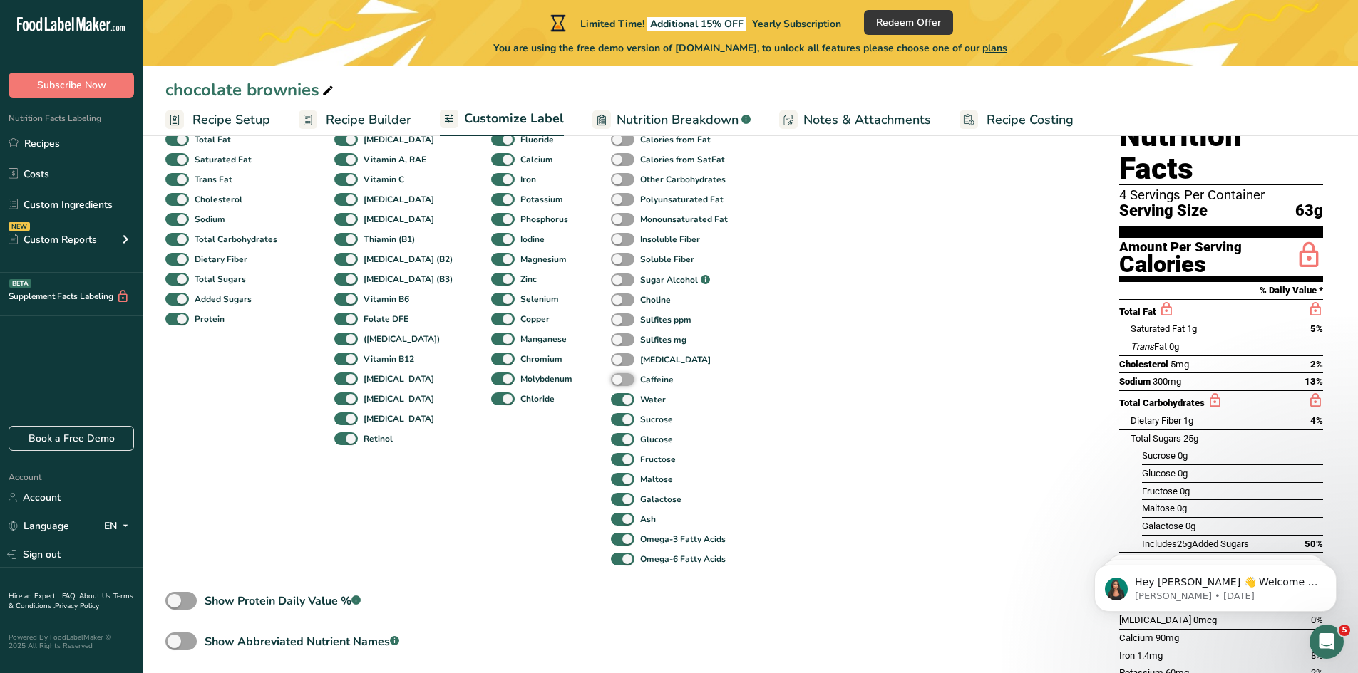
checkbox input "true"
click at [611, 357] on span at bounding box center [623, 360] width 24 height 14
click at [611, 357] on input "[MEDICAL_DATA]" at bounding box center [615, 359] width 9 height 9
checkbox input "true"
click at [611, 342] on span at bounding box center [623, 341] width 24 height 14
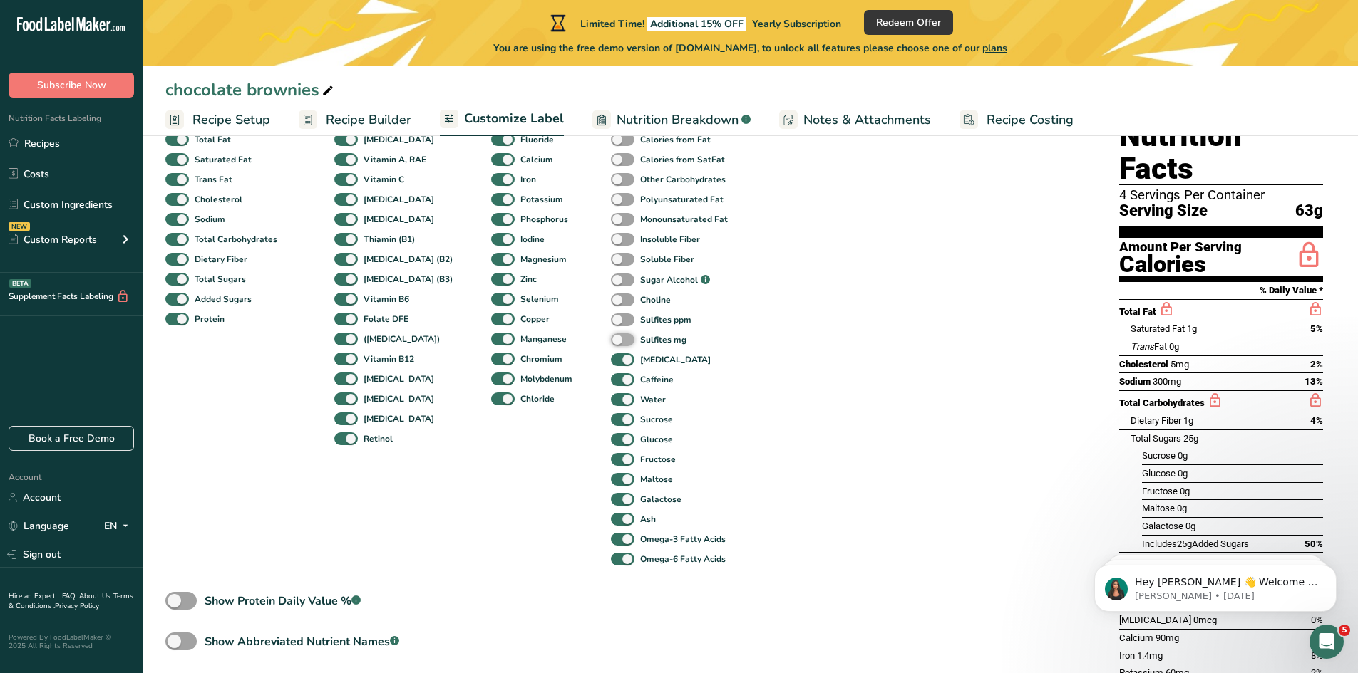
click at [611, 342] on input "Sulfites mg" at bounding box center [615, 339] width 9 height 9
checkbox input "true"
click at [611, 312] on div "Sulfites ppm" at bounding box center [626, 320] width 31 height 20
click at [611, 317] on span at bounding box center [623, 321] width 24 height 14
click at [611, 317] on input "Sulfites ppm" at bounding box center [615, 319] width 9 height 9
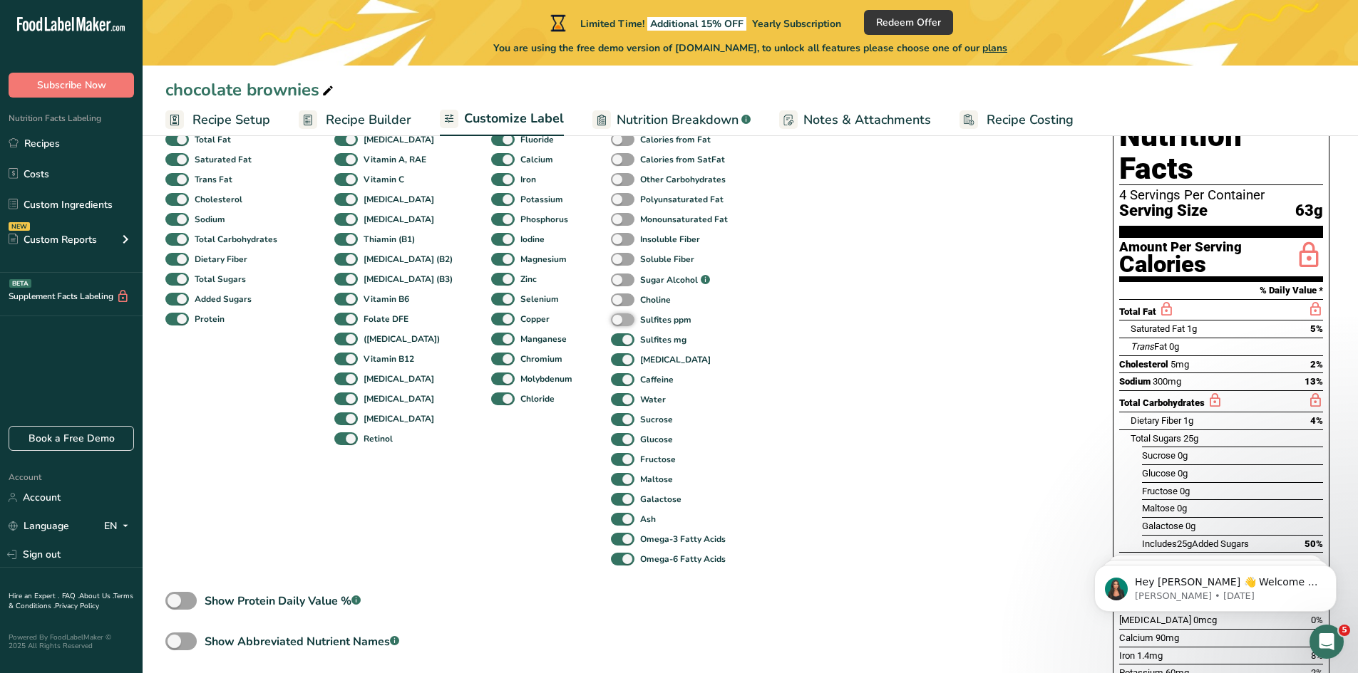
checkbox input "true"
click at [611, 297] on span at bounding box center [623, 301] width 24 height 14
click at [611, 297] on input "Choline" at bounding box center [615, 299] width 9 height 9
checkbox input "true"
click at [611, 279] on span at bounding box center [623, 281] width 24 height 14
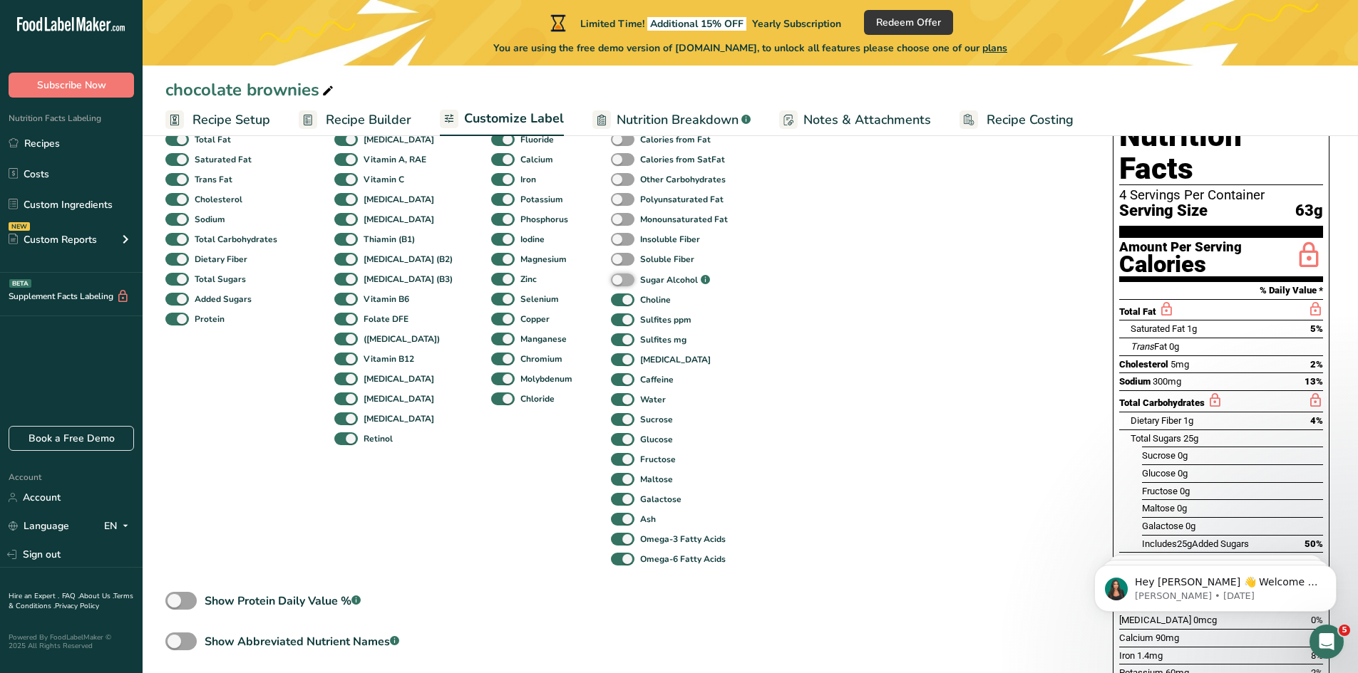
click at [611, 279] on input "Sugar Alcohol .a-a{fill:#347362;}.b-a{fill:#fff;}" at bounding box center [615, 280] width 9 height 9
checkbox input "true"
click at [611, 254] on span at bounding box center [623, 260] width 24 height 14
click at [611, 254] on input "Soluble Fiber" at bounding box center [615, 258] width 9 height 9
checkbox input "true"
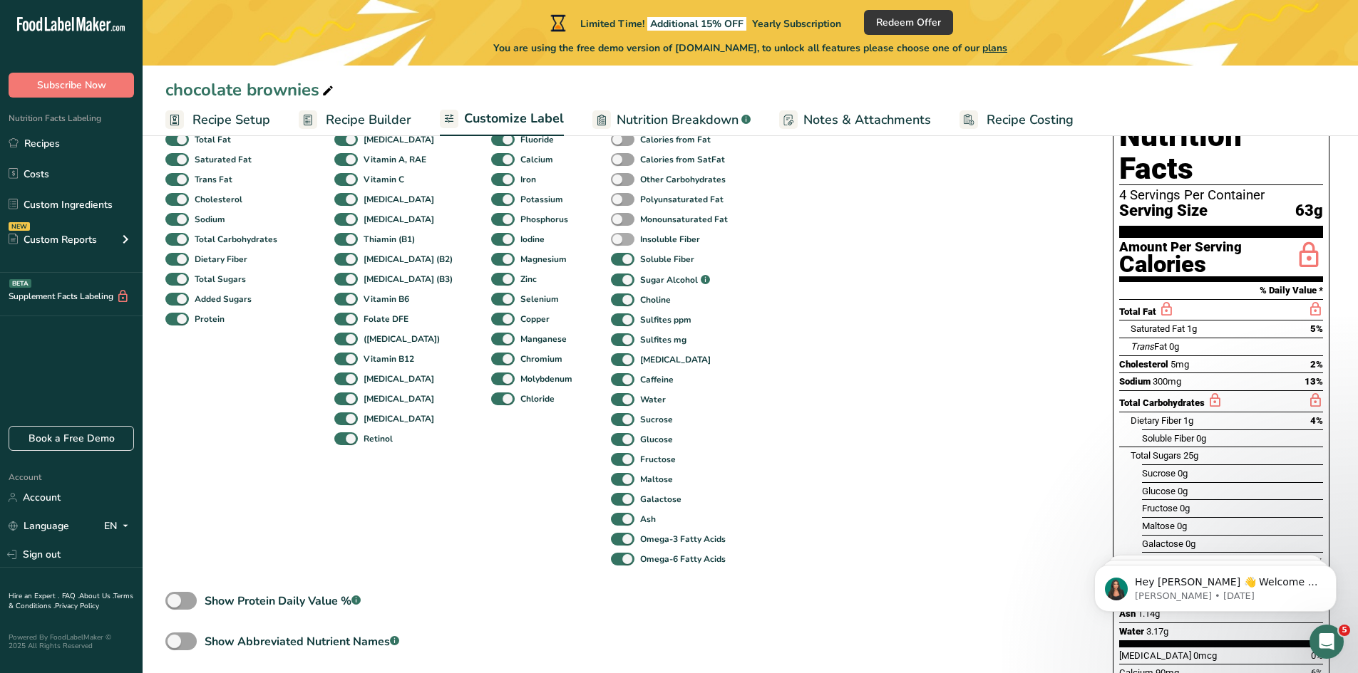
click at [611, 237] on span at bounding box center [623, 240] width 24 height 14
click at [611, 237] on input "Insoluble Fiber" at bounding box center [615, 238] width 9 height 9
checkbox input "true"
click at [611, 217] on span at bounding box center [623, 220] width 24 height 14
click at [611, 217] on input "Monounsaturated Fat" at bounding box center [615, 219] width 9 height 9
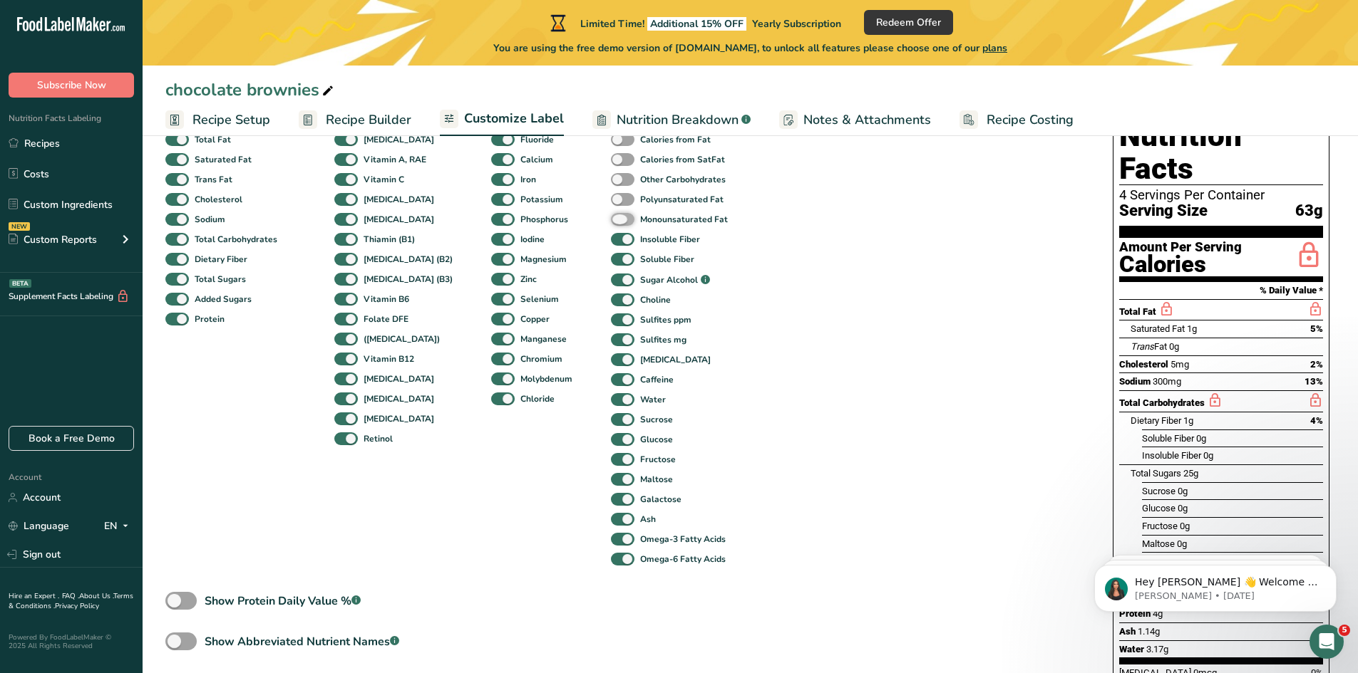
checkbox input "true"
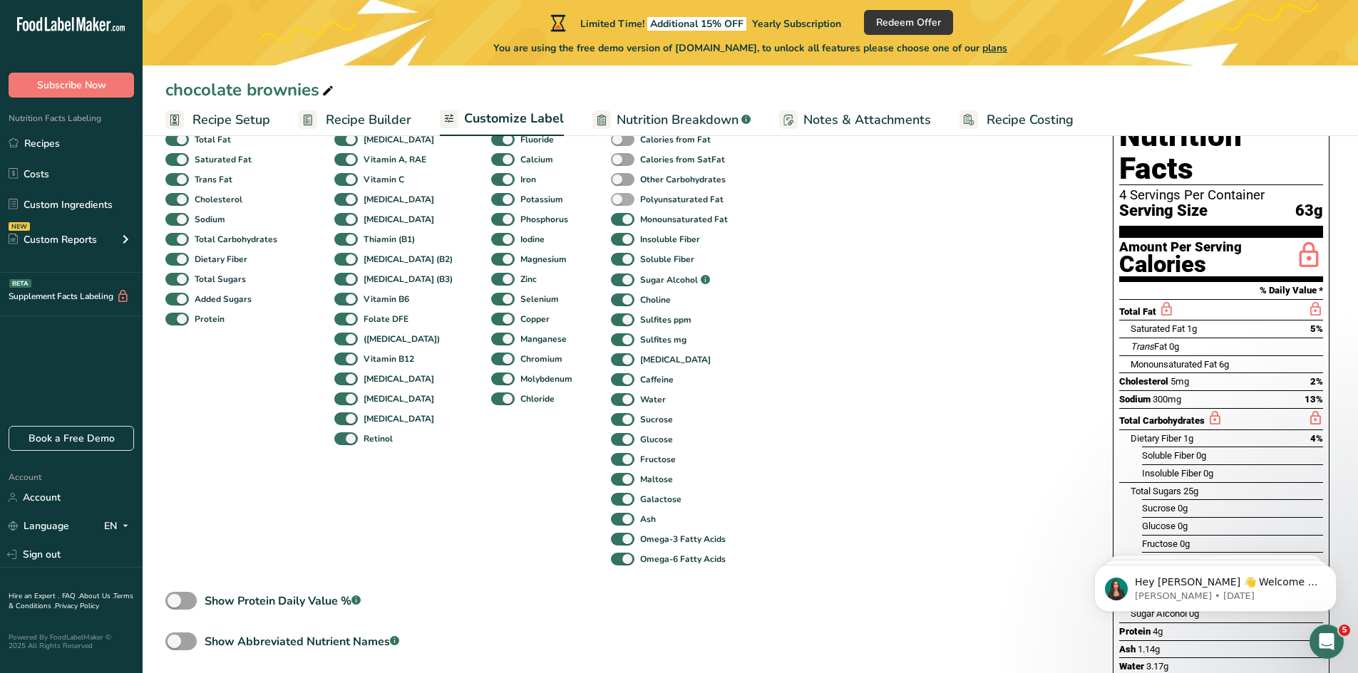
click at [611, 196] on span at bounding box center [623, 200] width 24 height 14
click at [611, 196] on input "Polyunsaturated Fat" at bounding box center [615, 199] width 9 height 9
checkbox input "true"
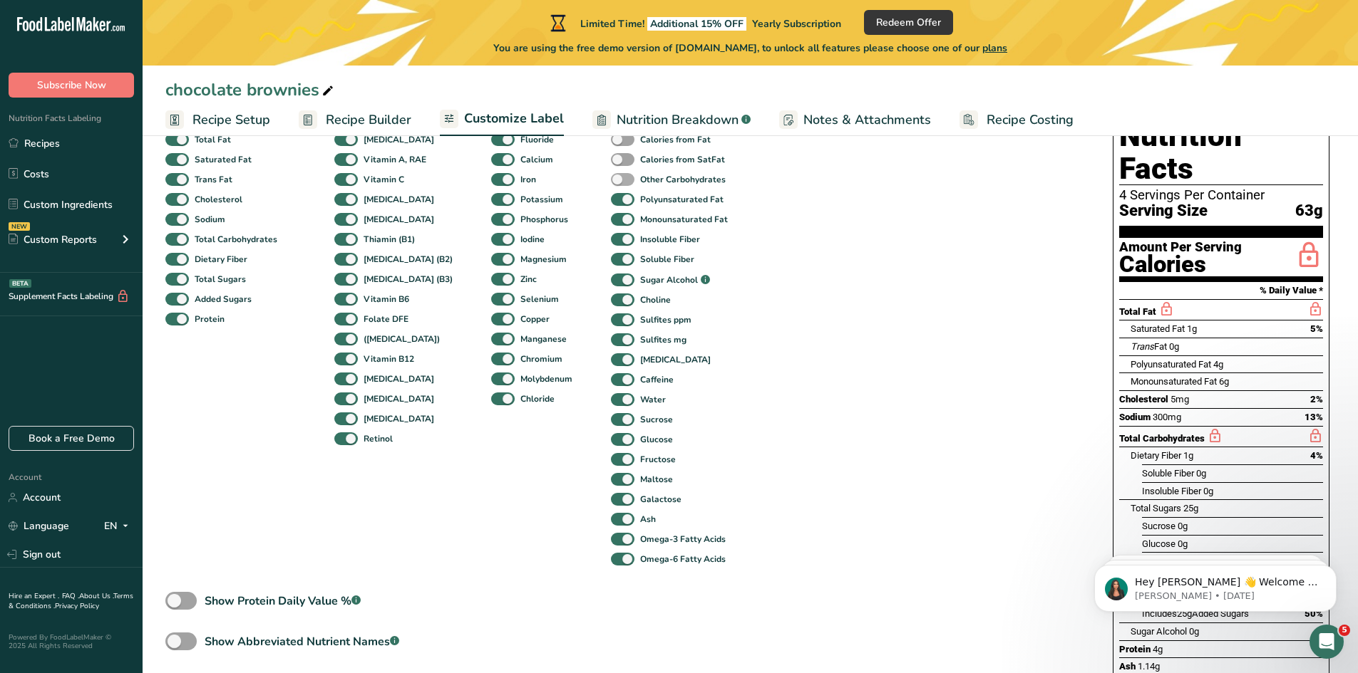
click at [611, 182] on span at bounding box center [623, 180] width 24 height 14
click at [611, 182] on input "Other Carbohydrates" at bounding box center [615, 179] width 9 height 9
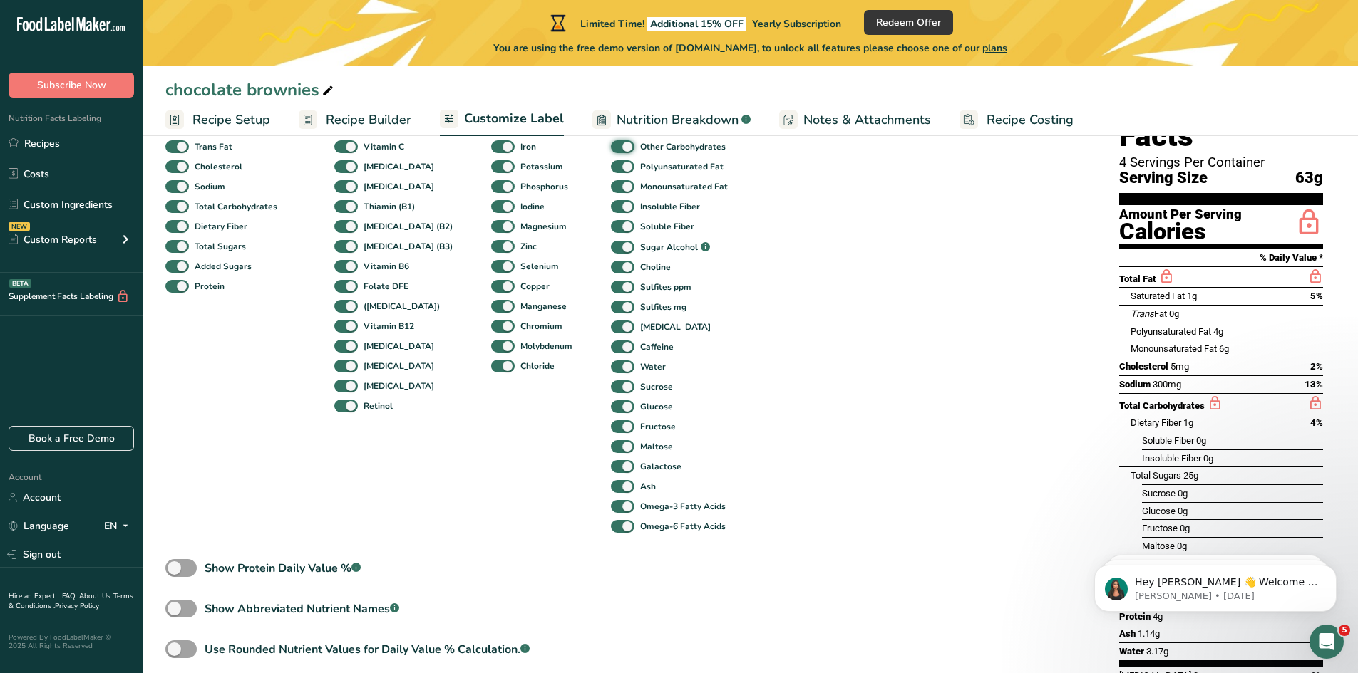
scroll to position [71, 0]
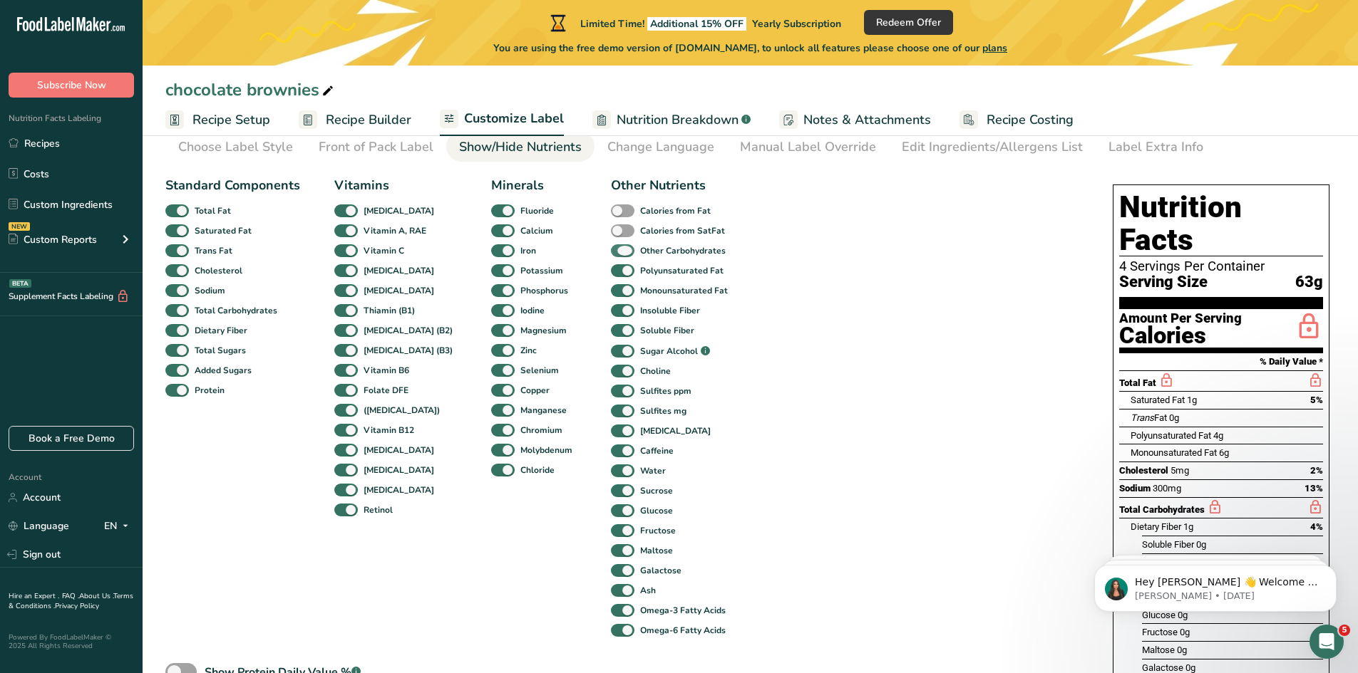
click at [611, 247] on span at bounding box center [623, 251] width 24 height 14
click at [611, 247] on input "Other Carbohydrates" at bounding box center [615, 250] width 9 height 9
checkbox input "false"
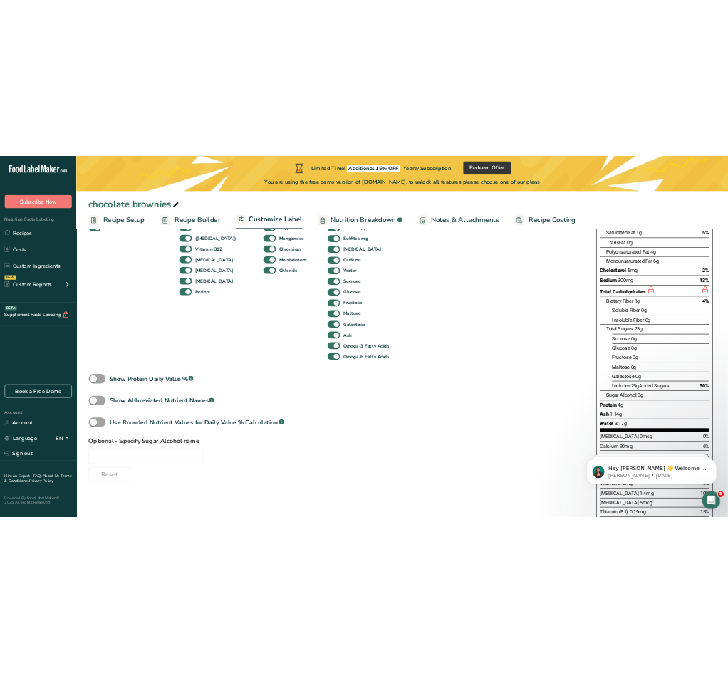
scroll to position [428, 0]
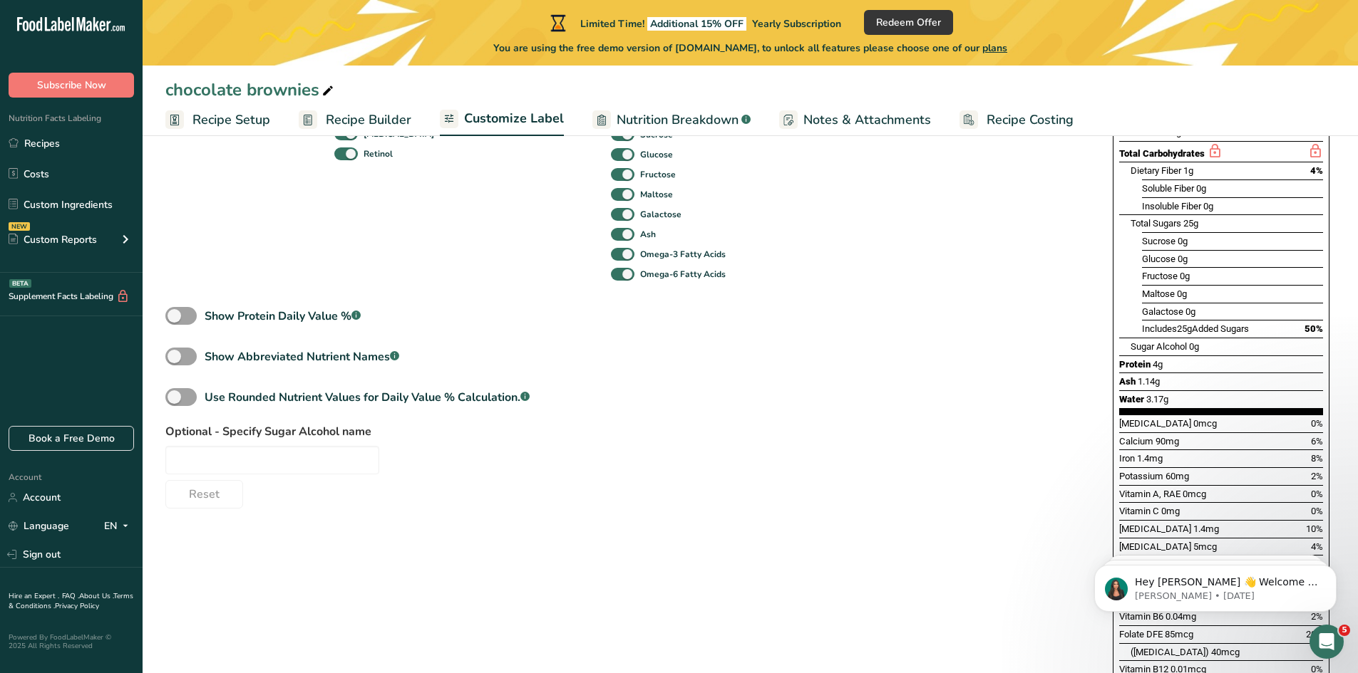
click at [725, 411] on div "Standard Components Total Fat Saturated Fat Trans Fat [MEDICAL_DATA] Sodium Tot…" at bounding box center [624, 161] width 919 height 695
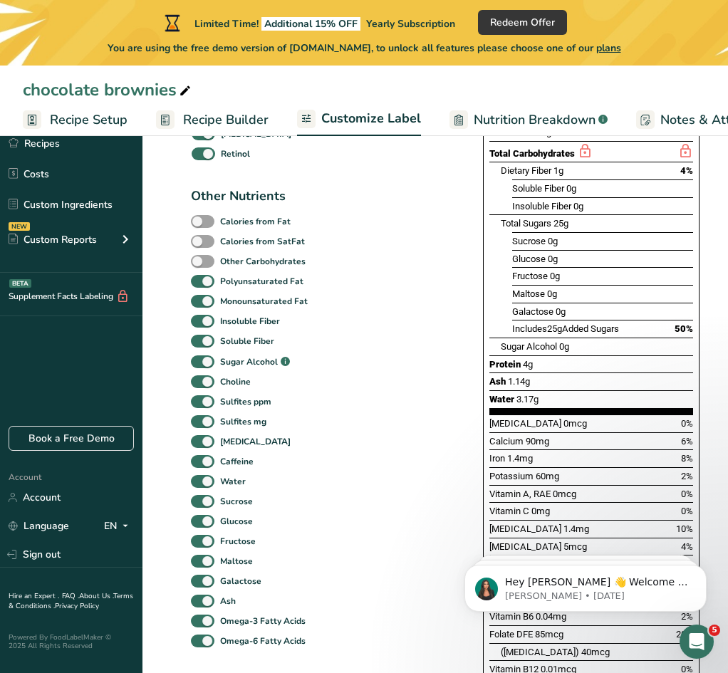
drag, startPoint x: 551, startPoint y: 463, endPoint x: 492, endPoint y: 465, distance: 59.2
click at [492, 489] on span "Vitamin A, RAE" at bounding box center [520, 494] width 61 height 11
copy span "Vitamin A, RAE"
drag, startPoint x: 529, startPoint y: 483, endPoint x: 492, endPoint y: 483, distance: 37.8
click at [492, 506] on span "Vitamin C" at bounding box center [510, 511] width 40 height 11
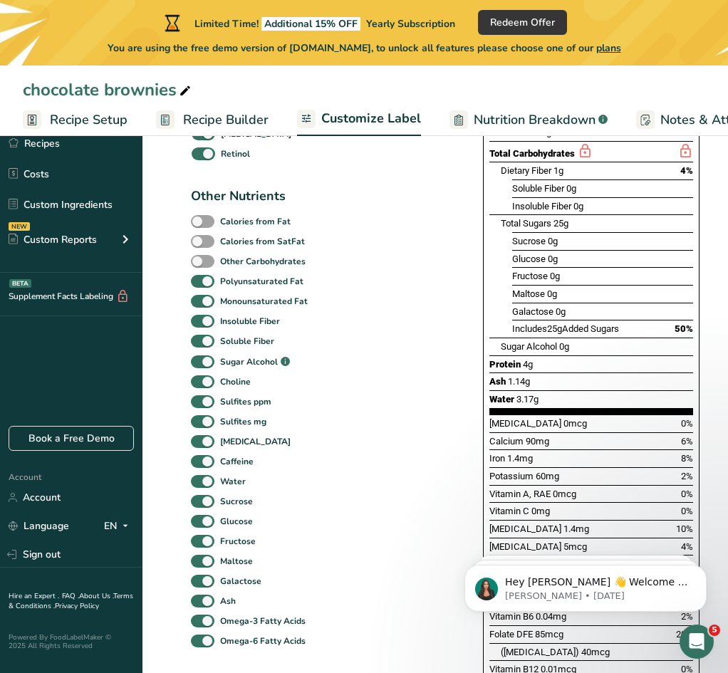
copy span "Vitamin C"
drag, startPoint x: 529, startPoint y: 500, endPoint x: 491, endPoint y: 500, distance: 38.5
click at [491, 524] on span "[MEDICAL_DATA]" at bounding box center [526, 529] width 72 height 11
copy span "[MEDICAL_DATA]"
drag, startPoint x: 529, startPoint y: 517, endPoint x: 491, endPoint y: 517, distance: 37.8
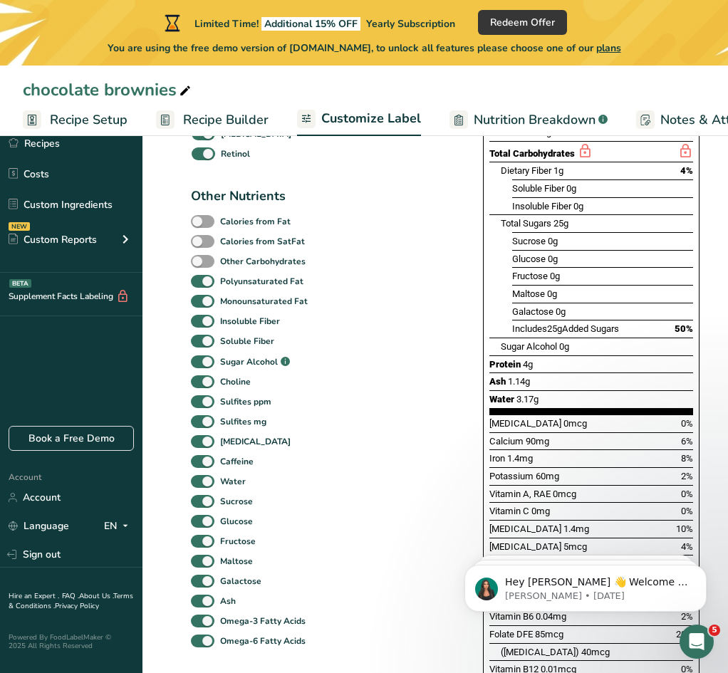
click at [491, 542] on span "[MEDICAL_DATA]" at bounding box center [526, 547] width 72 height 11
copy span "[MEDICAL_DATA]"
drag, startPoint x: 542, startPoint y: 534, endPoint x: 491, endPoint y: 533, distance: 51.3
click at [491, 559] on span "Thiamin (B1)" at bounding box center [516, 564] width 53 height 11
copy span "Thiamin (B1)"
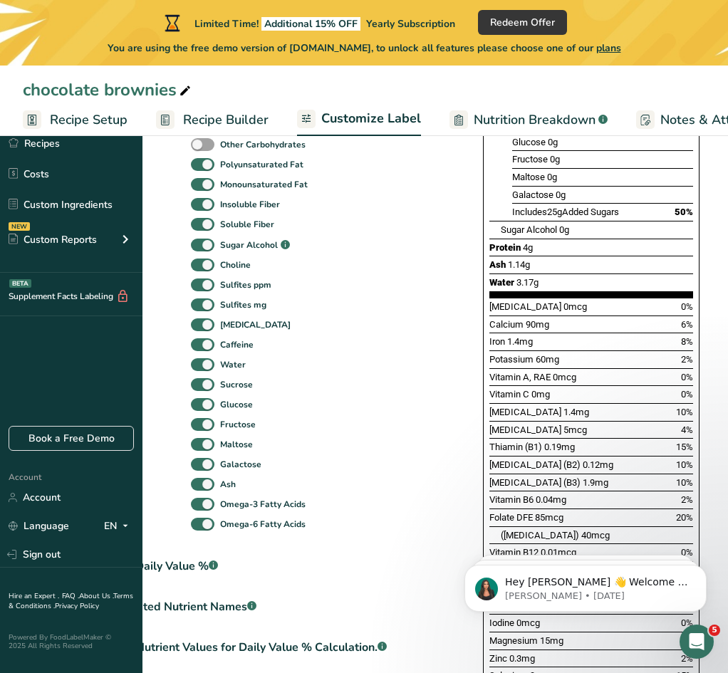
scroll to position [570, 0]
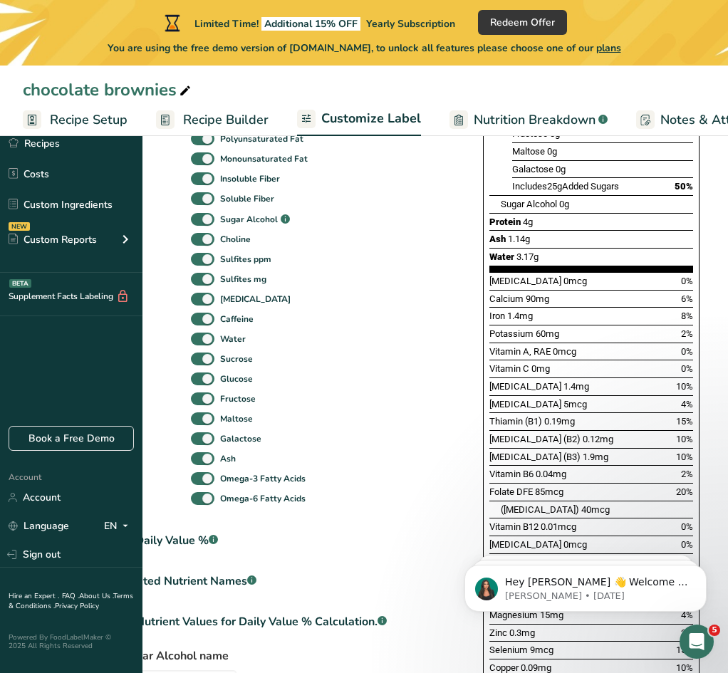
drag, startPoint x: 549, startPoint y: 408, endPoint x: 492, endPoint y: 408, distance: 57.7
click at [492, 434] on span "[MEDICAL_DATA] (B2)" at bounding box center [535, 439] width 91 height 11
copy span "[MEDICAL_DATA] (B2)"
drag, startPoint x: 534, startPoint y: 431, endPoint x: 490, endPoint y: 430, distance: 44.2
click at [490, 452] on span "[MEDICAL_DATA] (B3)" at bounding box center [535, 457] width 91 height 11
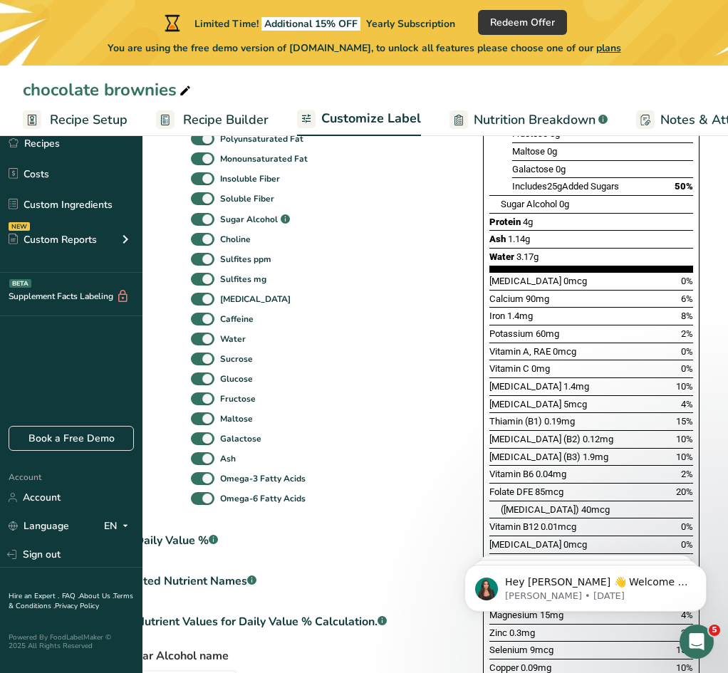
drag, startPoint x: 535, startPoint y: 448, endPoint x: 490, endPoint y: 445, distance: 45.0
click at [490, 469] on span "Vitamin B6" at bounding box center [512, 474] width 44 height 11
drag, startPoint x: 534, startPoint y: 463, endPoint x: 492, endPoint y: 463, distance: 42.0
click at [492, 487] on span "Folate DFE" at bounding box center [511, 492] width 43 height 11
drag, startPoint x: 540, startPoint y: 498, endPoint x: 491, endPoint y: 498, distance: 49.2
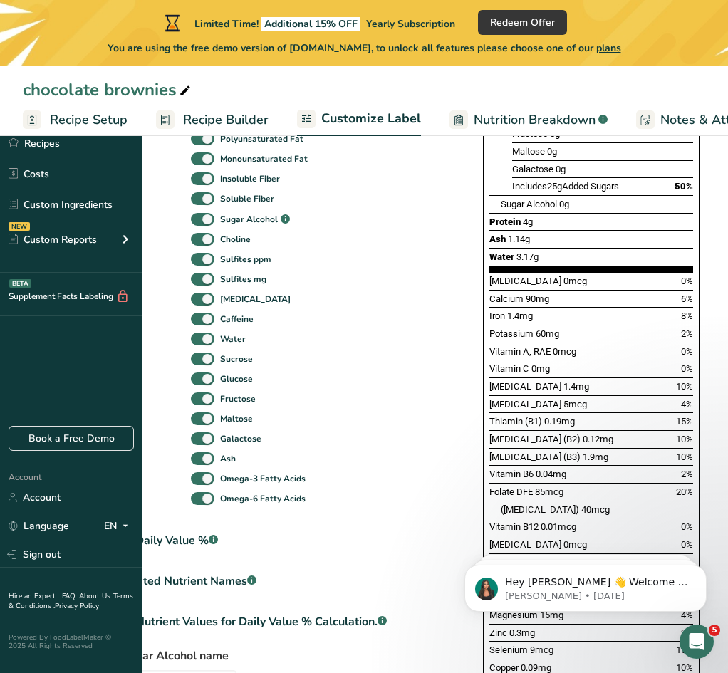
click at [491, 522] on span "Vitamin B12" at bounding box center [514, 527] width 49 height 11
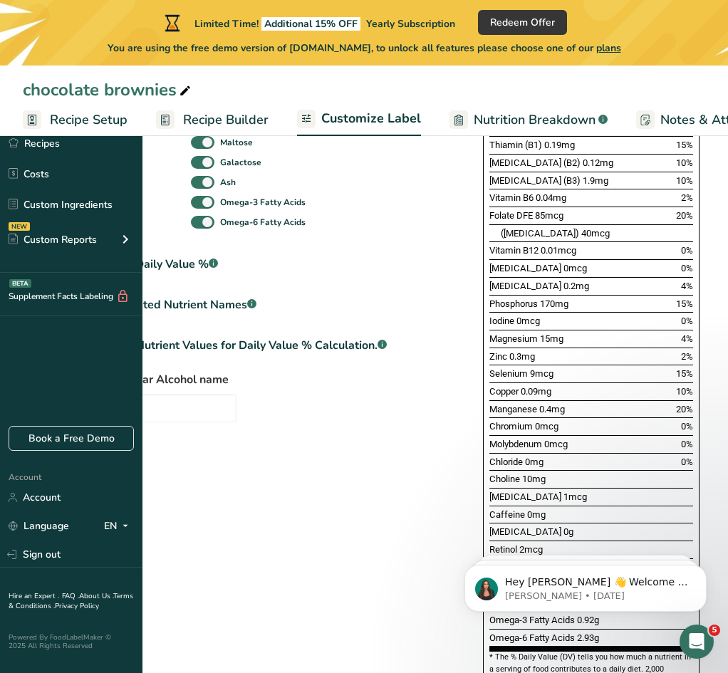
scroll to position [784, 0]
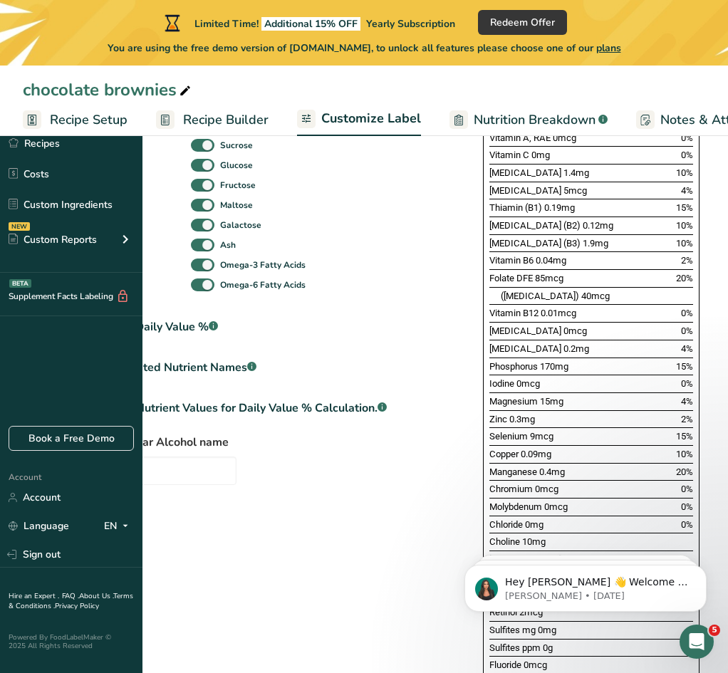
drag, startPoint x: 512, startPoint y: 299, endPoint x: 492, endPoint y: 301, distance: 20.7
click at [492, 326] on span "[MEDICAL_DATA]" at bounding box center [526, 331] width 72 height 11
drag, startPoint x: 559, startPoint y: 319, endPoint x: 492, endPoint y: 323, distance: 67.1
click at [492, 343] on span "[MEDICAL_DATA]" at bounding box center [526, 348] width 72 height 11
drag, startPoint x: 539, startPoint y: 339, endPoint x: 490, endPoint y: 339, distance: 49.9
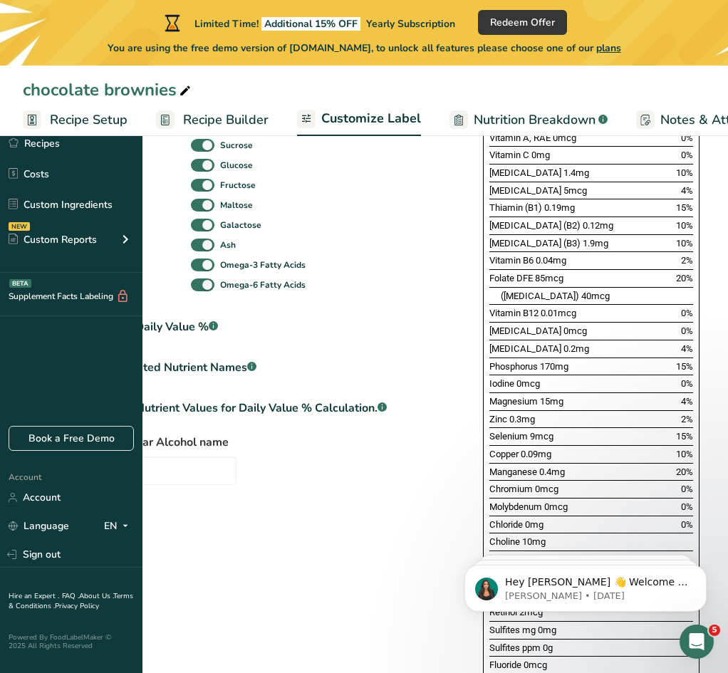
click at [490, 361] on span "Phosphorus" at bounding box center [514, 366] width 48 height 11
drag, startPoint x: 515, startPoint y: 356, endPoint x: 490, endPoint y: 356, distance: 24.9
click at [490, 378] on span "Iodine" at bounding box center [502, 383] width 25 height 11
drag, startPoint x: 538, startPoint y: 373, endPoint x: 492, endPoint y: 374, distance: 45.6
click at [492, 396] on span "Magnesium" at bounding box center [514, 401] width 48 height 11
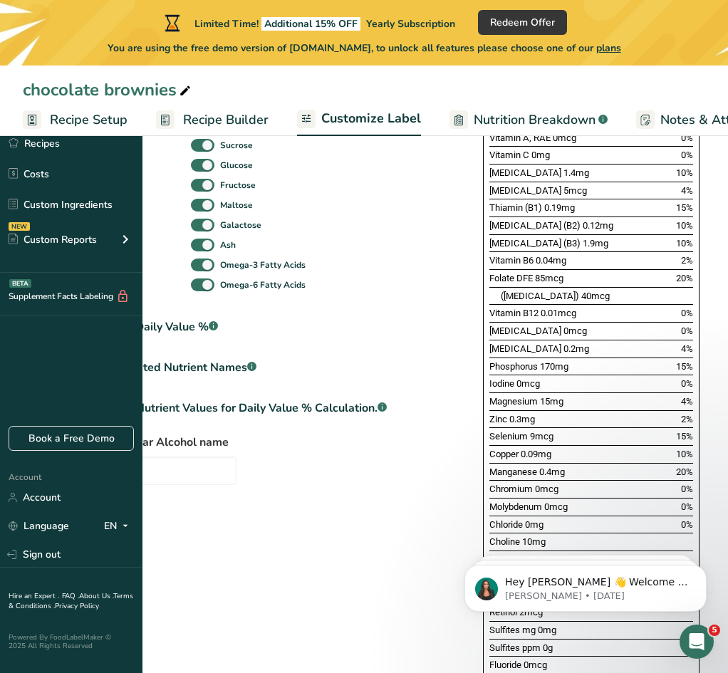
drag, startPoint x: 507, startPoint y: 391, endPoint x: 490, endPoint y: 391, distance: 17.1
click at [490, 414] on span "Zinc" at bounding box center [499, 419] width 18 height 11
click at [523, 431] on span "Selenium" at bounding box center [509, 436] width 38 height 11
click at [527, 431] on span "Selenium" at bounding box center [509, 436] width 38 height 11
drag, startPoint x: 527, startPoint y: 409, endPoint x: 492, endPoint y: 408, distance: 34.9
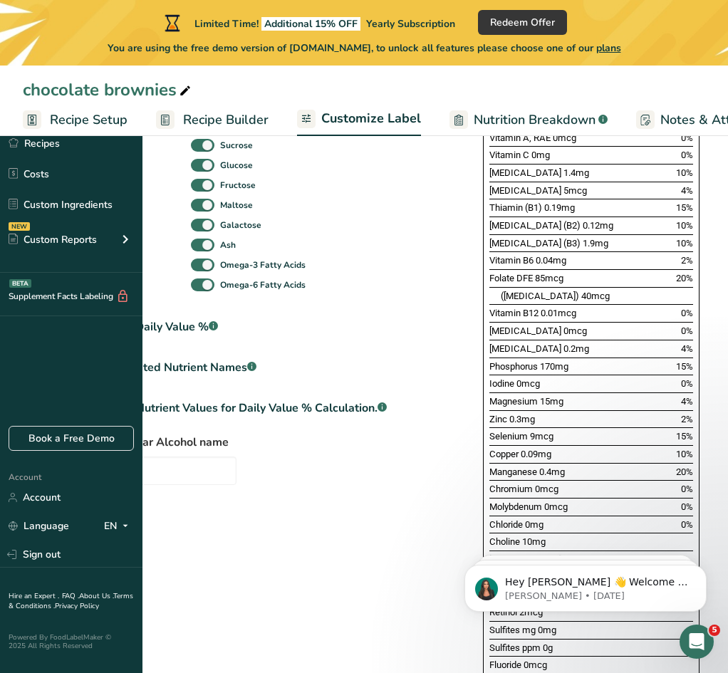
click at [492, 431] on span "Selenium" at bounding box center [509, 436] width 38 height 11
drag, startPoint x: 519, startPoint y: 424, endPoint x: 491, endPoint y: 424, distance: 27.8
click at [491, 449] on span "Copper" at bounding box center [504, 454] width 29 height 11
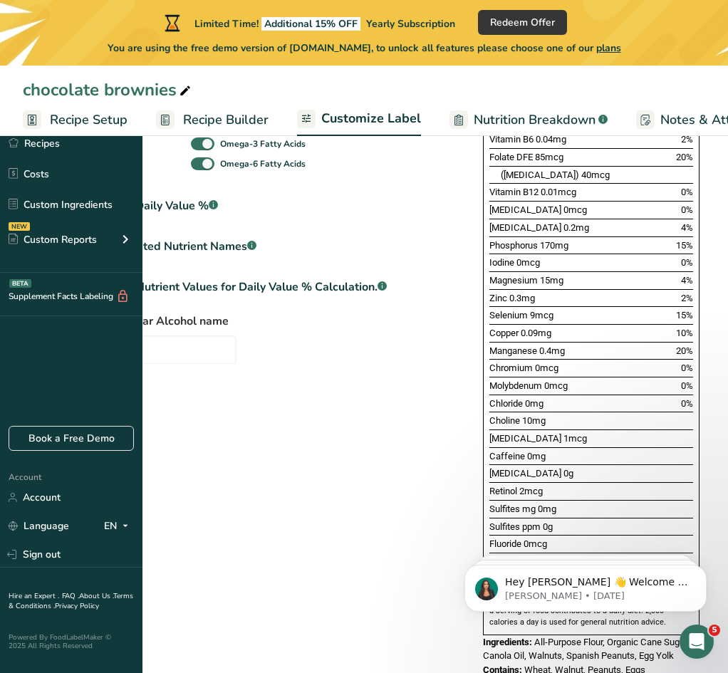
scroll to position [926, 0]
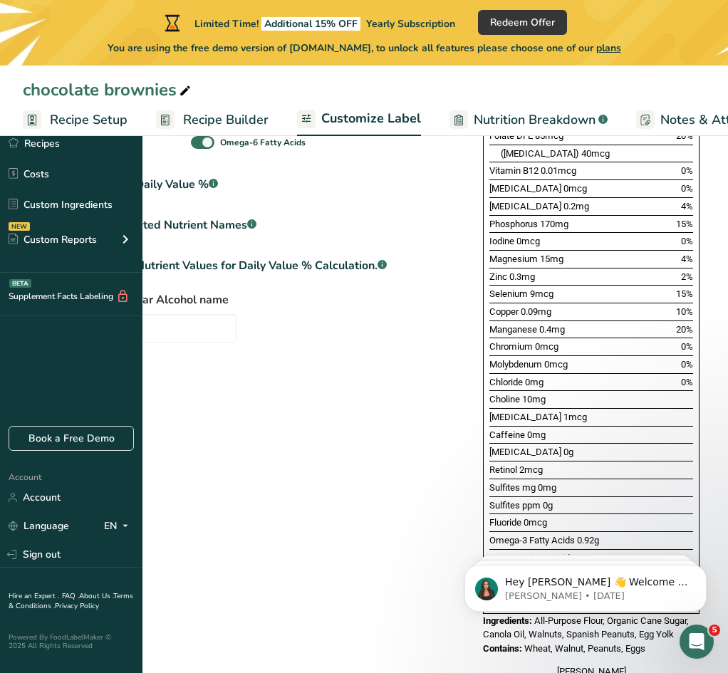
drag, startPoint x: 537, startPoint y: 302, endPoint x: 492, endPoint y: 299, distance: 45.0
click at [492, 324] on span "Manganese" at bounding box center [514, 329] width 48 height 11
drag, startPoint x: 532, startPoint y: 319, endPoint x: 491, endPoint y: 318, distance: 41.3
click at [491, 341] on span "Chromium" at bounding box center [511, 346] width 43 height 11
drag, startPoint x: 542, startPoint y: 335, endPoint x: 492, endPoint y: 336, distance: 49.2
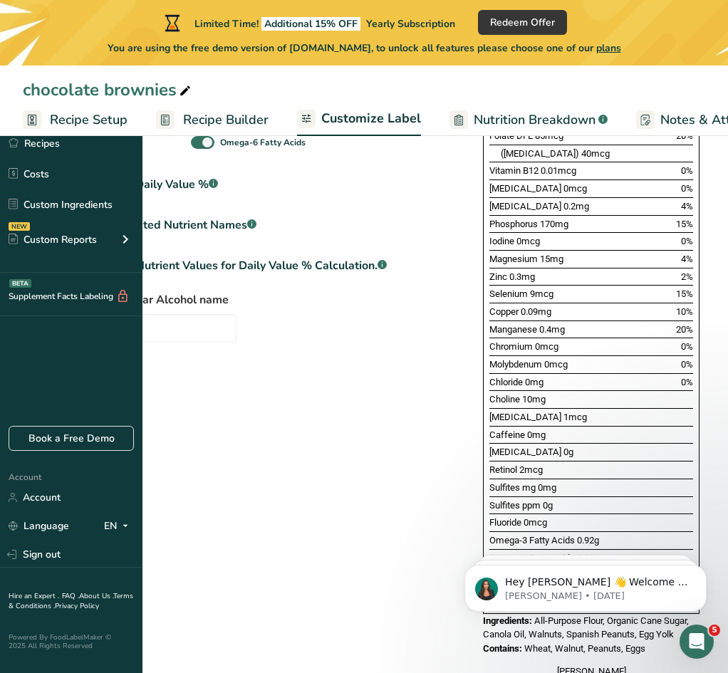
click at [492, 359] on span "Molybdenum" at bounding box center [516, 364] width 53 height 11
drag, startPoint x: 523, startPoint y: 352, endPoint x: 492, endPoint y: 352, distance: 31.4
click at [492, 377] on span "Chloride" at bounding box center [506, 382] width 33 height 11
drag, startPoint x: 520, startPoint y: 370, endPoint x: 490, endPoint y: 369, distance: 29.2
click at [490, 394] on span "Choline" at bounding box center [505, 399] width 31 height 11
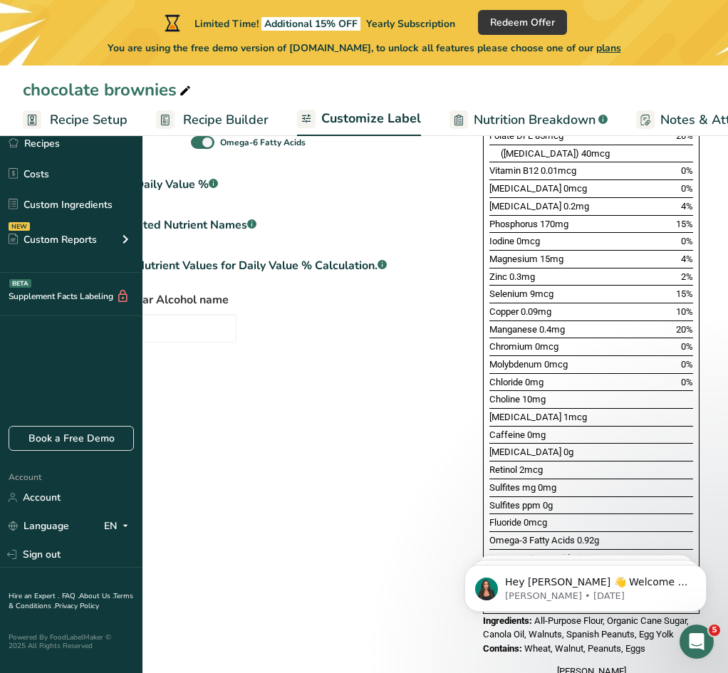
drag, startPoint x: 548, startPoint y: 386, endPoint x: 489, endPoint y: 388, distance: 59.2
drag, startPoint x: 525, startPoint y: 407, endPoint x: 492, endPoint y: 404, distance: 32.9
click at [492, 430] on span "Caffeine" at bounding box center [508, 435] width 36 height 11
drag, startPoint x: 512, startPoint y: 423, endPoint x: 490, endPoint y: 423, distance: 22.1
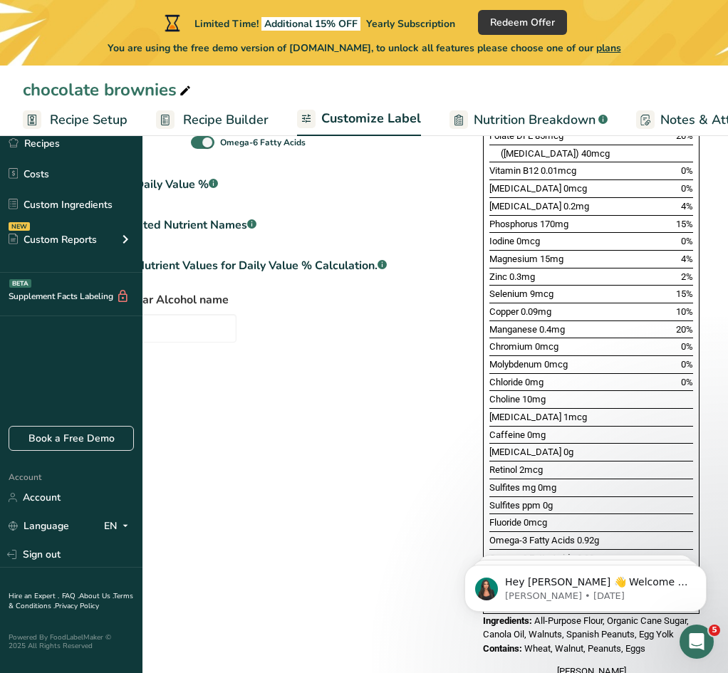
click at [490, 447] on span "[MEDICAL_DATA]" at bounding box center [526, 452] width 72 height 11
drag, startPoint x: 520, startPoint y: 439, endPoint x: 490, endPoint y: 439, distance: 29.2
click at [490, 465] on span "Retinol" at bounding box center [504, 470] width 28 height 11
drag, startPoint x: 520, startPoint y: 458, endPoint x: 491, endPoint y: 459, distance: 29.2
click at [491, 482] on span "Sulfites mg" at bounding box center [513, 487] width 46 height 11
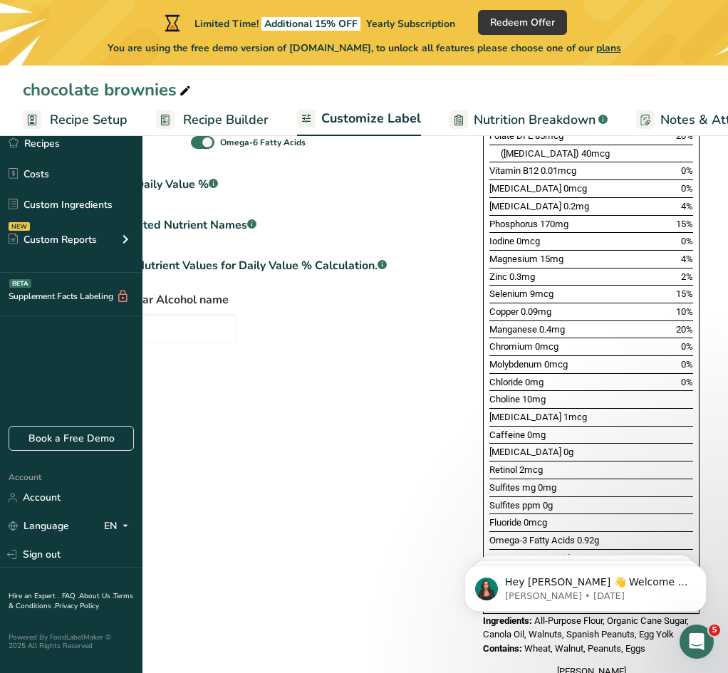
drag, startPoint x: 542, startPoint y: 478, endPoint x: 489, endPoint y: 476, distance: 52.8
drag, startPoint x: 522, startPoint y: 495, endPoint x: 490, endPoint y: 495, distance: 32.1
click at [490, 517] on span "Fluoride" at bounding box center [506, 522] width 32 height 11
drag, startPoint x: 575, startPoint y: 512, endPoint x: 485, endPoint y: 510, distance: 89.8
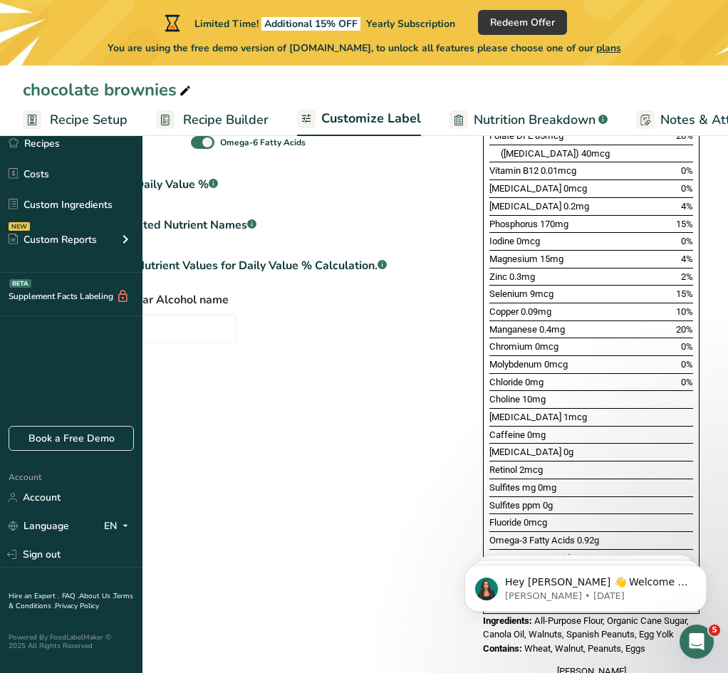
drag, startPoint x: 574, startPoint y: 529, endPoint x: 492, endPoint y: 529, distance: 82.0
click at [492, 553] on span "Omega-6 Fatty Acids" at bounding box center [533, 558] width 86 height 11
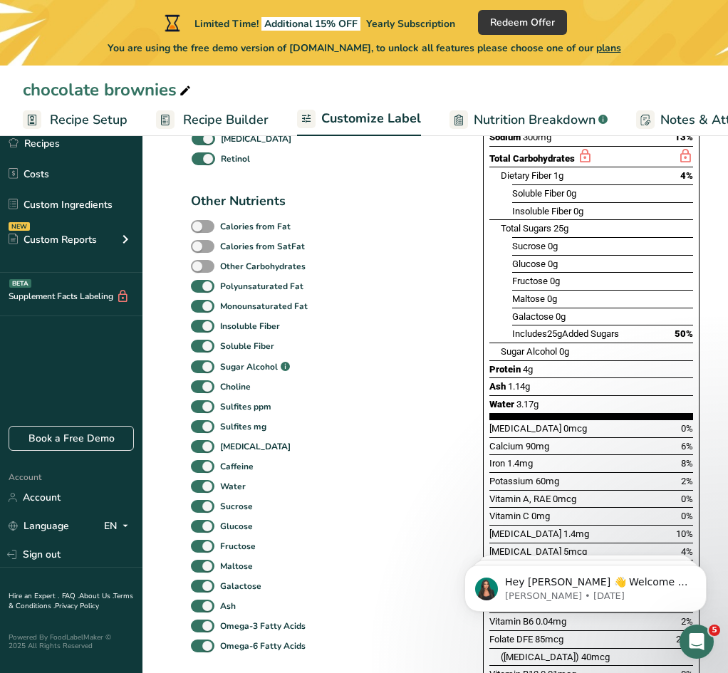
scroll to position [428, 0]
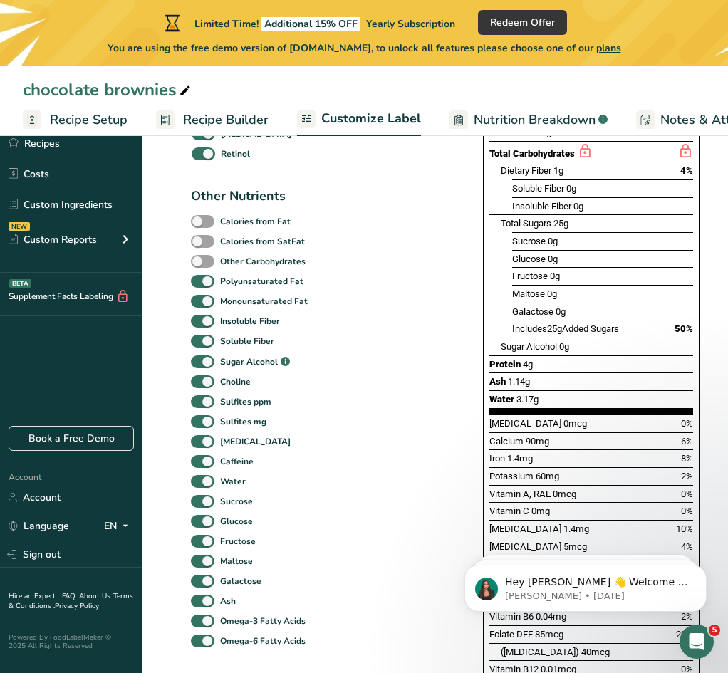
drag, startPoint x: 552, startPoint y: 465, endPoint x: 491, endPoint y: 465, distance: 60.6
click at [491, 489] on span "Vitamin A, RAE" at bounding box center [520, 494] width 61 height 11
